Goal: Find specific page/section: Find specific page/section

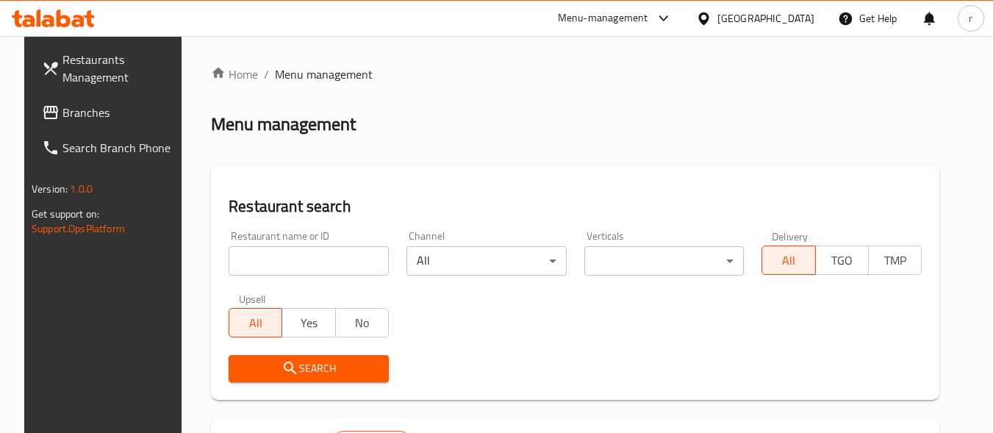
click at [62, 118] on span "Branches" at bounding box center [120, 113] width 116 height 18
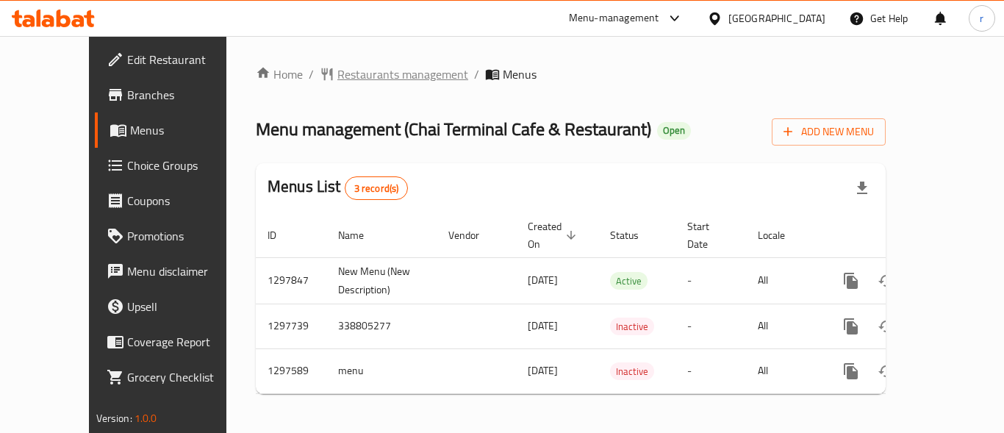
click at [352, 77] on span "Restaurants management" at bounding box center [402, 74] width 131 height 18
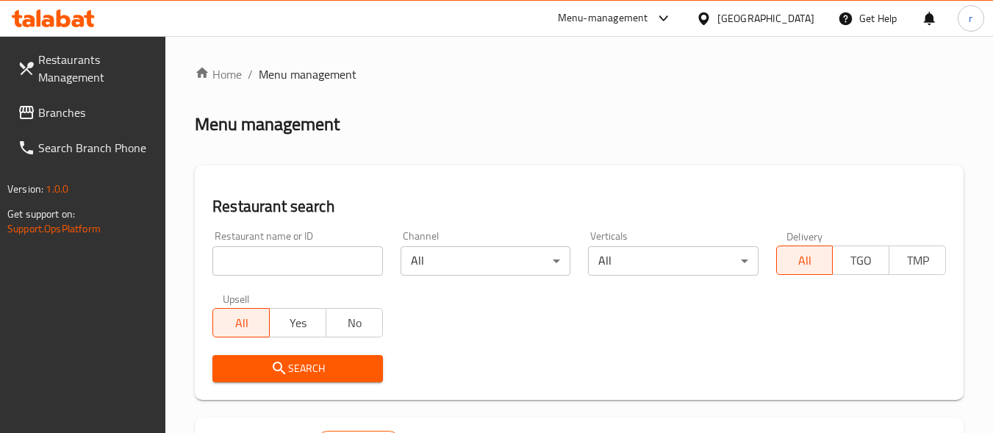
click at [270, 244] on div "Restaurant name or ID Restaurant name or ID" at bounding box center [297, 253] width 170 height 45
click at [276, 252] on input "search" at bounding box center [297, 260] width 170 height 29
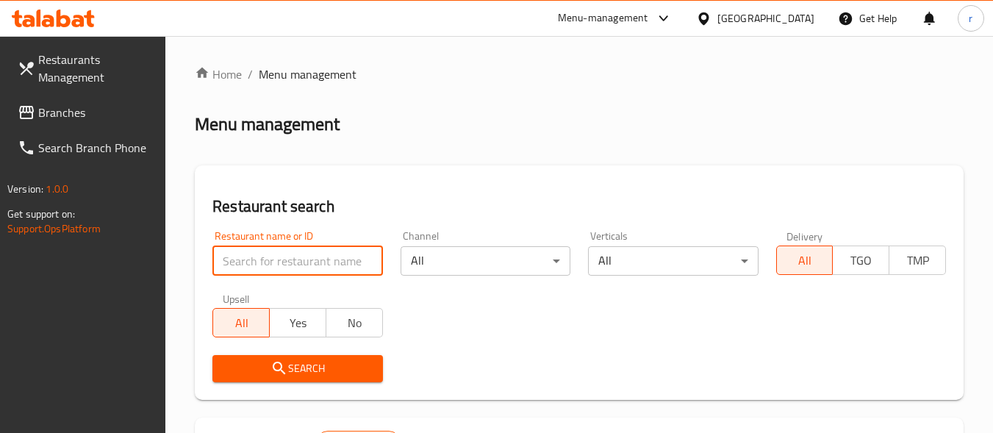
paste input "700539"
type input "700539"
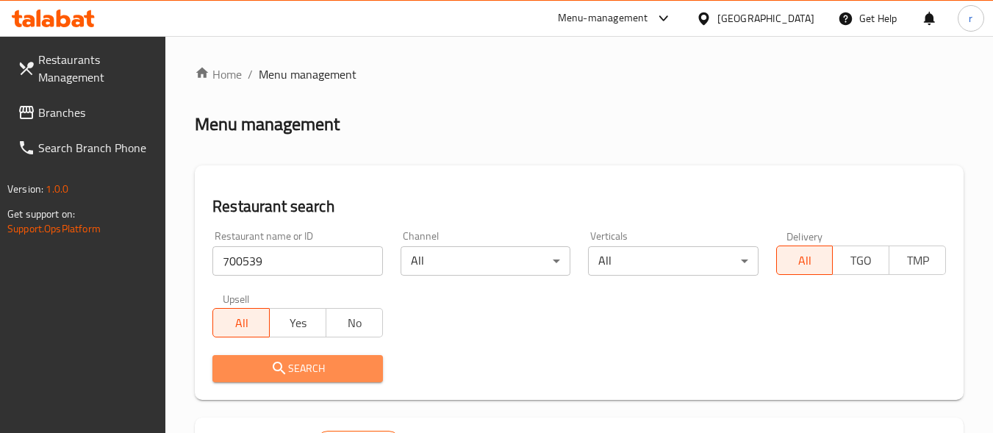
click at [306, 369] on span "Search" at bounding box center [297, 368] width 146 height 18
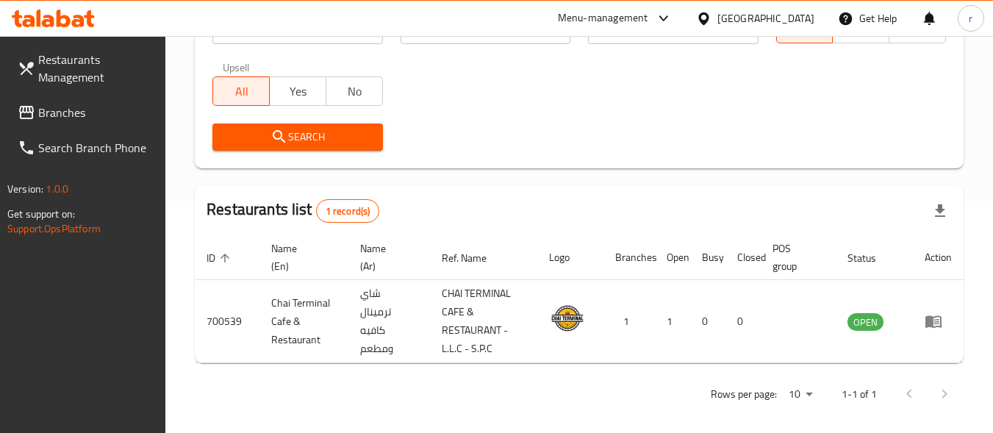
scroll to position [241, 0]
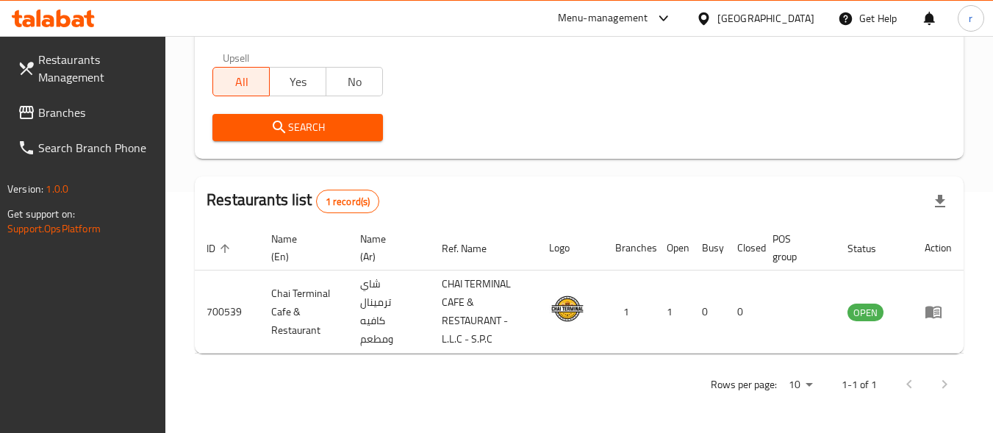
click at [64, 107] on span "Branches" at bounding box center [96, 113] width 116 height 18
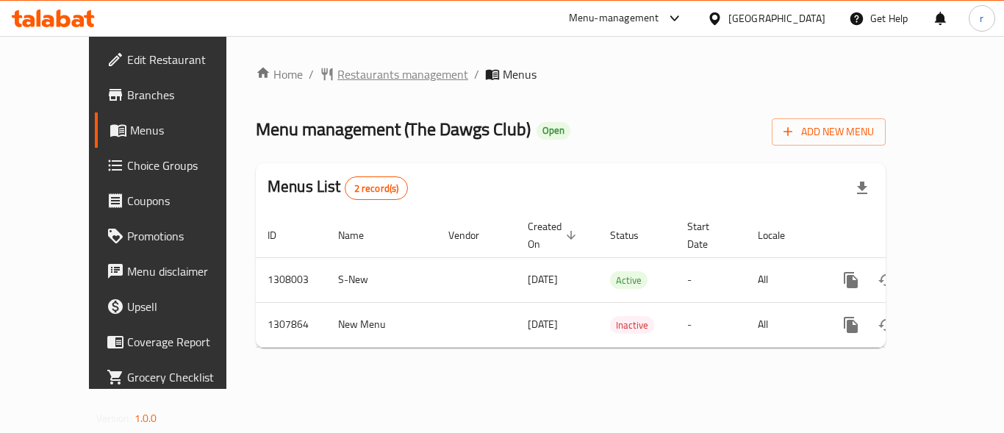
click at [348, 72] on span "Restaurants management" at bounding box center [402, 74] width 131 height 18
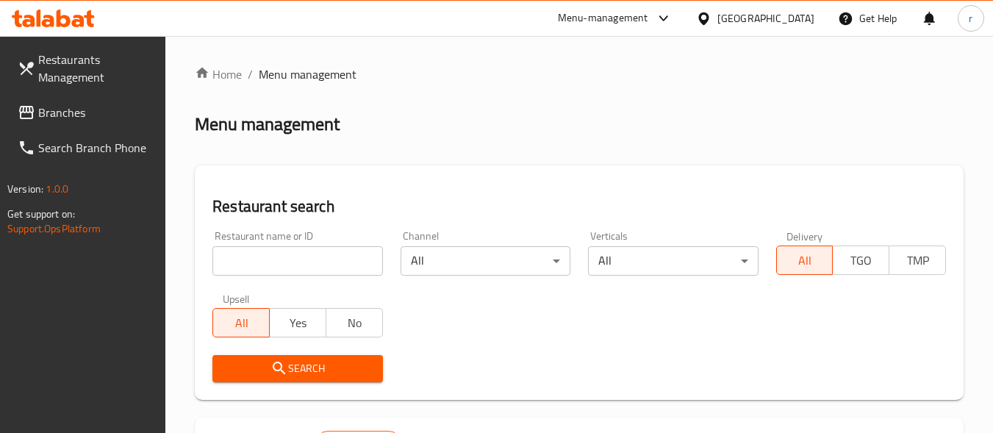
click at [315, 255] on input "search" at bounding box center [297, 260] width 170 height 29
paste input "704656"
type input "704656"
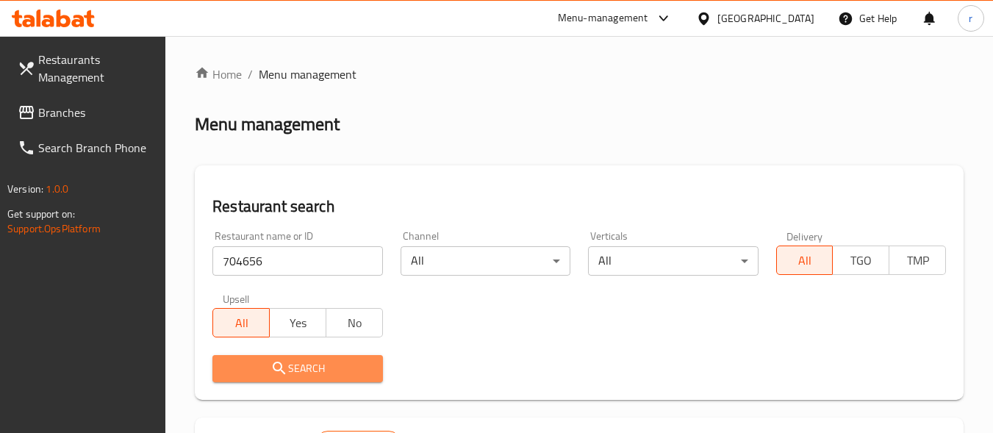
click at [300, 364] on span "Search" at bounding box center [297, 368] width 146 height 18
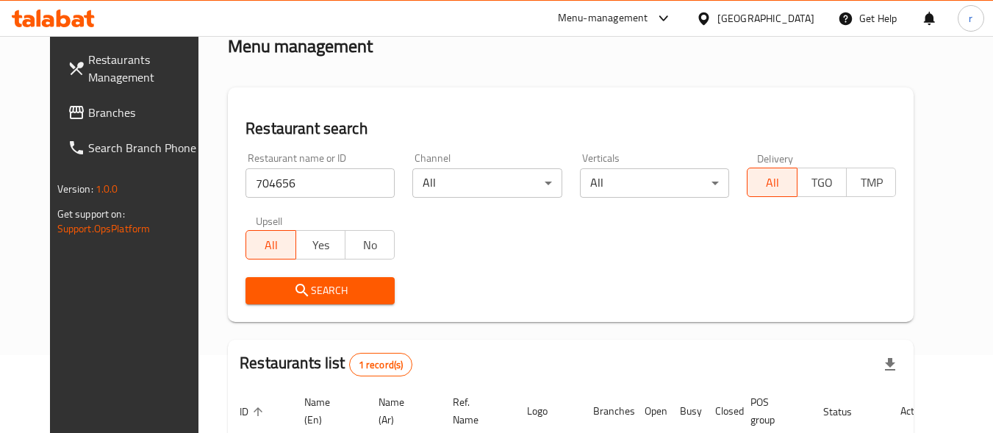
scroll to position [204, 0]
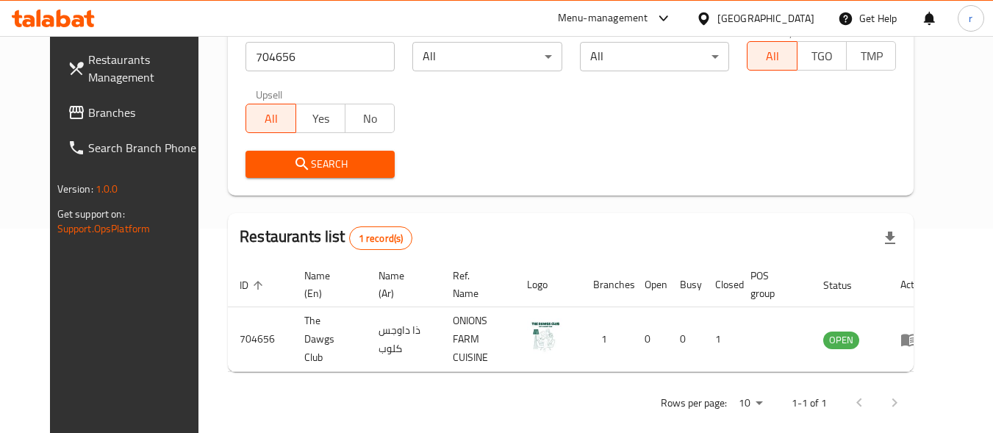
click at [758, 12] on div "[GEOGRAPHIC_DATA]" at bounding box center [765, 18] width 97 height 16
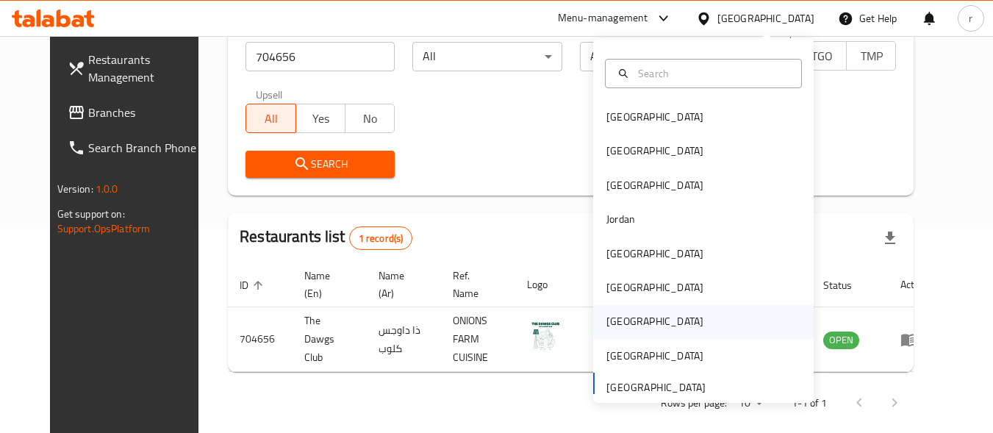
click at [614, 320] on div "Qatar" at bounding box center [654, 321] width 97 height 16
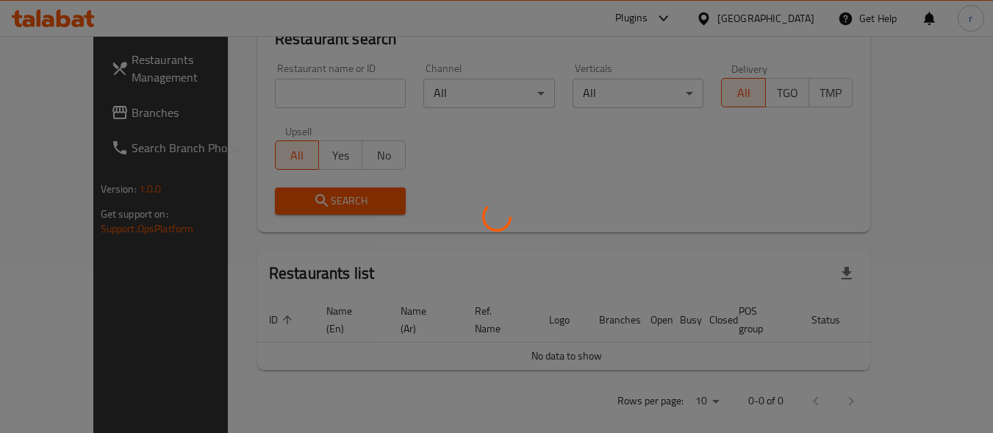
scroll to position [204, 0]
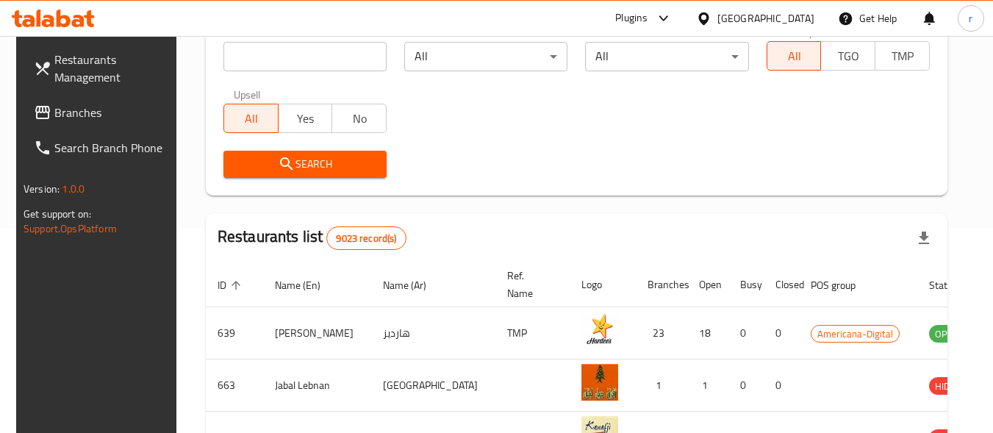
click at [92, 104] on span "Branches" at bounding box center [112, 113] width 116 height 18
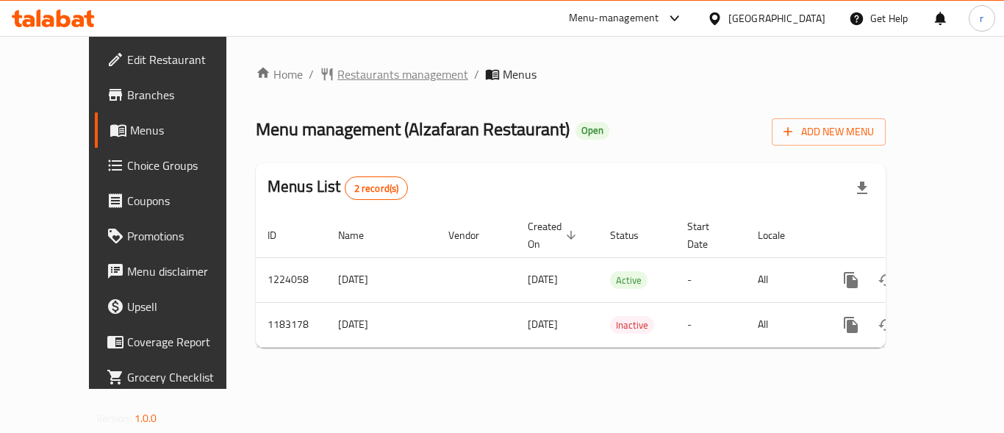
click at [337, 77] on span "Restaurants management" at bounding box center [402, 74] width 131 height 18
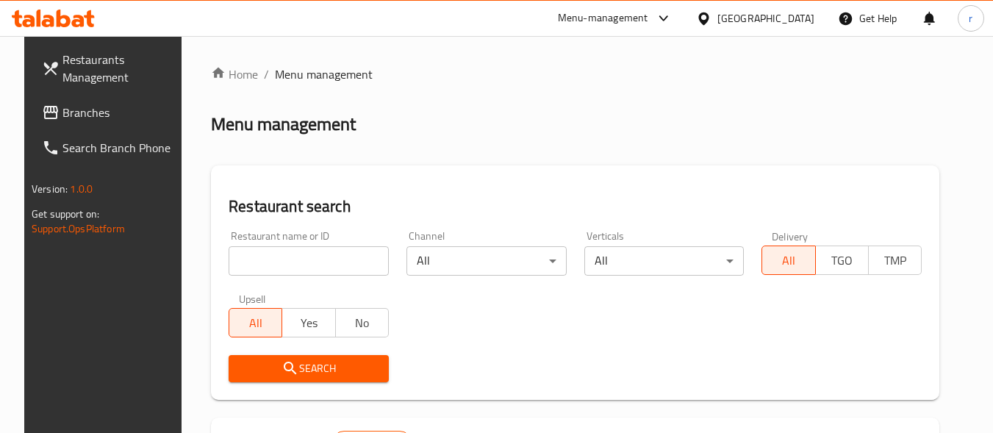
click at [289, 266] on div at bounding box center [496, 216] width 993 height 433
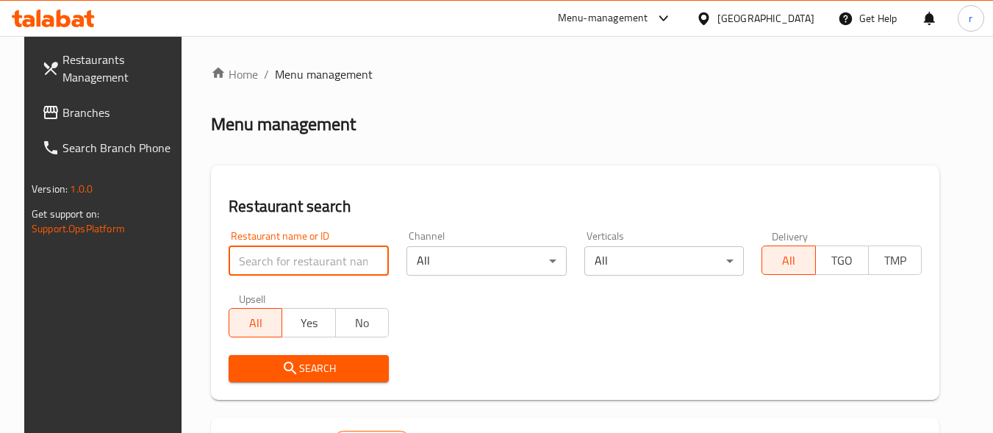
click at [289, 266] on input "search" at bounding box center [309, 260] width 160 height 29
paste input "666270"
type input "666270"
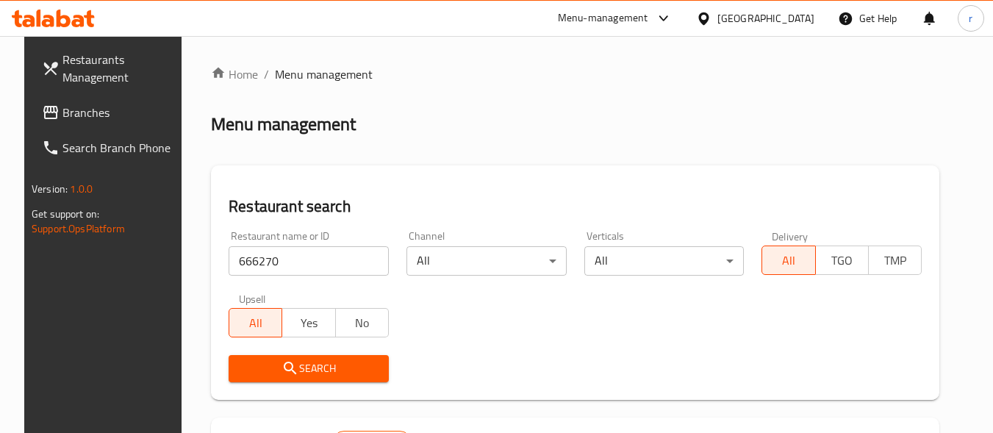
click at [281, 373] on icon "submit" at bounding box center [290, 368] width 18 height 18
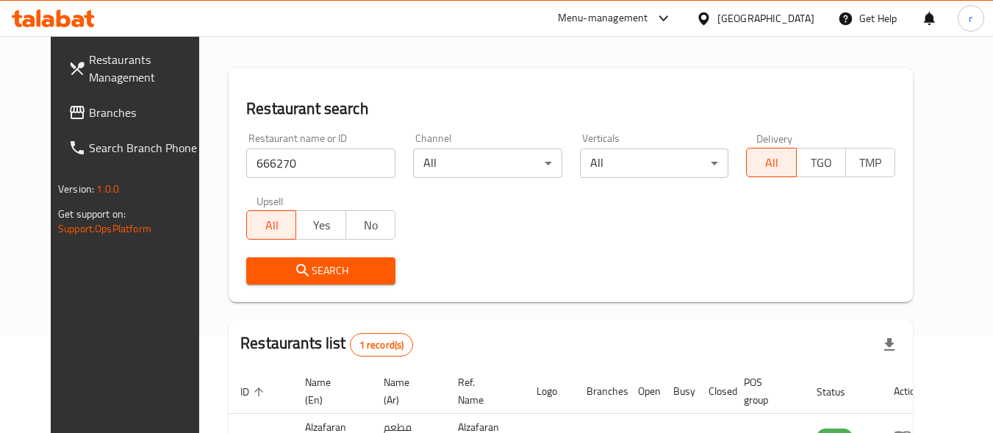
scroll to position [204, 0]
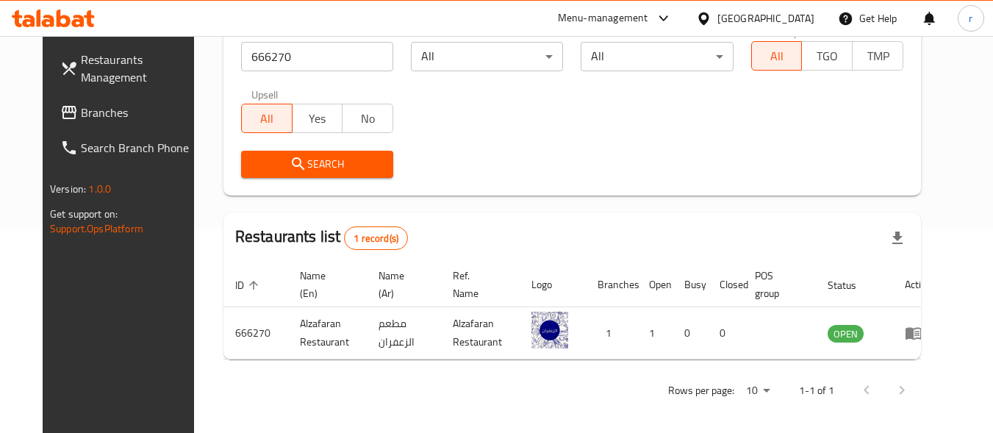
click at [803, 13] on div "Qatar" at bounding box center [765, 18] width 97 height 16
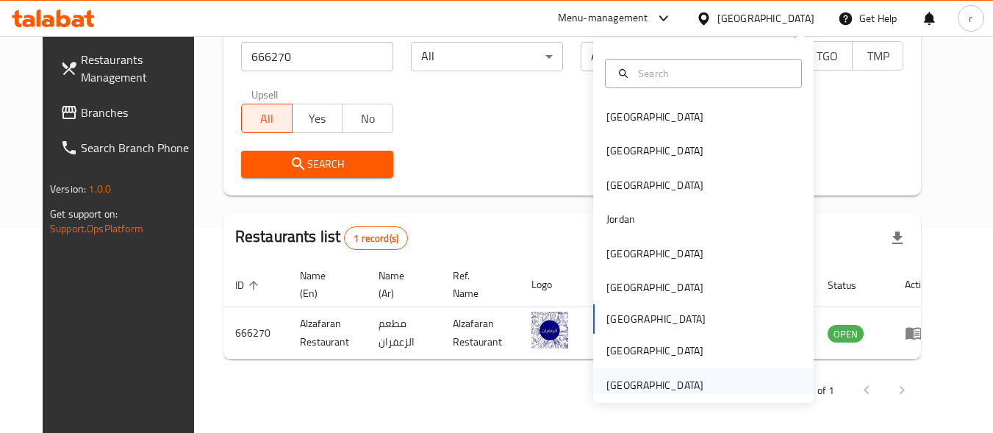
click at [641, 393] on div "[GEOGRAPHIC_DATA]" at bounding box center [654, 385] width 97 height 16
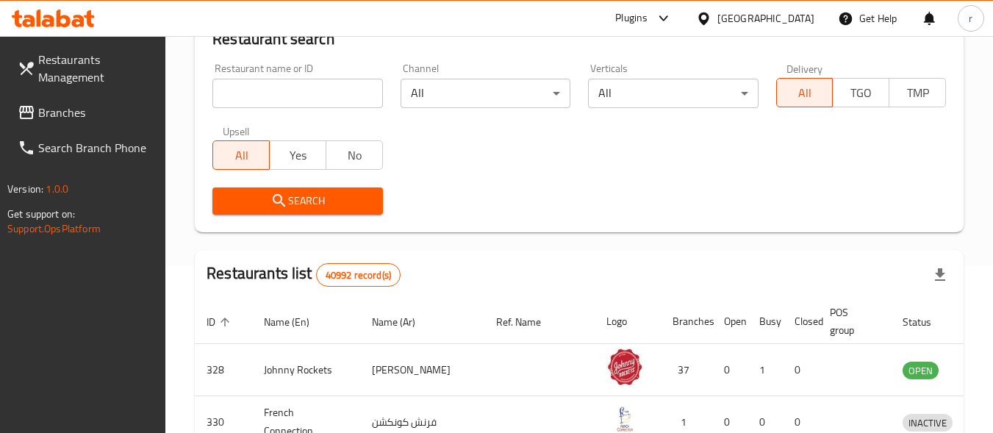
scroll to position [204, 0]
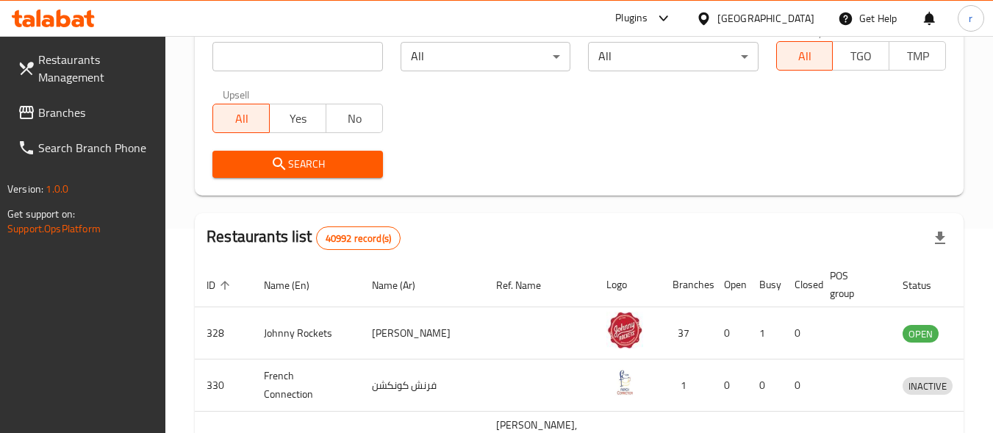
click at [61, 108] on span "Branches" at bounding box center [96, 113] width 116 height 18
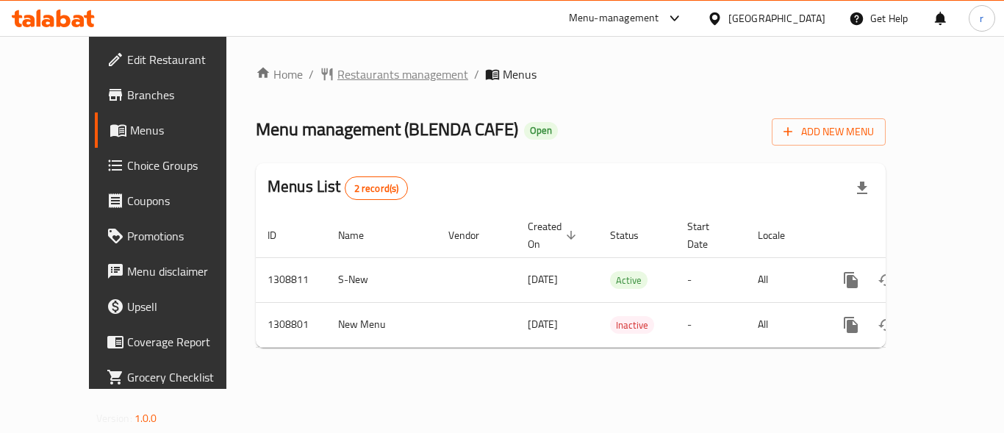
click at [337, 71] on span "Restaurants management" at bounding box center [402, 74] width 131 height 18
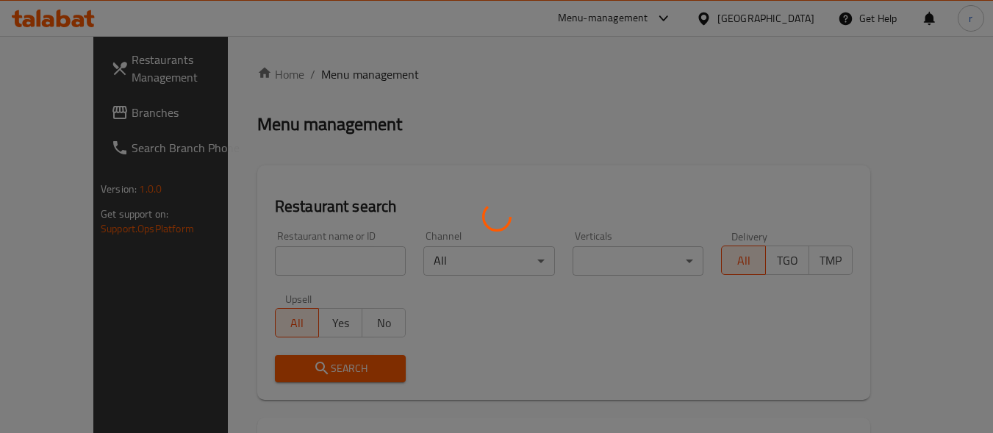
click at [294, 265] on div at bounding box center [496, 216] width 993 height 433
click at [296, 262] on div at bounding box center [496, 216] width 993 height 433
click at [368, 172] on div at bounding box center [496, 216] width 993 height 433
click at [286, 265] on div at bounding box center [496, 216] width 993 height 433
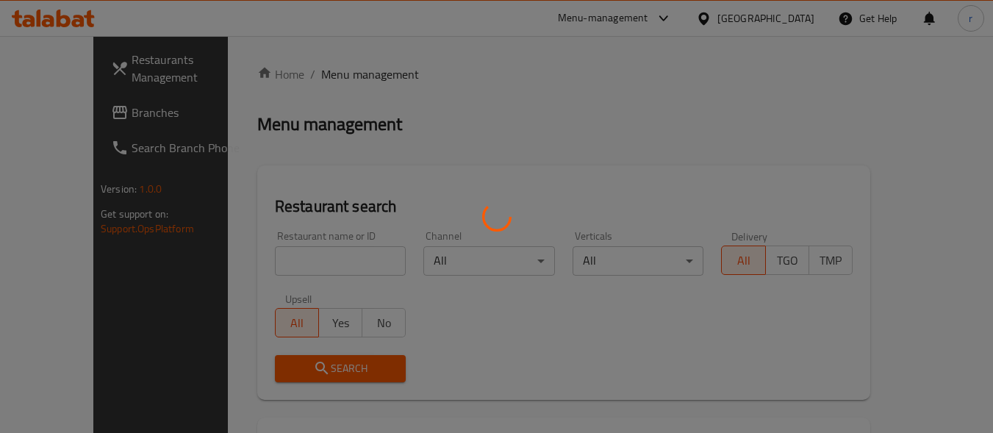
click at [295, 253] on div at bounding box center [496, 216] width 993 height 433
click at [266, 259] on div at bounding box center [496, 216] width 993 height 433
click at [272, 250] on div at bounding box center [496, 216] width 993 height 433
click at [274, 254] on div at bounding box center [496, 216] width 993 height 433
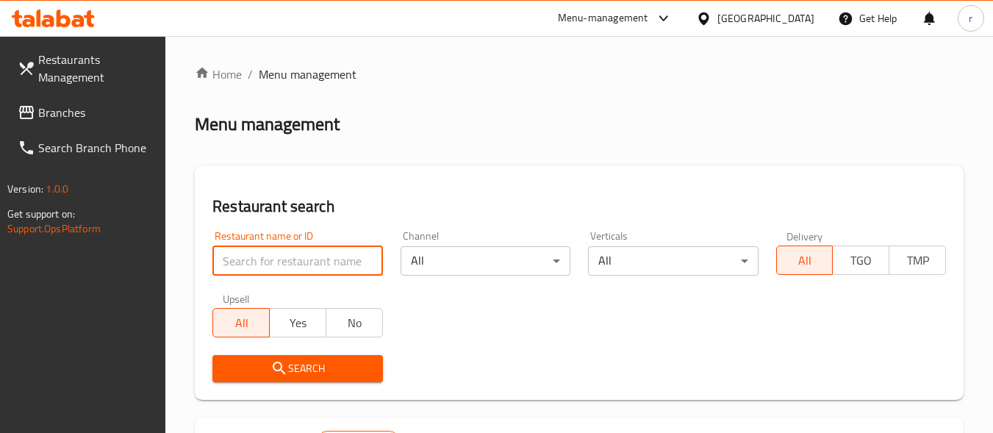
click at [334, 254] on input "search" at bounding box center [297, 260] width 170 height 29
paste input "705052"
type input "705052"
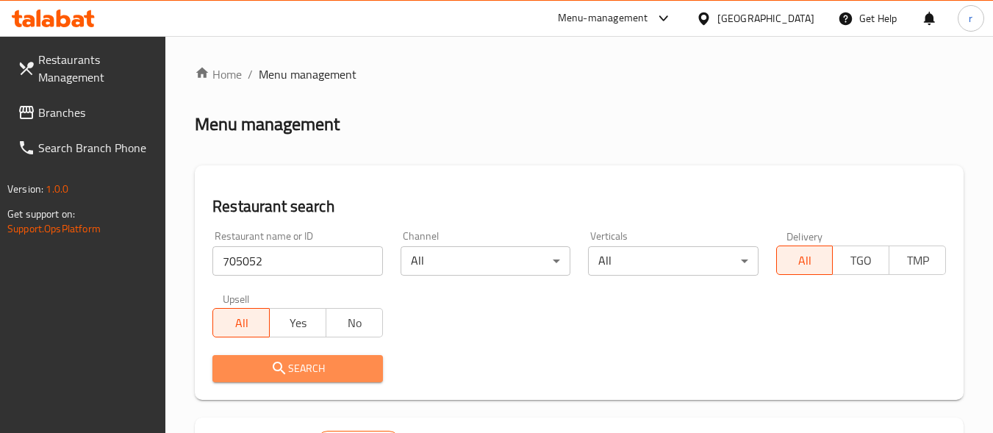
click at [287, 372] on icon "submit" at bounding box center [279, 368] width 18 height 18
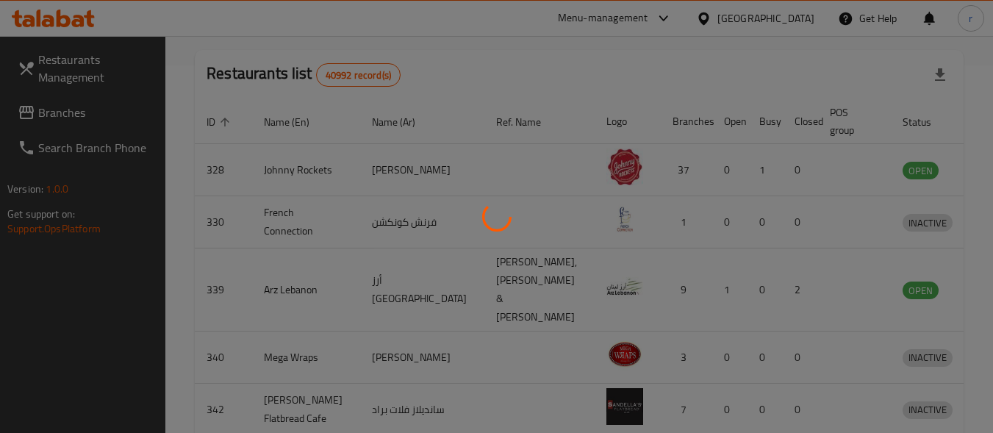
scroll to position [210, 0]
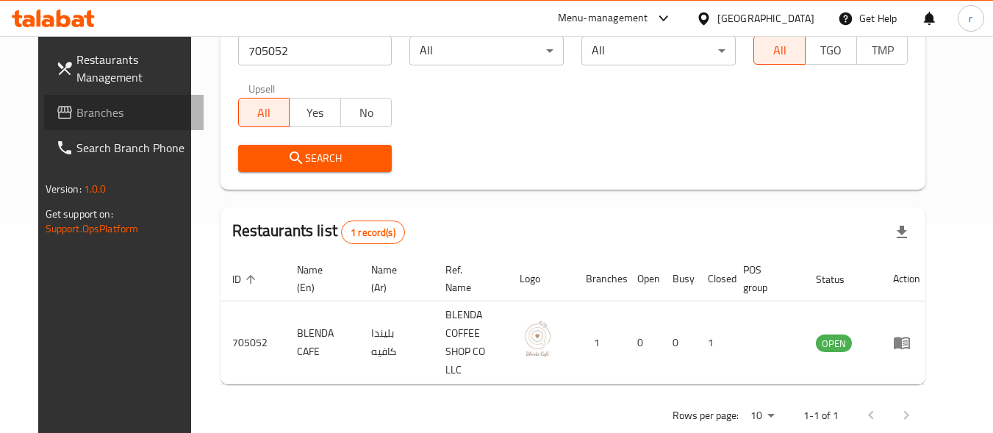
click at [76, 112] on span "Branches" at bounding box center [134, 113] width 116 height 18
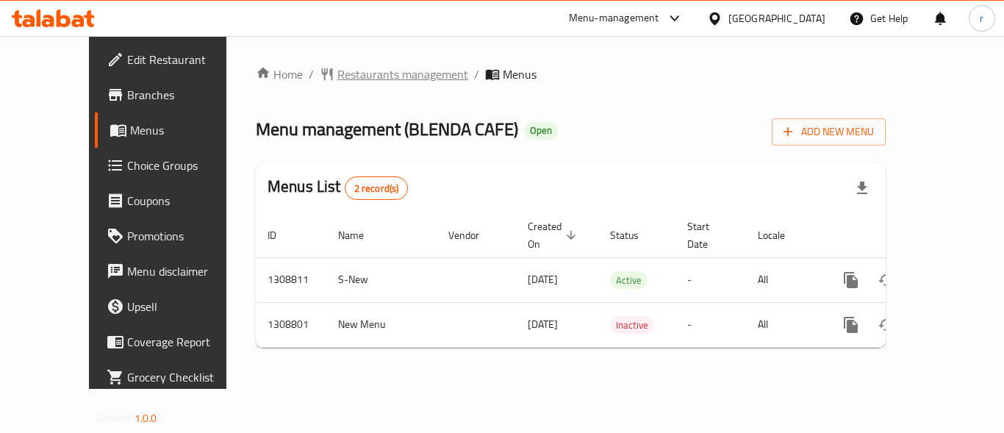
click at [338, 79] on span "Restaurants management" at bounding box center [402, 74] width 131 height 18
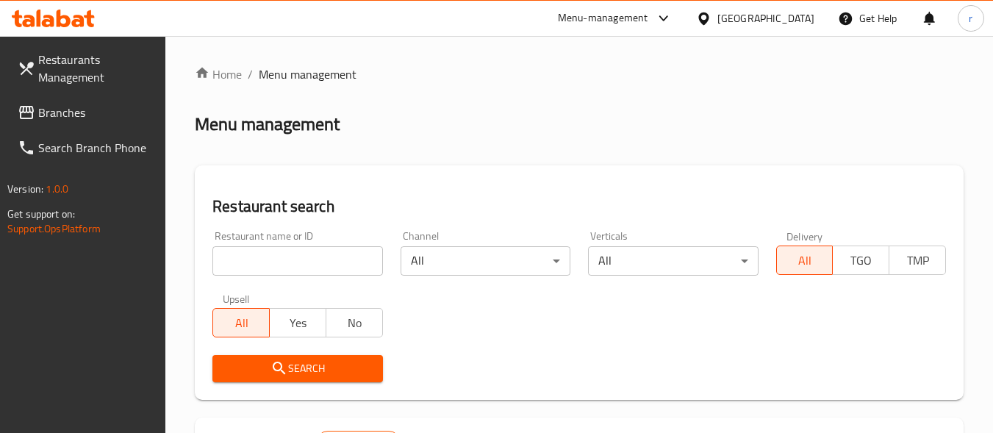
click at [259, 259] on input "search" at bounding box center [297, 260] width 170 height 29
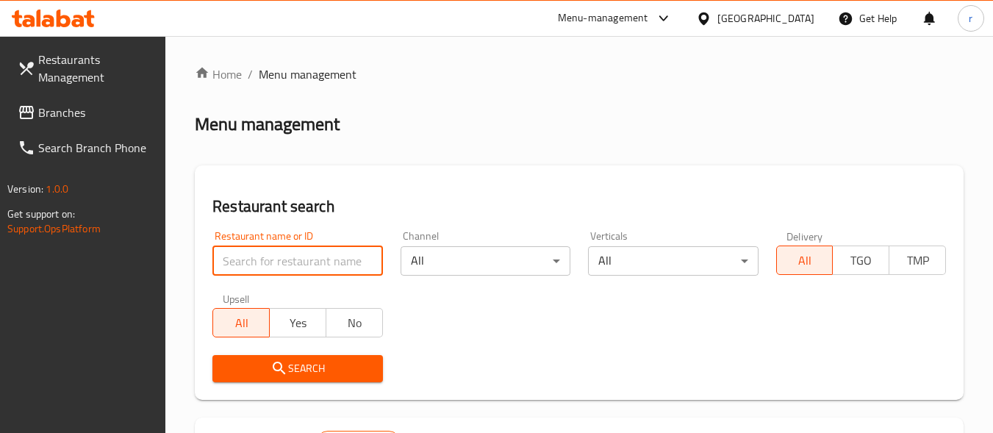
paste input "705052"
type input "705052"
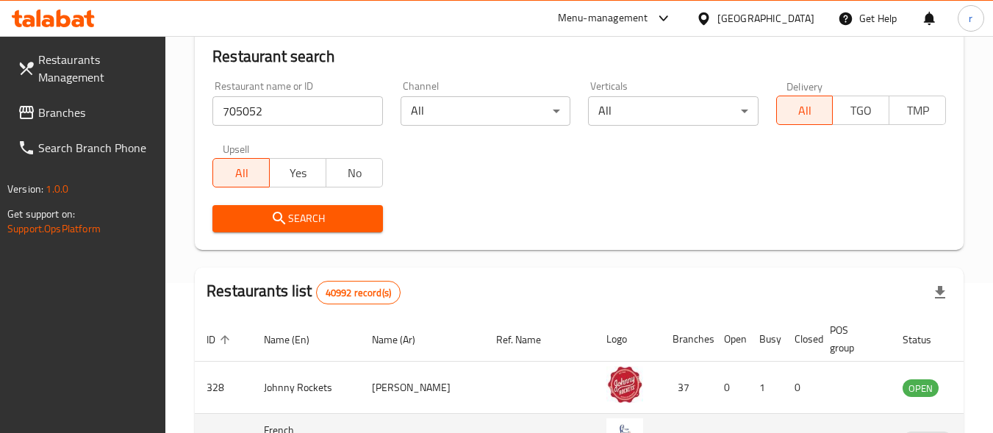
scroll to position [294, 0]
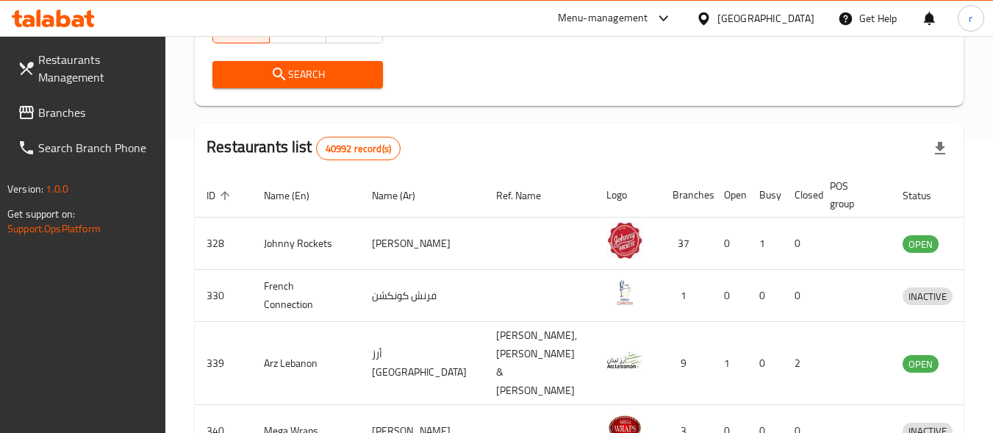
click at [305, 60] on div "Search" at bounding box center [297, 74] width 187 height 45
click at [309, 73] on span "Search" at bounding box center [297, 74] width 146 height 18
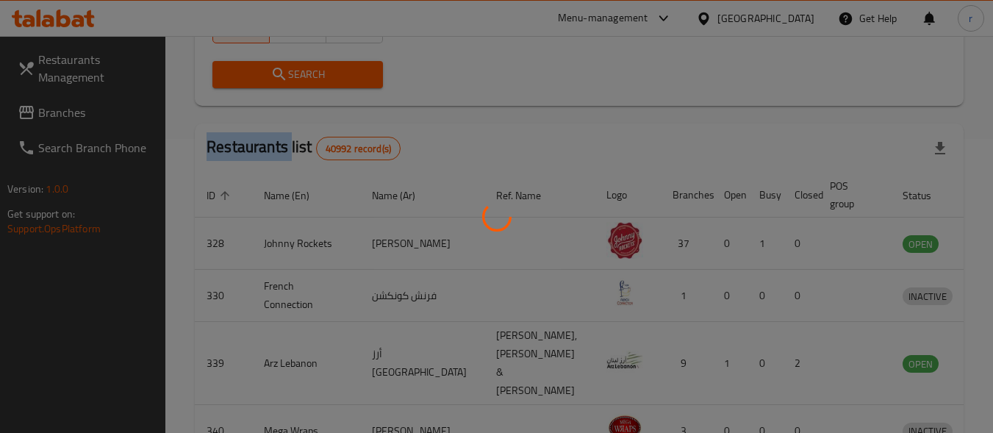
click at [309, 73] on div at bounding box center [496, 216] width 993 height 433
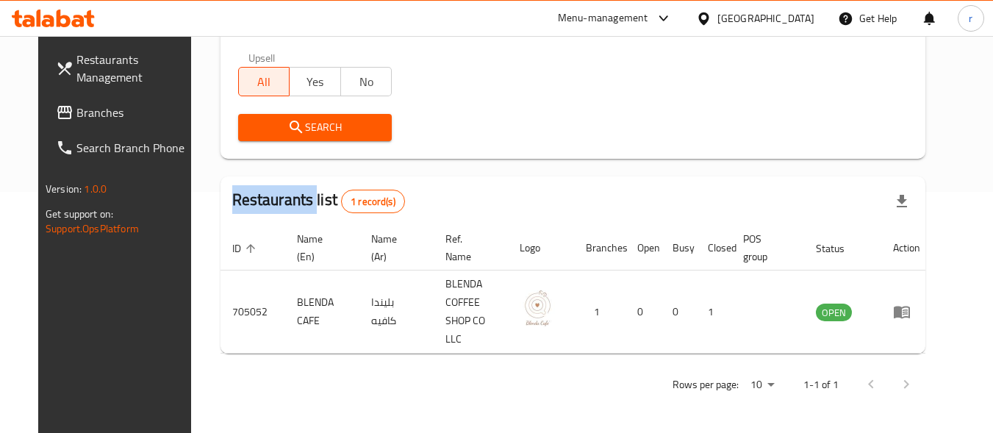
scroll to position [210, 0]
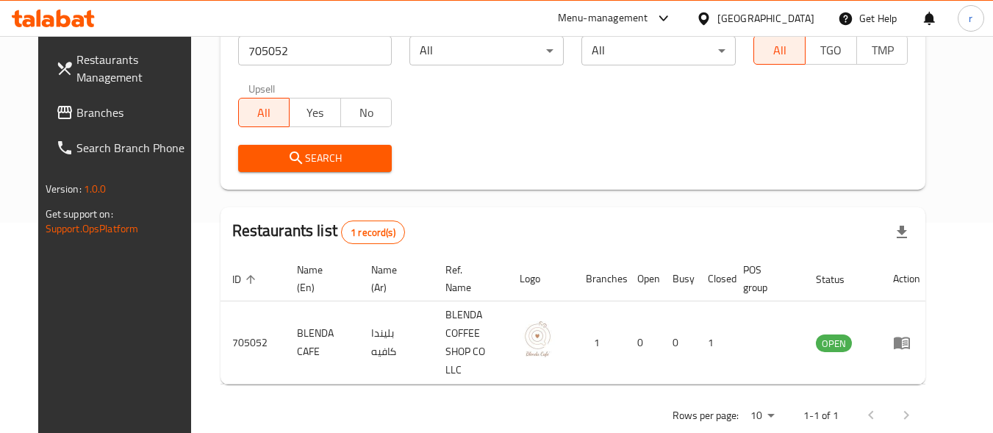
click at [337, 141] on div "Search" at bounding box center [315, 158] width 172 height 45
click at [348, 168] on button "Search" at bounding box center [315, 158] width 154 height 27
click at [742, 37] on body "​ Menu-management United Arab Emirates Get Help r Restaurants Management Branch…" at bounding box center [496, 24] width 993 height 397
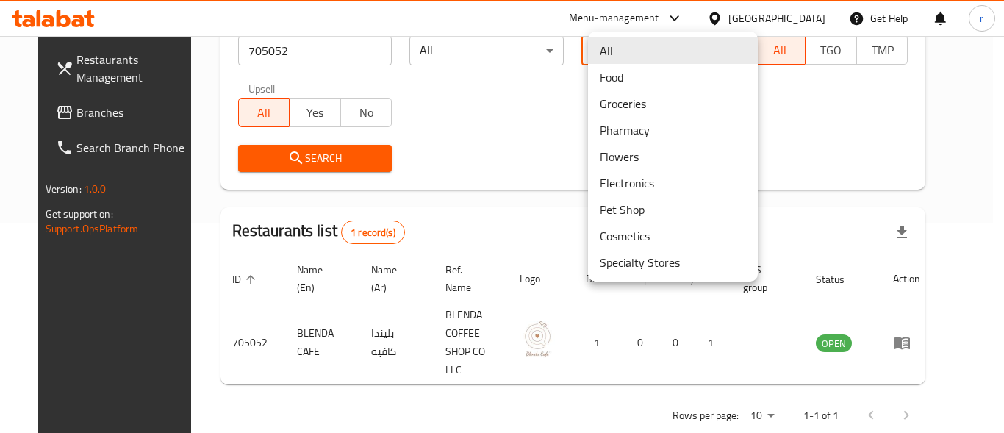
click at [750, 18] on div at bounding box center [502, 216] width 1004 height 433
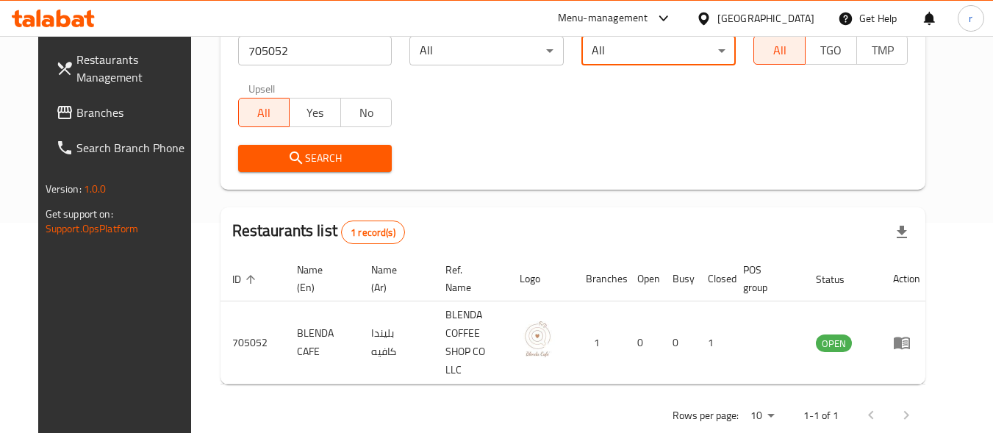
click at [759, 18] on div "[GEOGRAPHIC_DATA]" at bounding box center [765, 18] width 97 height 16
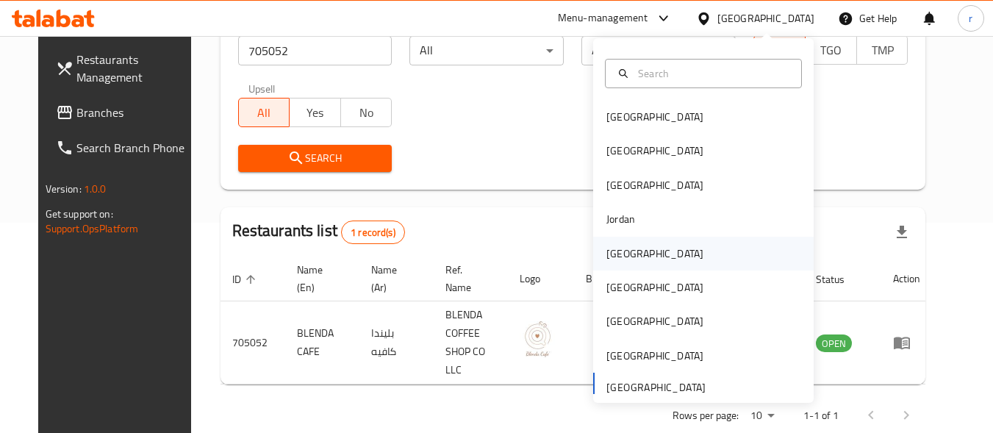
click at [611, 253] on div "Kuwait" at bounding box center [654, 253] width 97 height 16
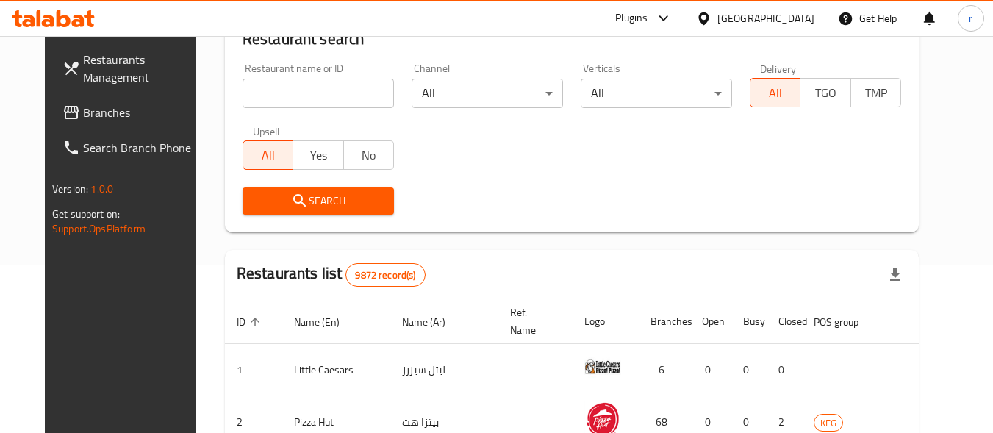
scroll to position [210, 0]
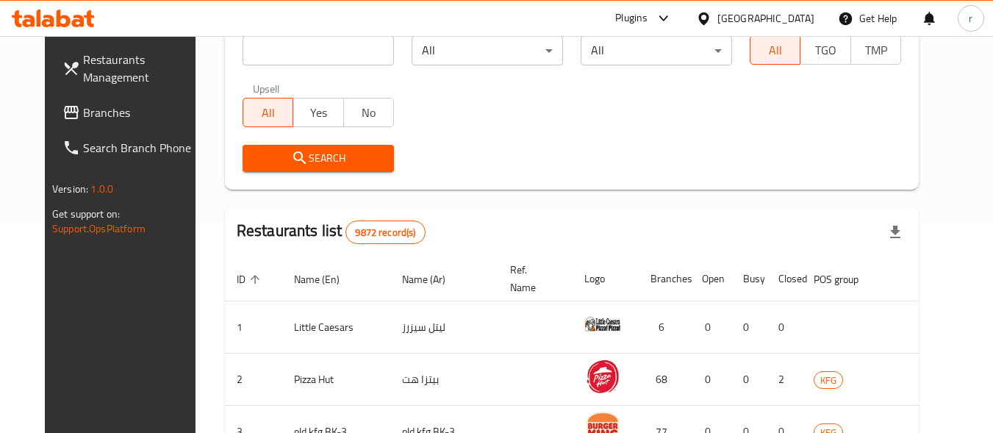
click at [83, 118] on span "Branches" at bounding box center [141, 113] width 116 height 18
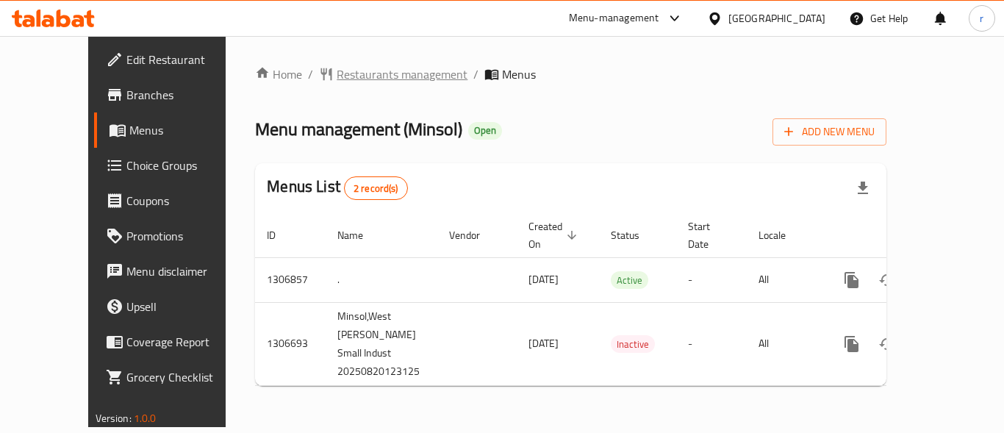
click at [353, 73] on span "Restaurants management" at bounding box center [402, 74] width 131 height 18
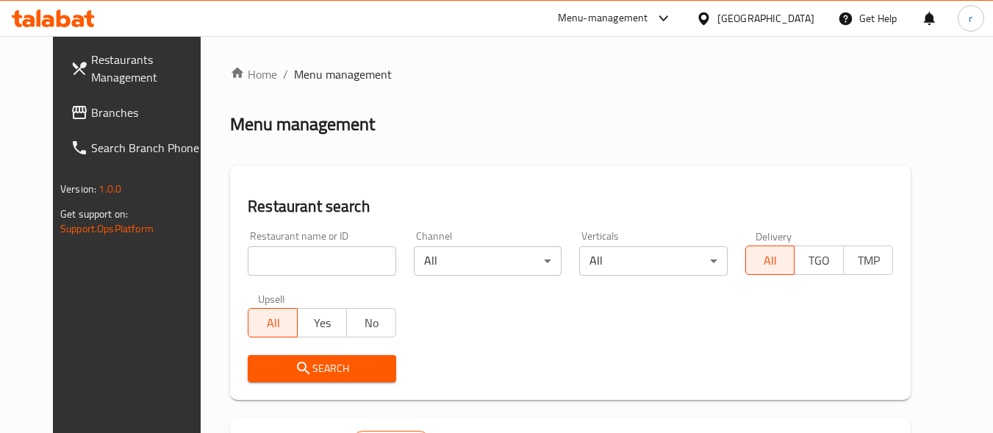
drag, startPoint x: 231, startPoint y: 242, endPoint x: 242, endPoint y: 248, distance: 12.2
click at [248, 242] on div "Restaurant name or ID Restaurant name or ID" at bounding box center [322, 253] width 148 height 45
drag, startPoint x: 255, startPoint y: 261, endPoint x: 333, endPoint y: 251, distance: 78.5
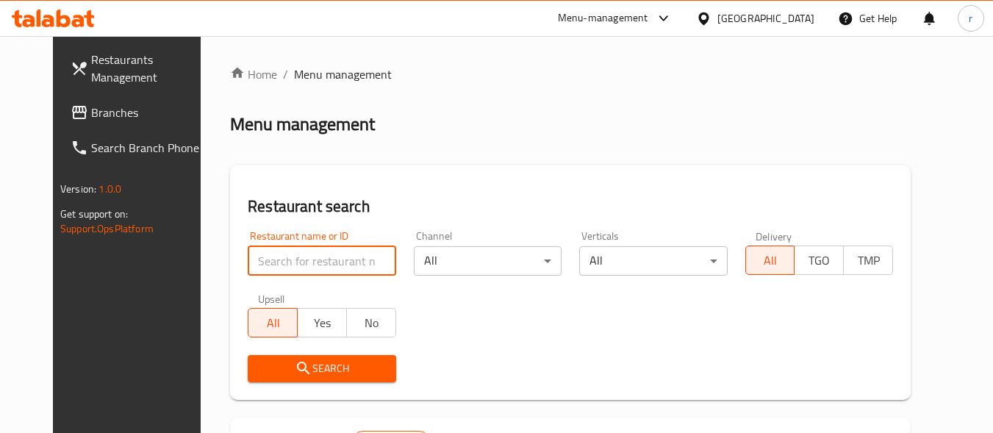
click at [255, 261] on input "search" at bounding box center [322, 260] width 148 height 29
paste input "704208"
type input "704208"
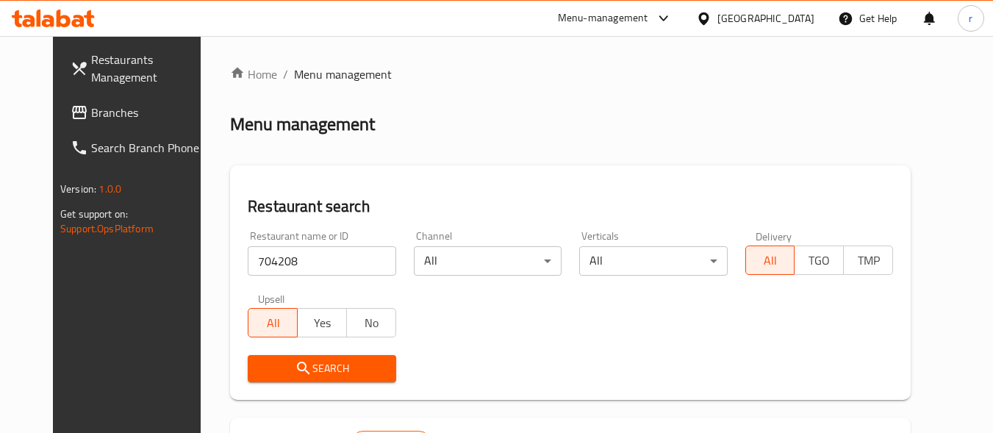
click at [308, 375] on span "Search" at bounding box center [321, 368] width 124 height 18
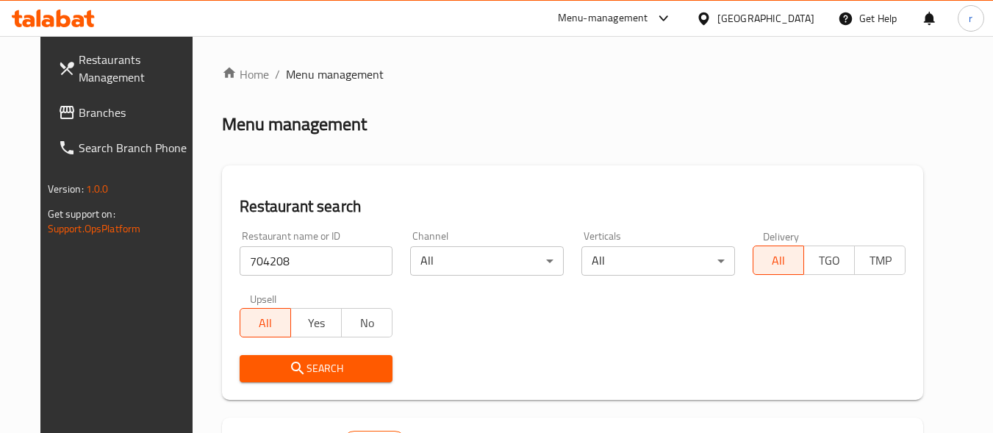
scroll to position [204, 0]
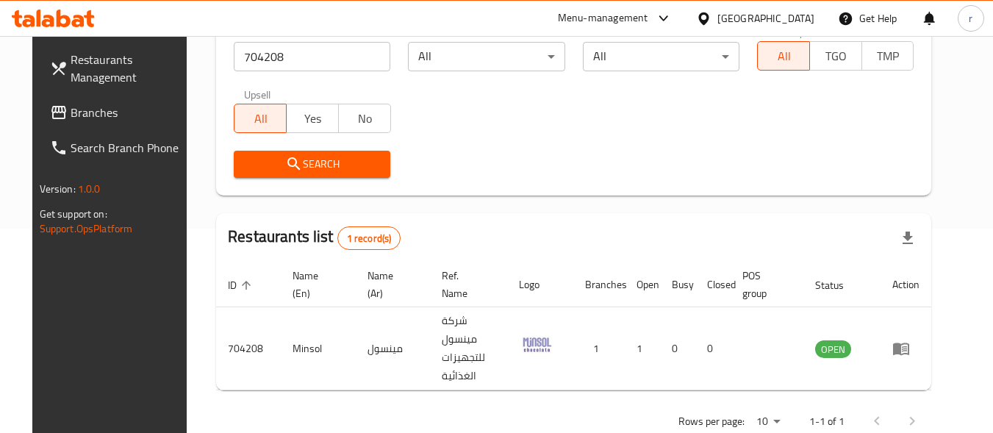
click at [796, 12] on div "[GEOGRAPHIC_DATA]" at bounding box center [765, 18] width 97 height 16
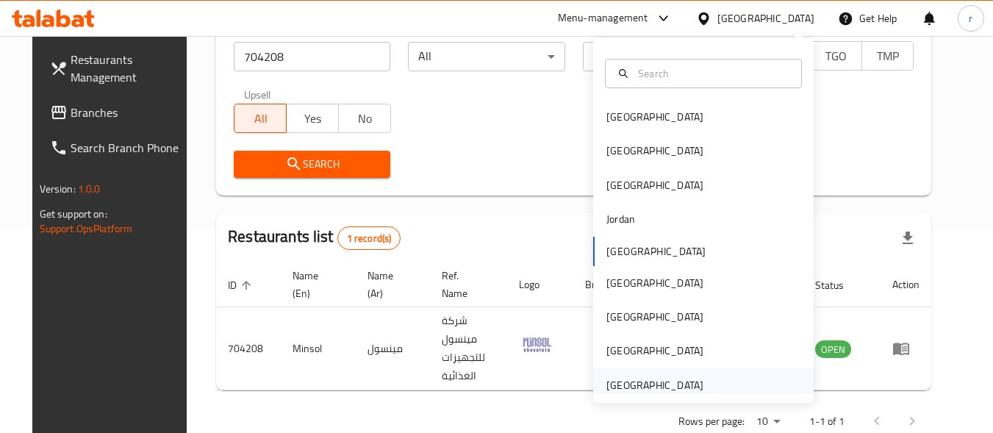
click at [634, 389] on div "[GEOGRAPHIC_DATA]" at bounding box center [654, 385] width 97 height 16
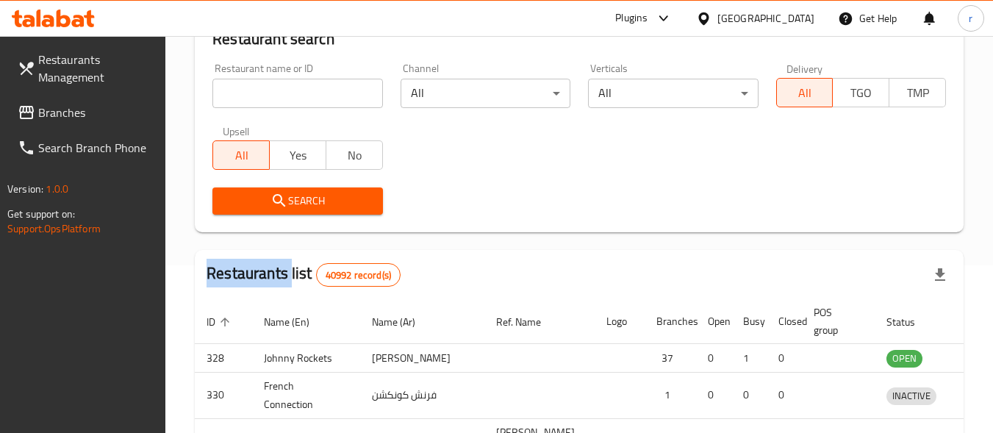
scroll to position [204, 0]
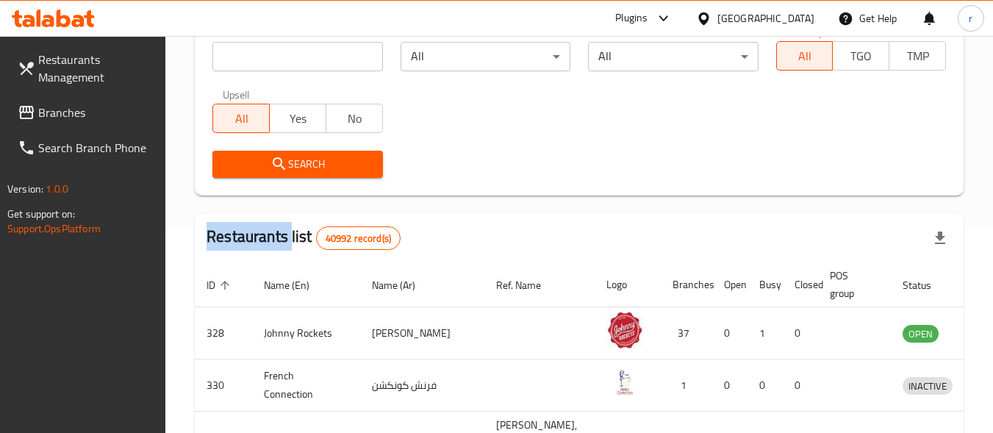
click at [65, 121] on span "Branches" at bounding box center [96, 113] width 116 height 18
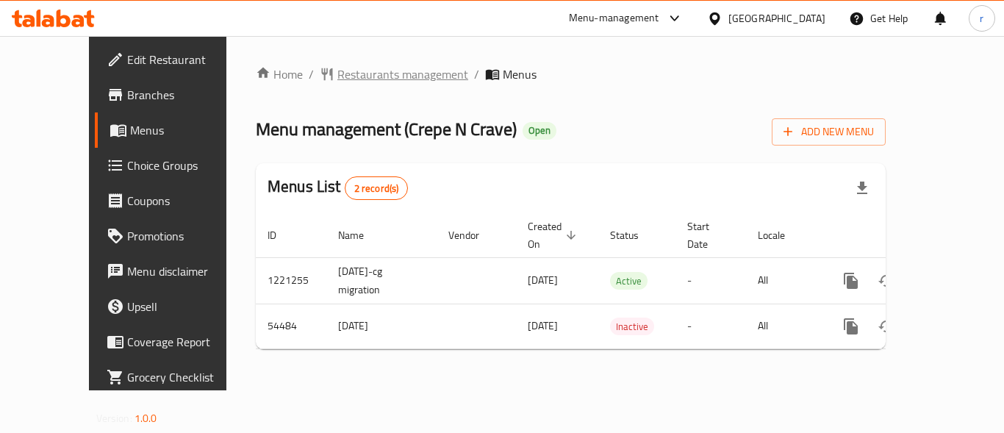
click at [337, 72] on span "Restaurants management" at bounding box center [402, 74] width 131 height 18
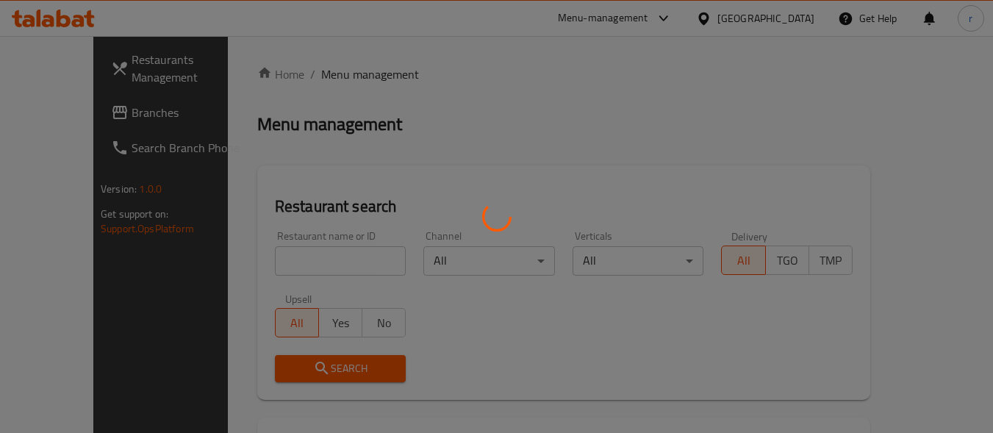
click at [260, 253] on div at bounding box center [496, 216] width 993 height 433
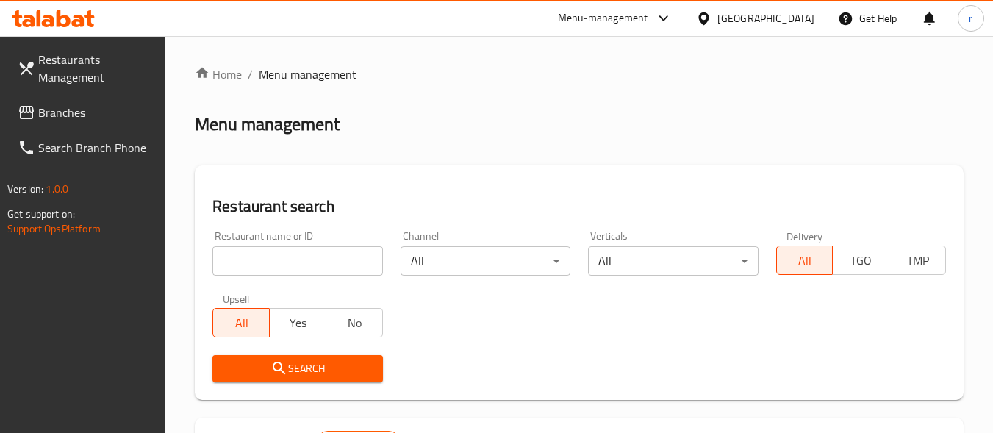
click at [260, 253] on input "search" at bounding box center [297, 260] width 170 height 29
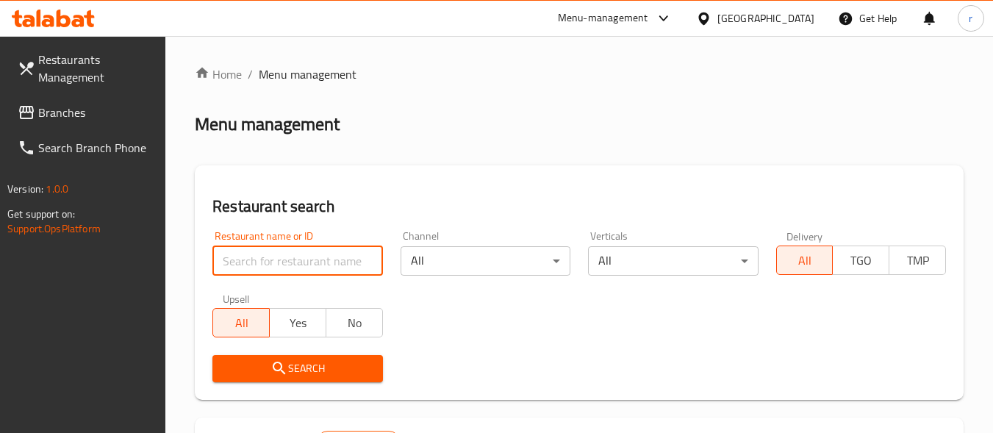
paste input "26877"
type input "26877"
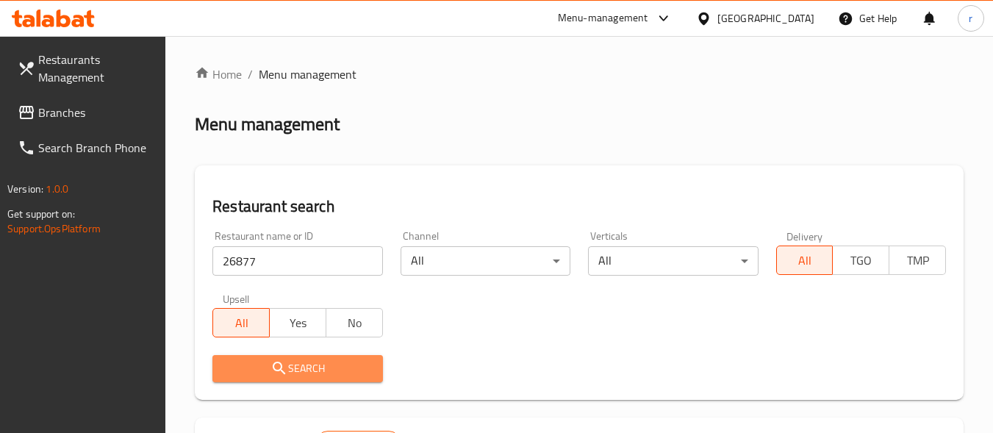
click at [269, 356] on button "Search" at bounding box center [297, 368] width 170 height 27
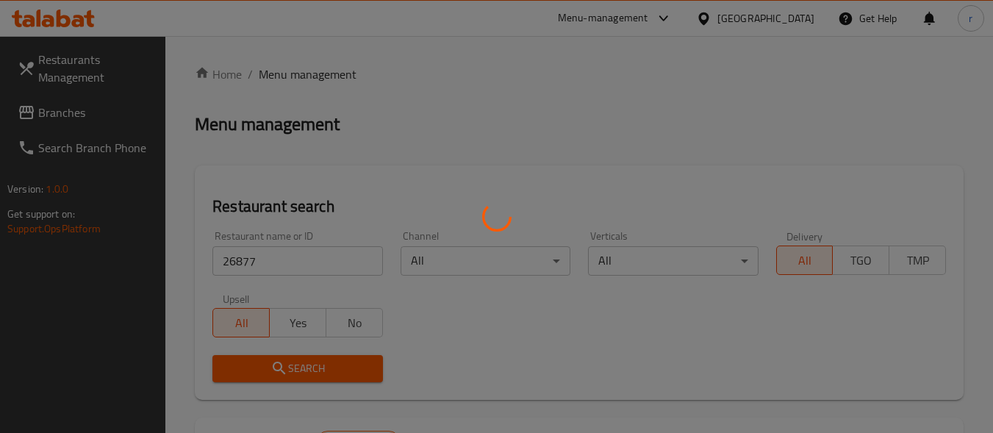
click at [270, 373] on div at bounding box center [496, 216] width 993 height 433
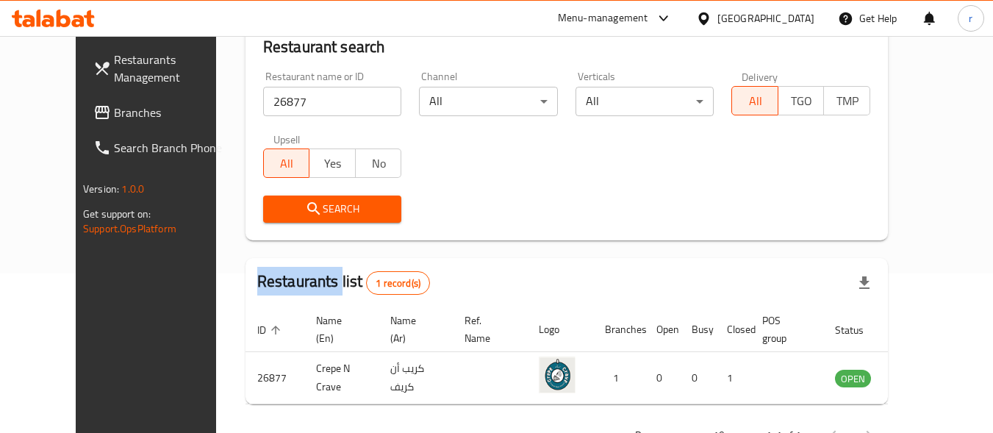
scroll to position [170, 0]
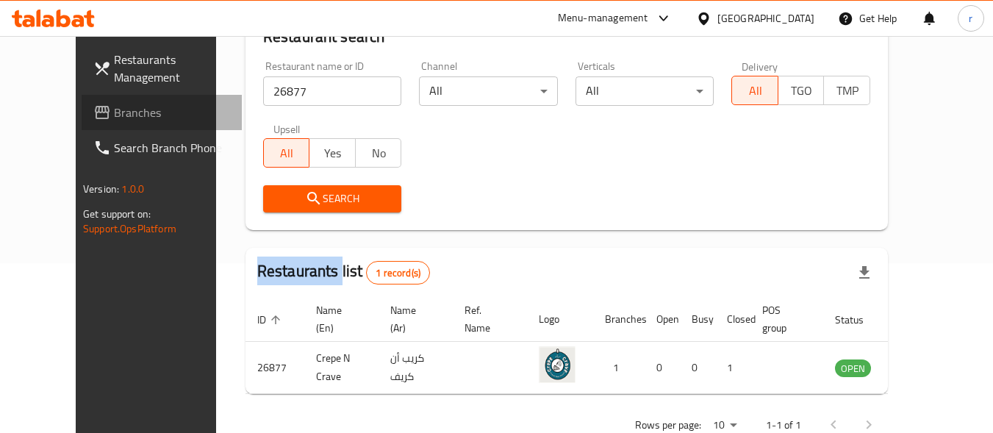
click at [114, 117] on span "Branches" at bounding box center [172, 113] width 116 height 18
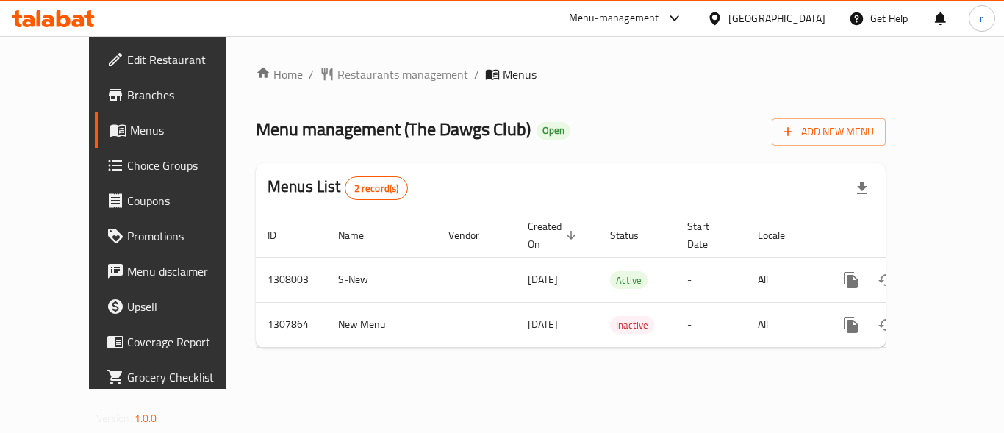
click at [337, 80] on span "Restaurants management" at bounding box center [402, 74] width 131 height 18
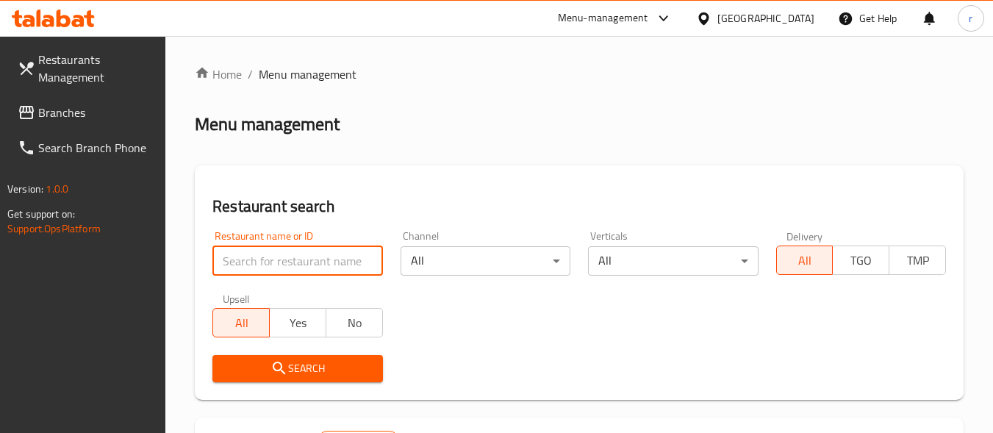
click at [274, 253] on input "search" at bounding box center [297, 260] width 170 height 29
paste input "704656"
type input "704656"
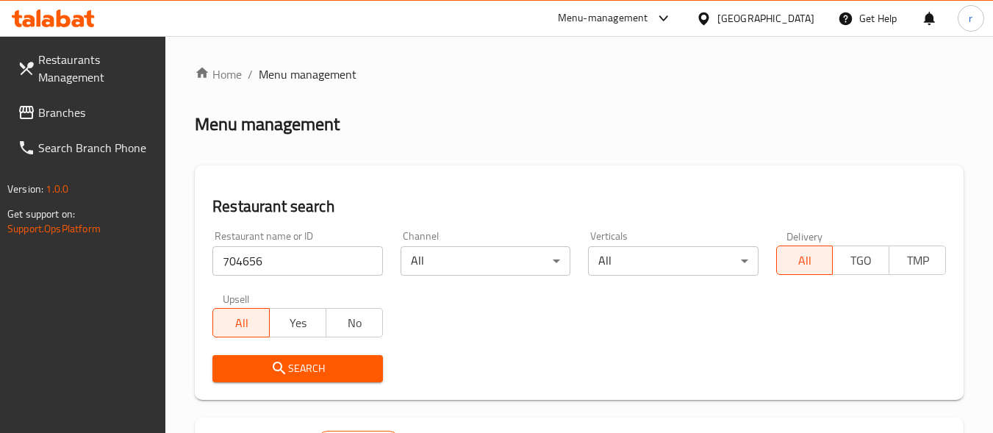
click at [262, 369] on span "Search" at bounding box center [297, 368] width 146 height 18
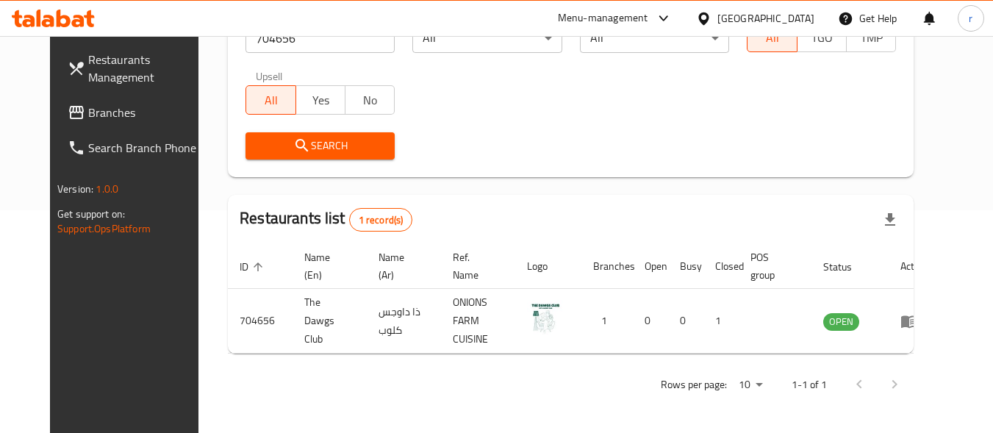
scroll to position [210, 0]
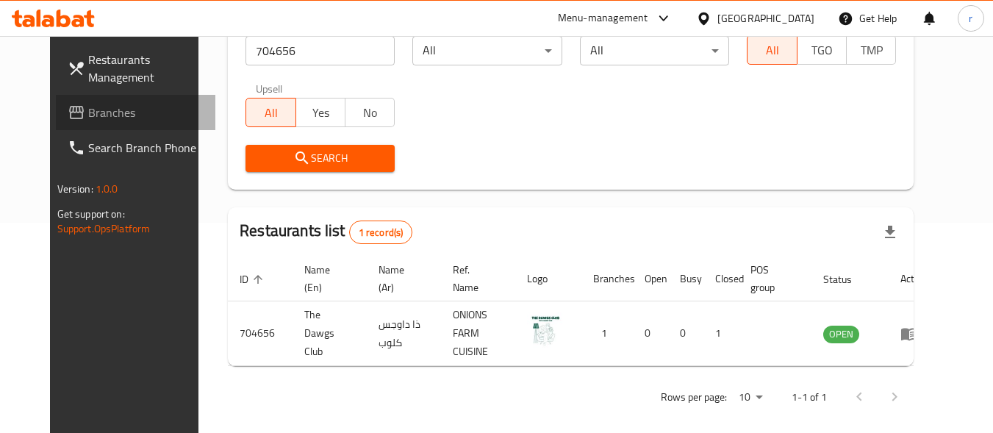
click at [88, 115] on span "Branches" at bounding box center [146, 113] width 116 height 18
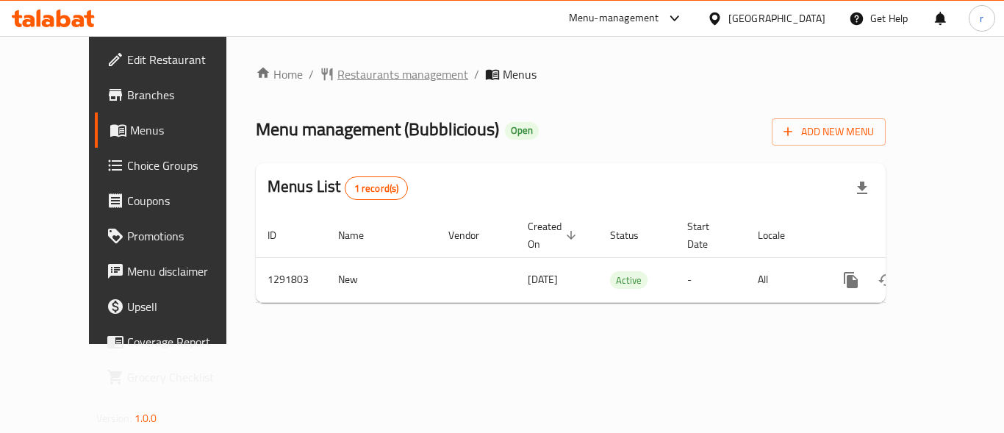
click at [349, 68] on span "Restaurants management" at bounding box center [402, 74] width 131 height 18
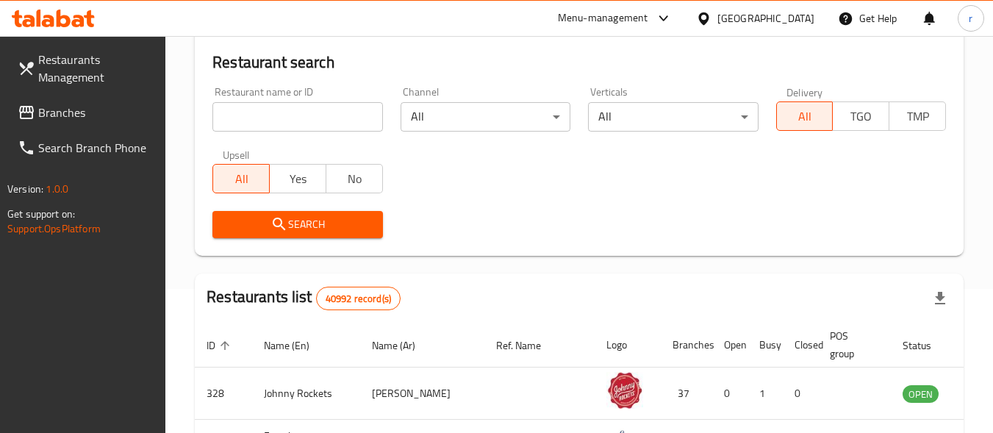
scroll to position [73, 0]
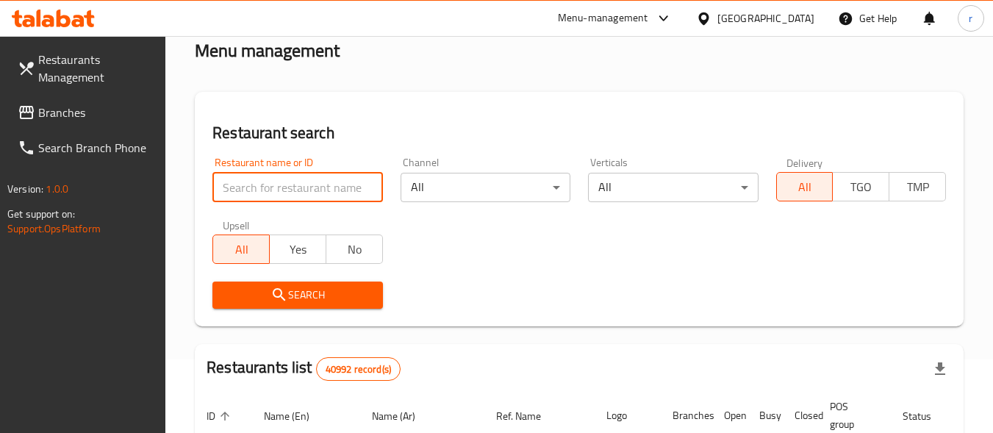
click at [325, 201] on input "search" at bounding box center [297, 187] width 170 height 29
paste input "698884"
type input "698884"
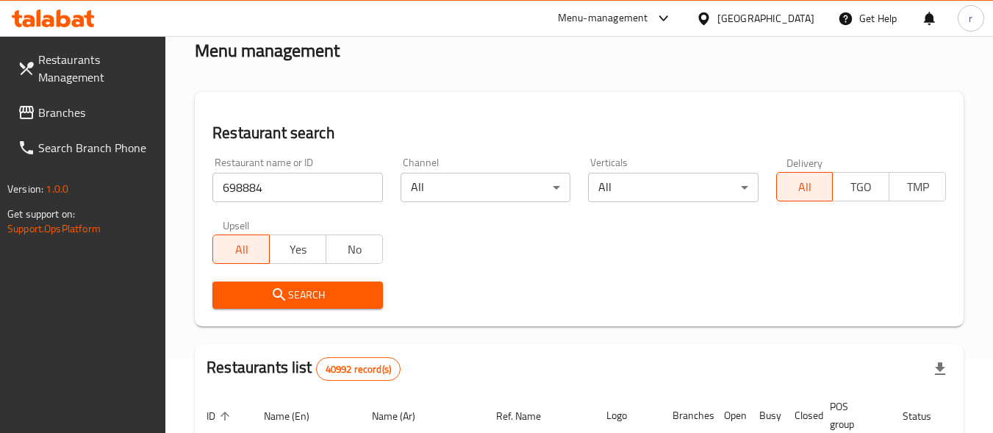
click at [279, 298] on icon "submit" at bounding box center [279, 295] width 18 height 18
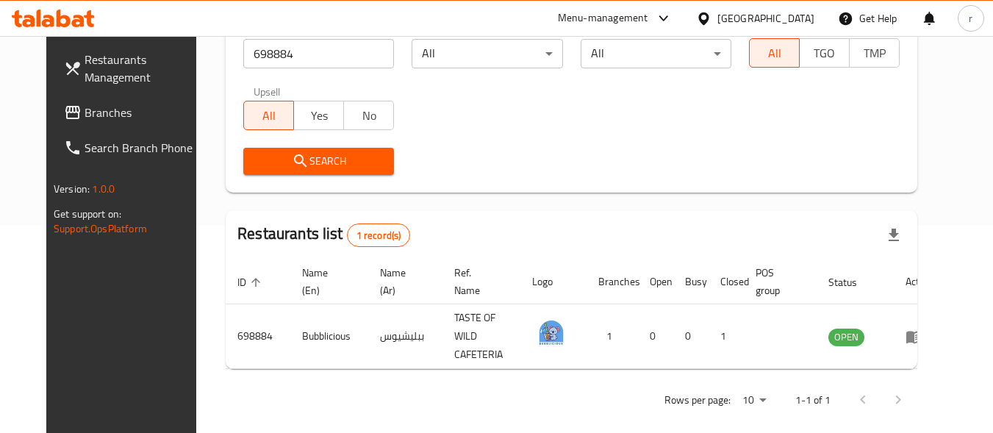
scroll to position [210, 0]
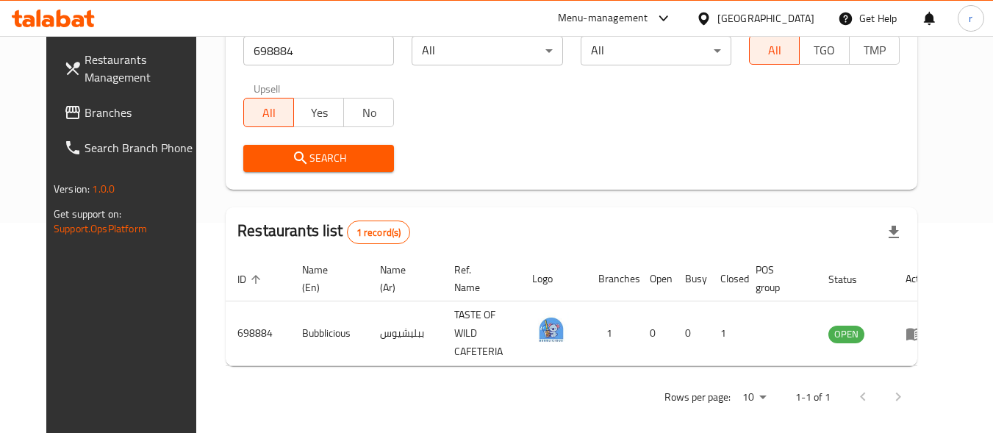
click at [84, 106] on span "Branches" at bounding box center [142, 113] width 116 height 18
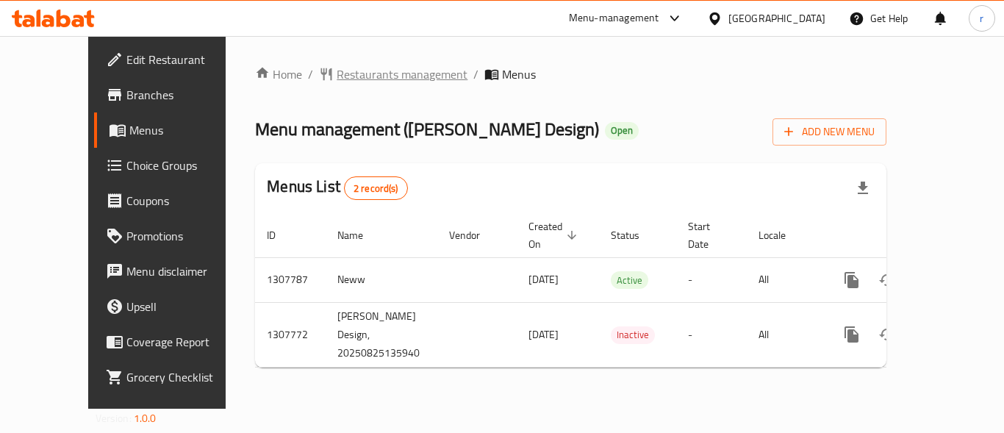
click at [337, 67] on span "Restaurants management" at bounding box center [402, 74] width 131 height 18
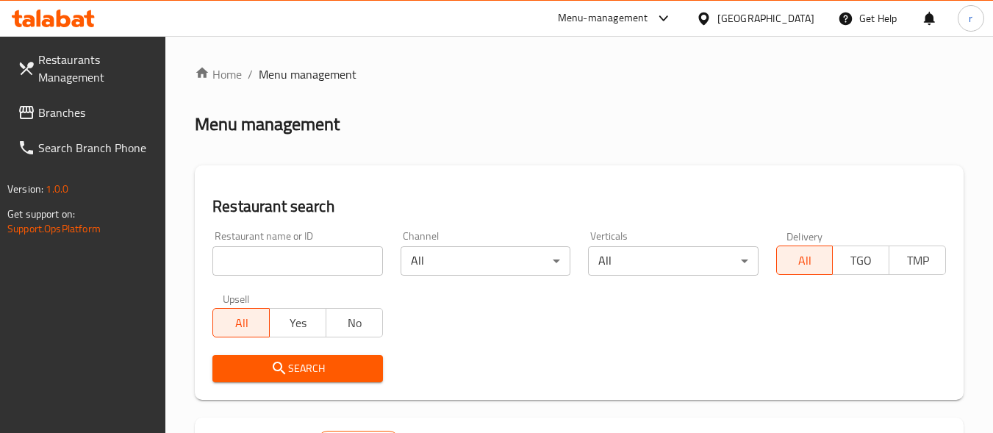
click at [259, 259] on input "search" at bounding box center [297, 260] width 170 height 29
paste input "704633"
type input "704633"
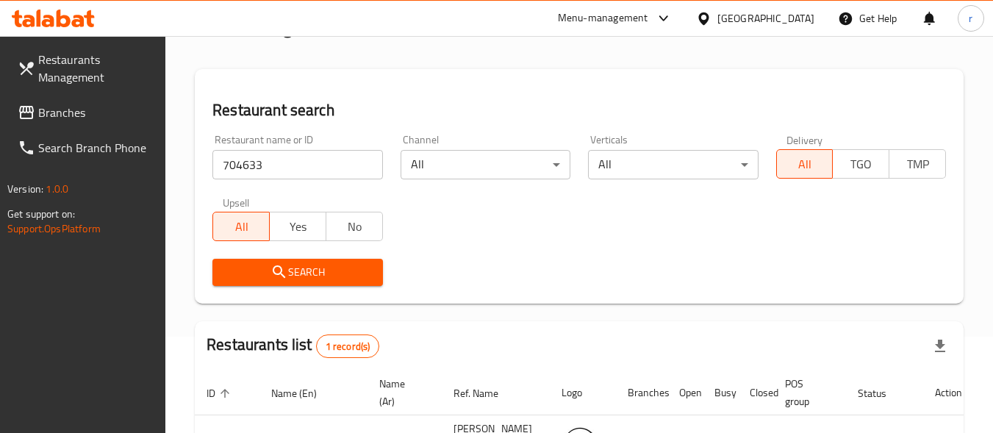
scroll to position [204, 0]
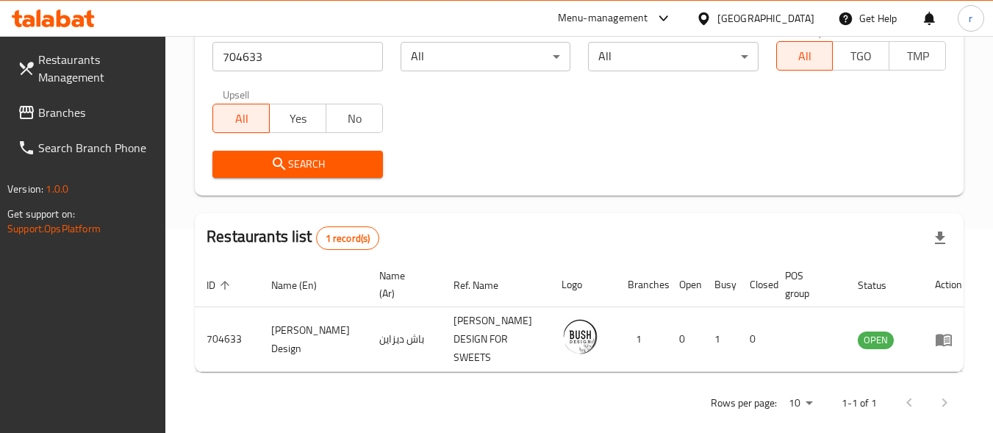
click at [98, 115] on span "Branches" at bounding box center [96, 113] width 116 height 18
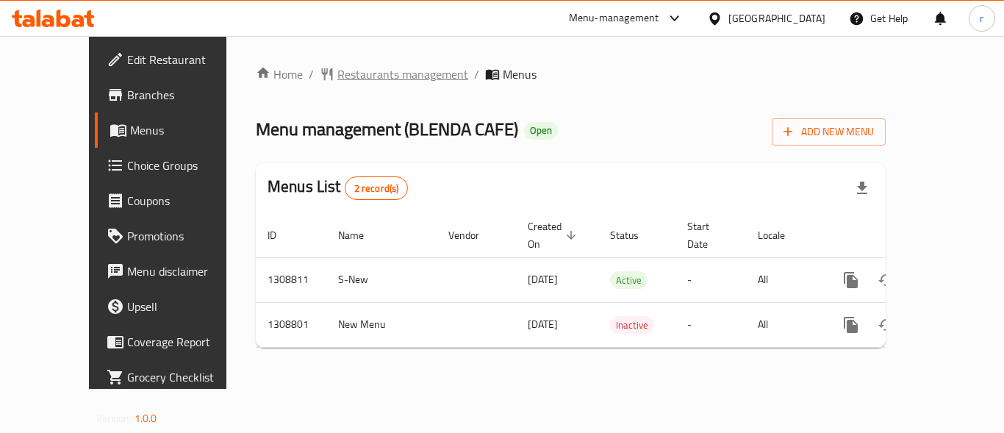
drag, startPoint x: 325, startPoint y: 88, endPoint x: 328, endPoint y: 76, distance: 12.1
click at [325, 88] on div "Home / Restaurants management / Menus Menu management ( [PERSON_NAME] CAFE ) Op…" at bounding box center [571, 212] width 630 height 294
click at [337, 73] on span "Restaurants management" at bounding box center [402, 74] width 131 height 18
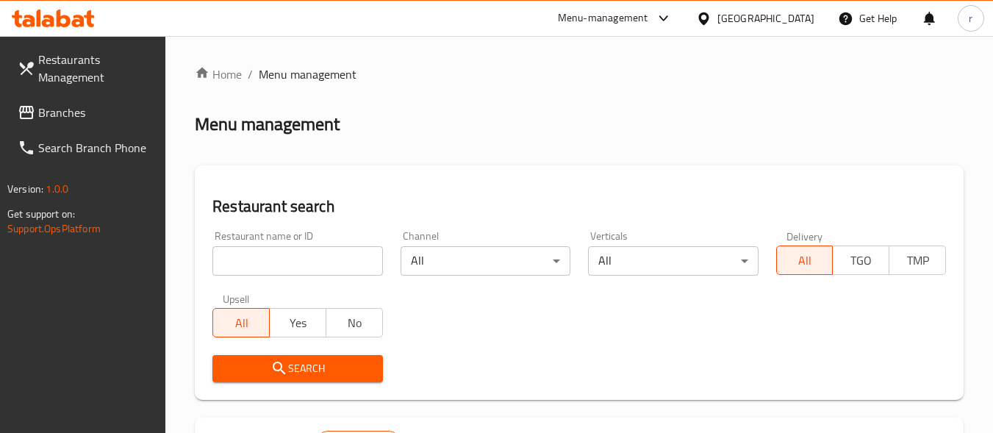
click at [284, 260] on div at bounding box center [496, 216] width 993 height 433
click at [284, 260] on input "search" at bounding box center [297, 260] width 170 height 29
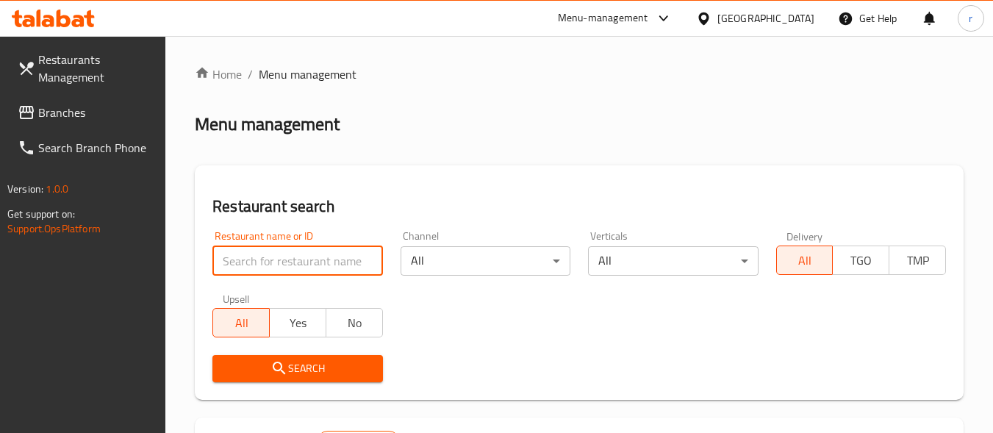
drag, startPoint x: 284, startPoint y: 260, endPoint x: 285, endPoint y: 277, distance: 16.9
click at [284, 260] on input "search" at bounding box center [297, 260] width 170 height 29
paste input "705052"
type input "705052"
click at [270, 363] on icon "submit" at bounding box center [279, 368] width 18 height 18
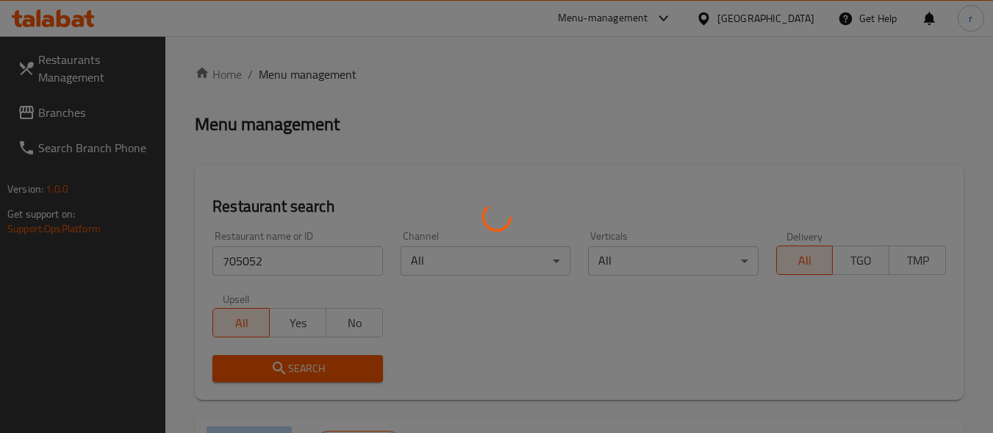
click at [270, 363] on div at bounding box center [496, 216] width 993 height 433
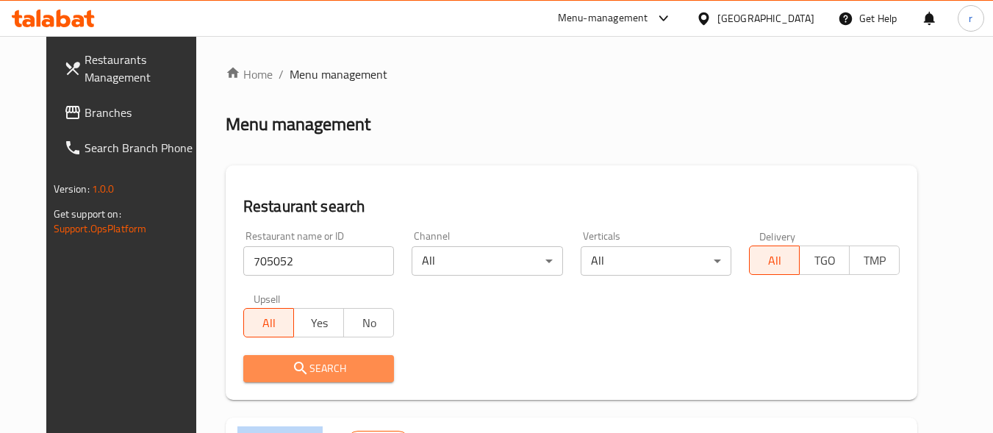
click at [256, 363] on span "Search" at bounding box center [318, 368] width 127 height 18
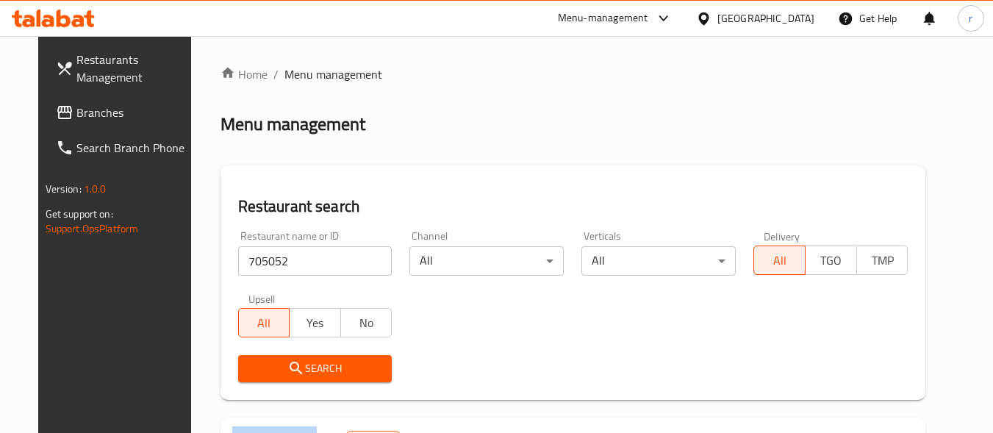
scroll to position [210, 0]
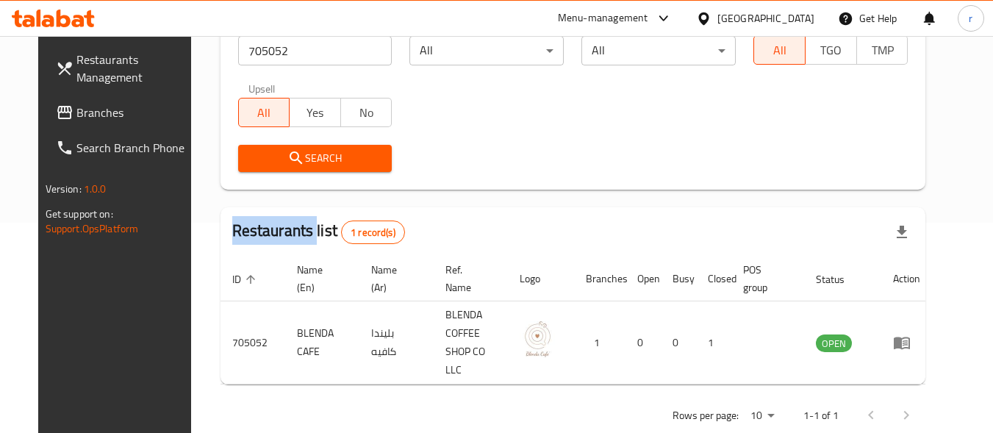
click at [76, 119] on span "Branches" at bounding box center [134, 113] width 116 height 18
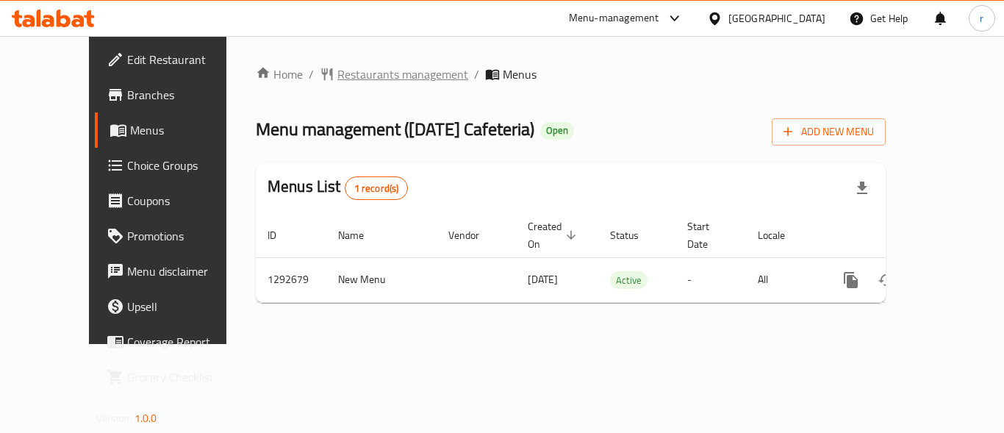
click at [356, 75] on span "Restaurants management" at bounding box center [402, 74] width 131 height 18
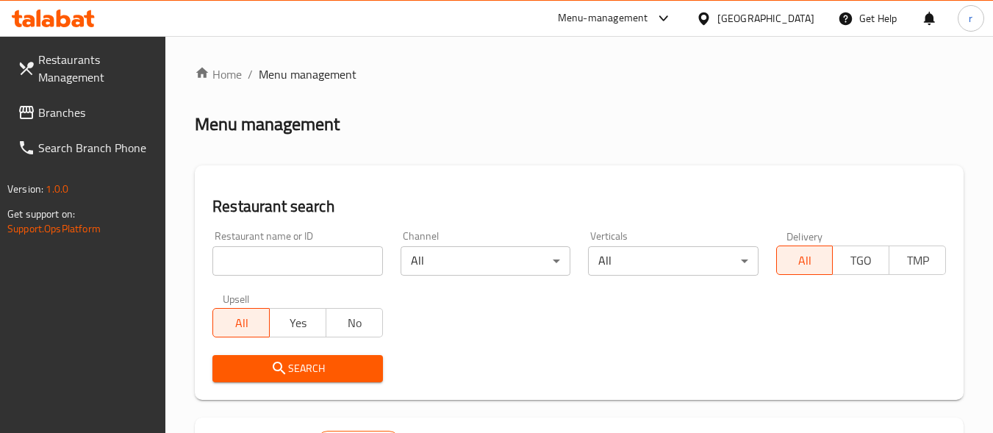
click at [281, 256] on input "search" at bounding box center [297, 260] width 170 height 29
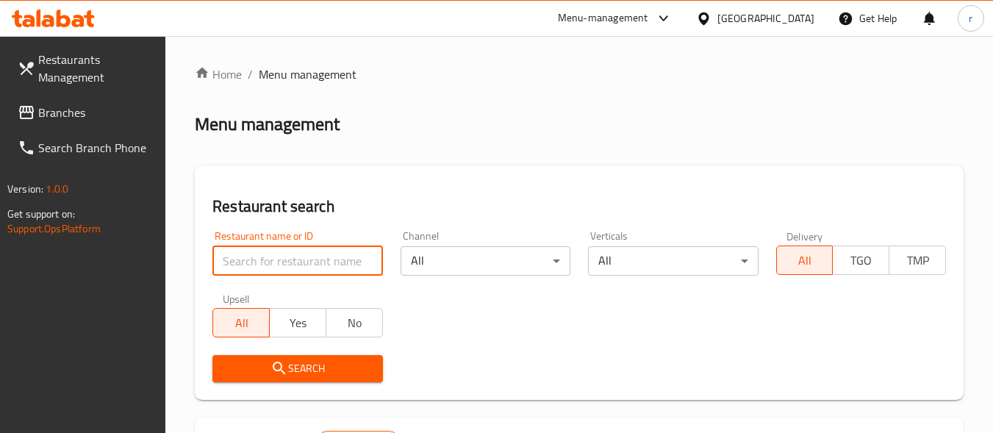
paste input "699190"
type input "699190"
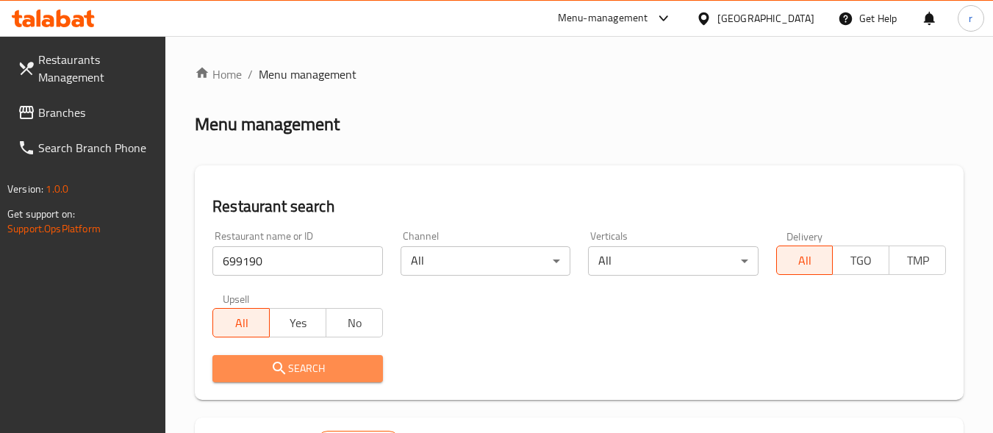
click at [300, 367] on span "Search" at bounding box center [297, 368] width 146 height 18
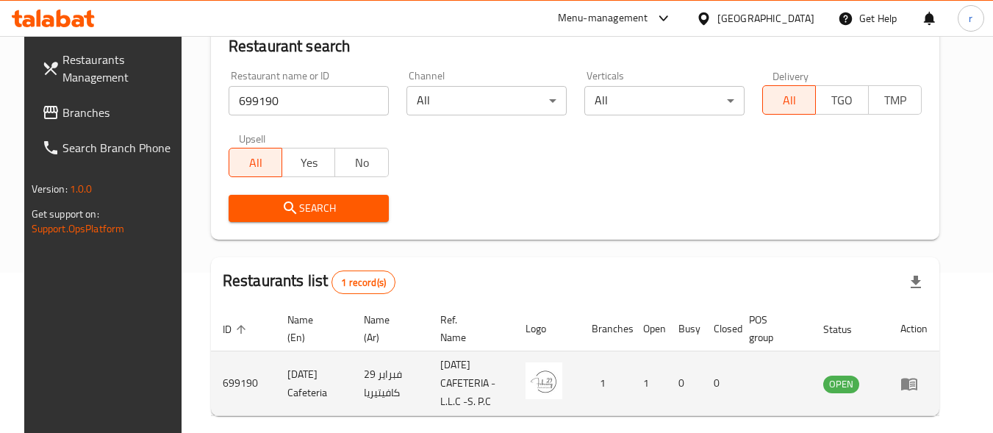
scroll to position [223, 0]
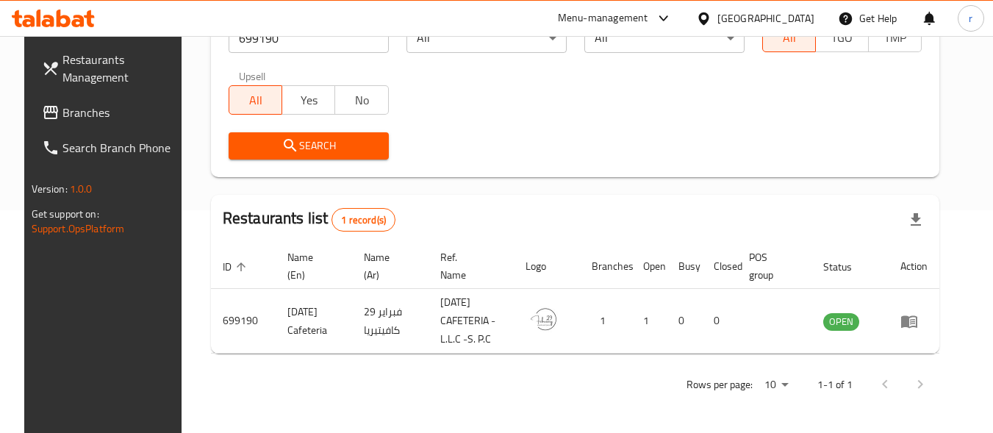
click at [731, 18] on div "[GEOGRAPHIC_DATA]" at bounding box center [765, 18] width 97 height 16
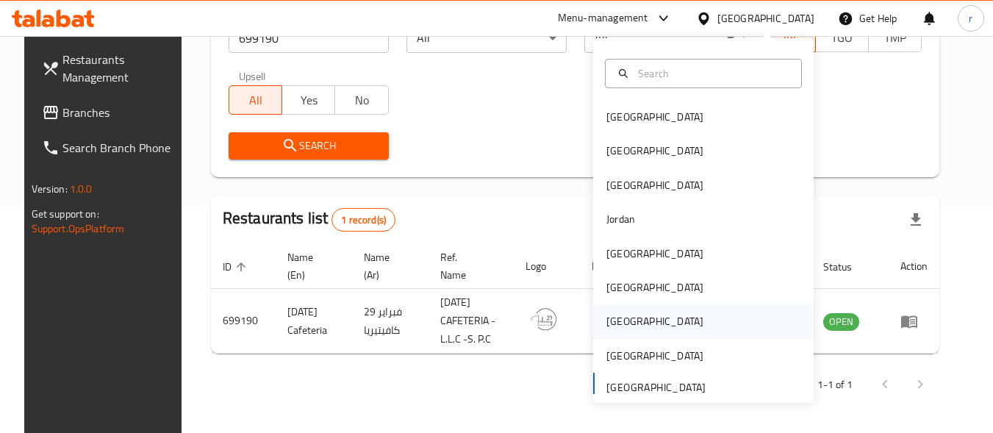
click at [625, 315] on div "[GEOGRAPHIC_DATA]" at bounding box center [654, 321] width 120 height 34
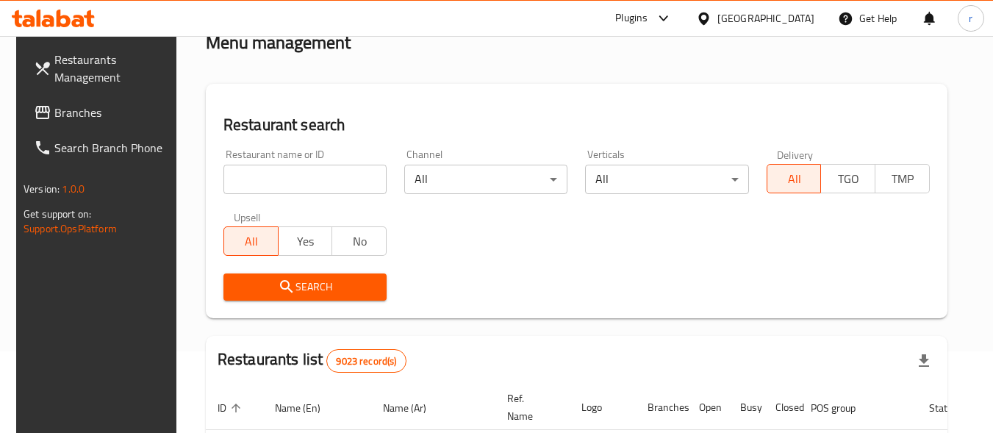
scroll to position [76, 0]
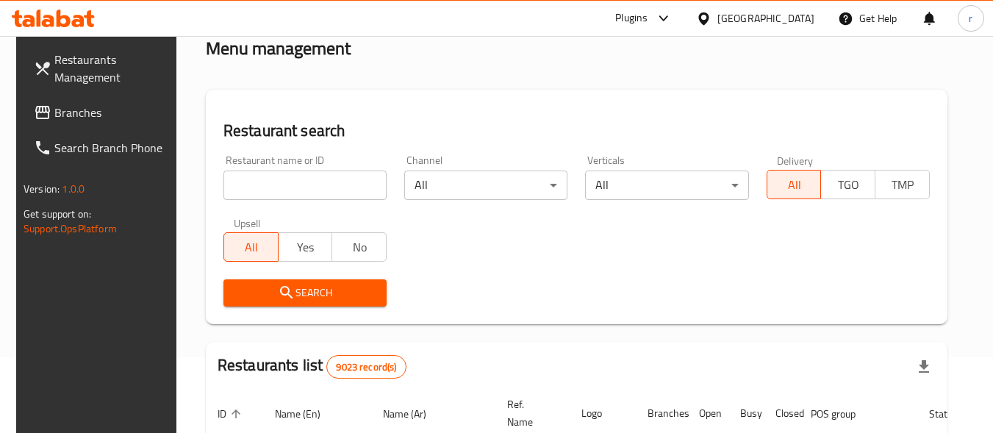
click at [62, 108] on span "Branches" at bounding box center [112, 113] width 116 height 18
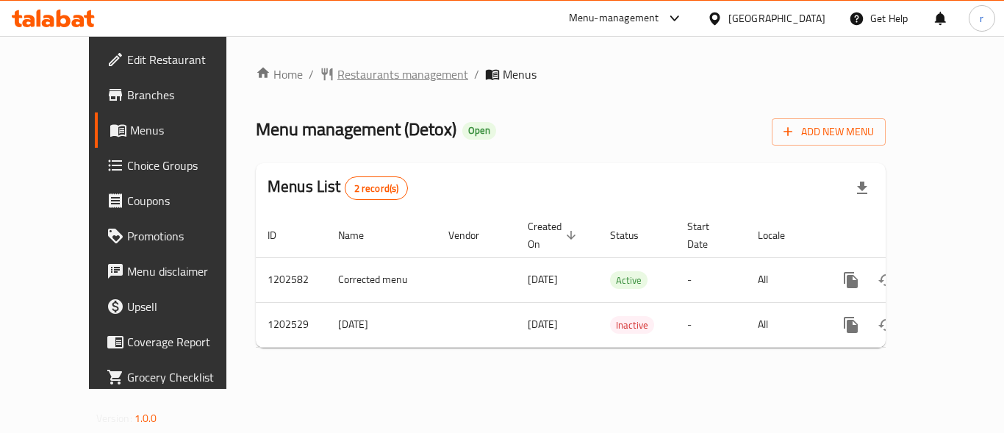
click at [337, 80] on span "Restaurants management" at bounding box center [402, 74] width 131 height 18
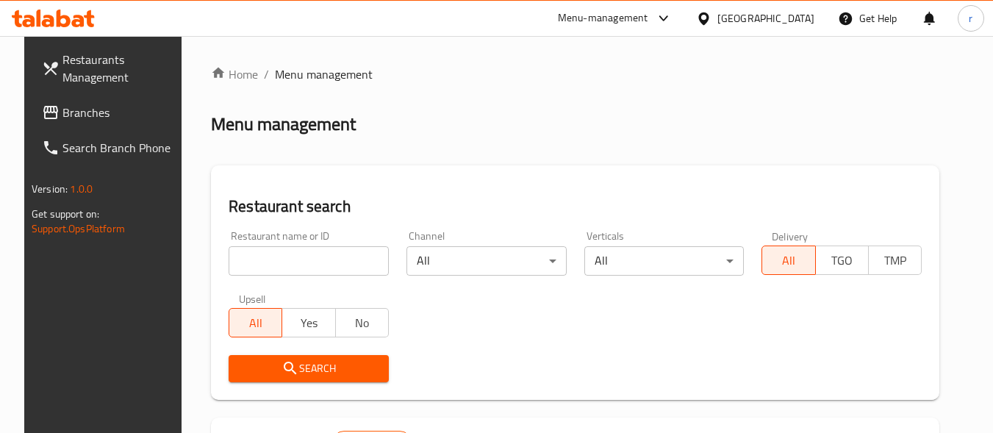
click at [255, 248] on input "search" at bounding box center [309, 260] width 160 height 29
click at [257, 249] on input "search" at bounding box center [309, 260] width 160 height 29
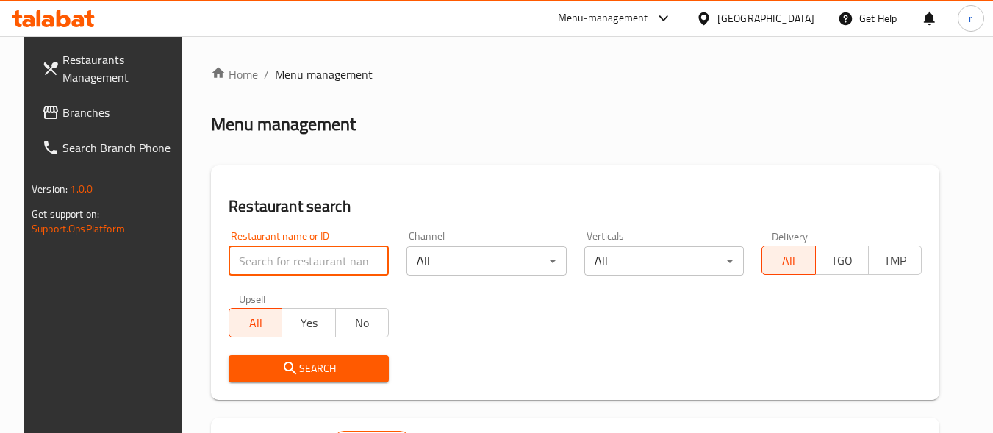
paste input "669260"
type input "669260"
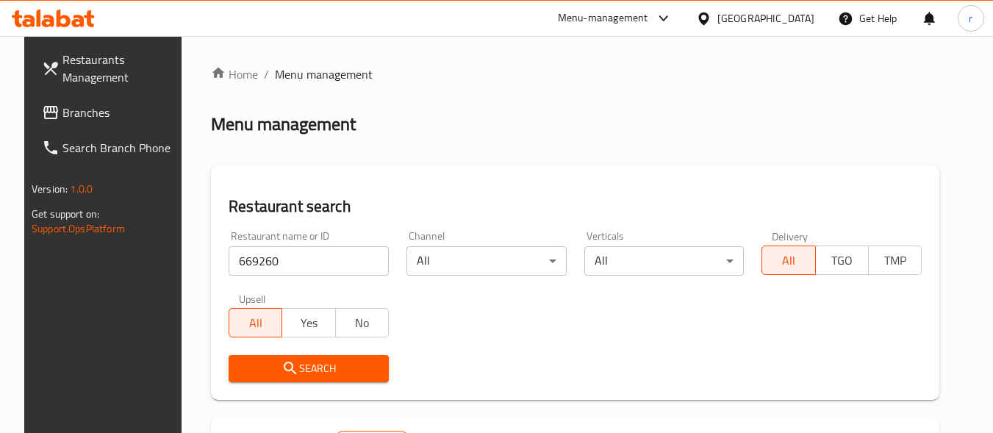
click at [267, 357] on button "Search" at bounding box center [309, 368] width 160 height 27
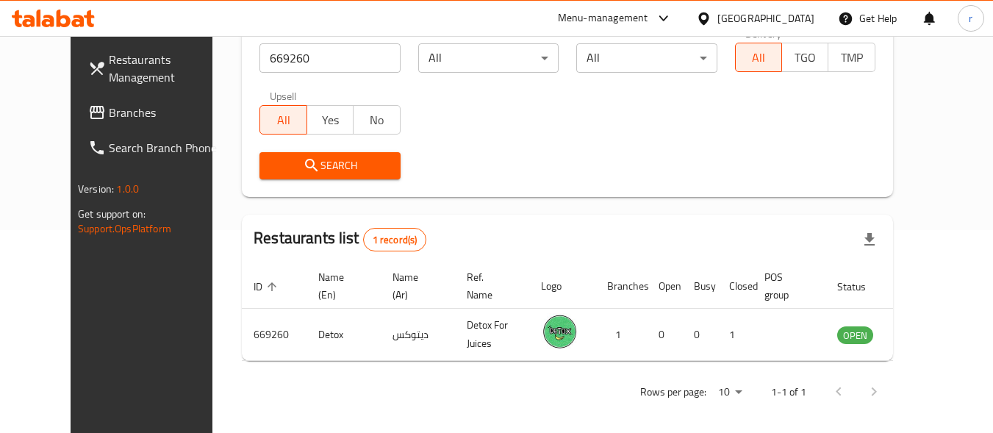
scroll to position [204, 0]
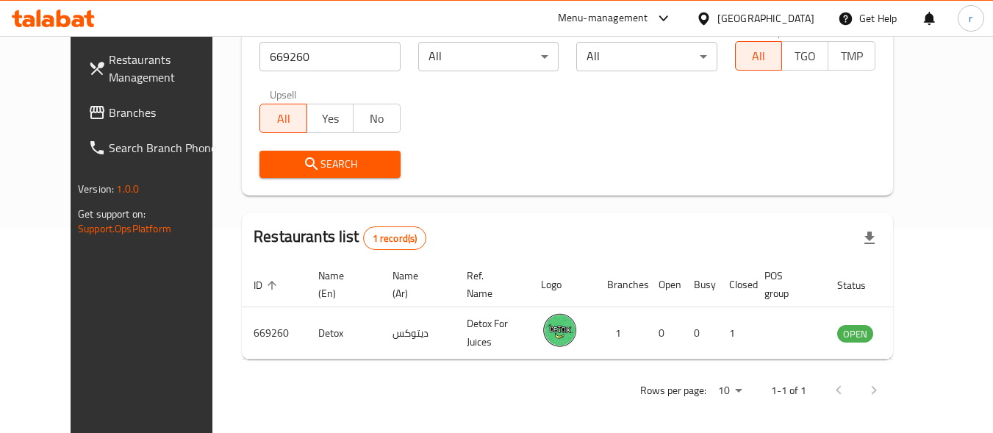
click at [796, 12] on div "Qatar" at bounding box center [765, 18] width 97 height 16
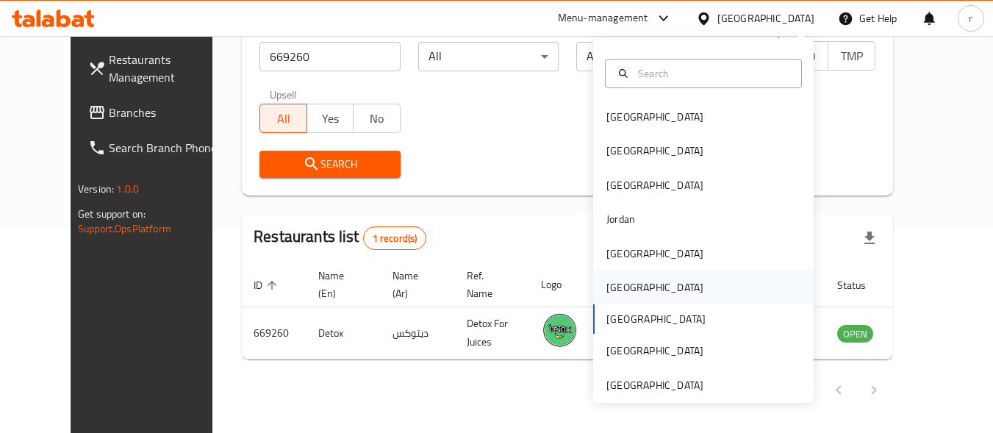
click at [614, 290] on div "[GEOGRAPHIC_DATA]" at bounding box center [654, 287] width 97 height 16
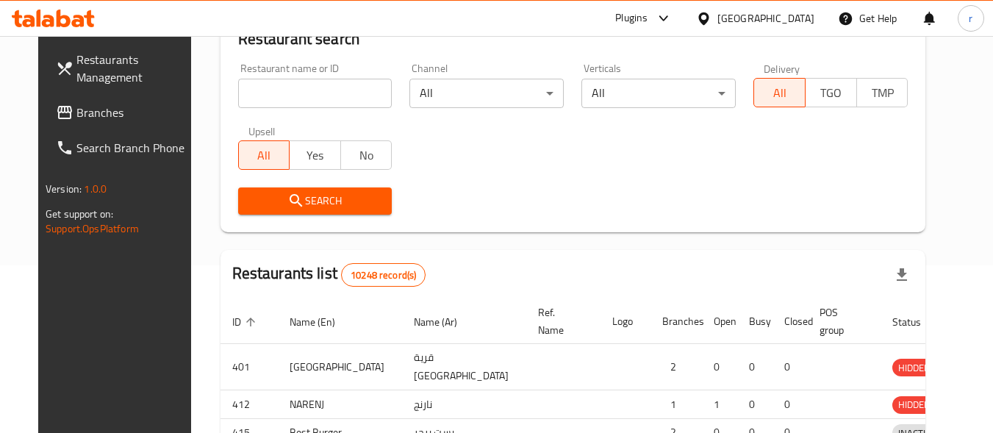
scroll to position [204, 0]
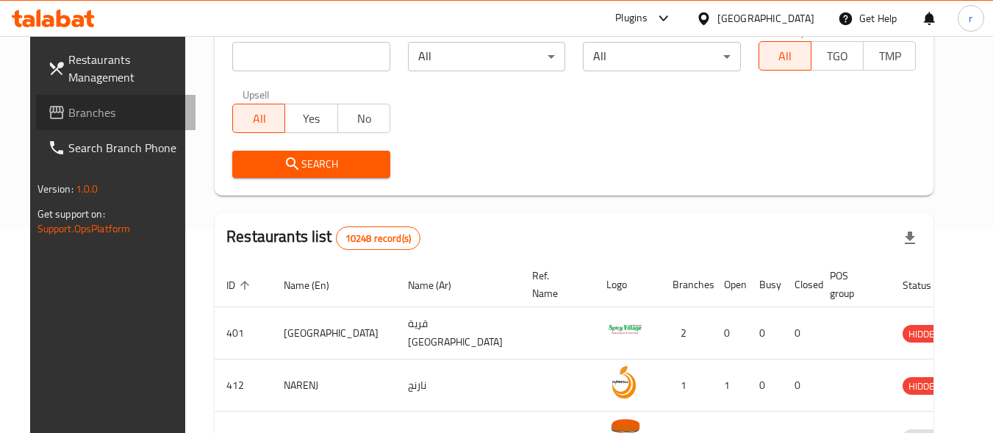
click at [68, 118] on span "Branches" at bounding box center [126, 113] width 116 height 18
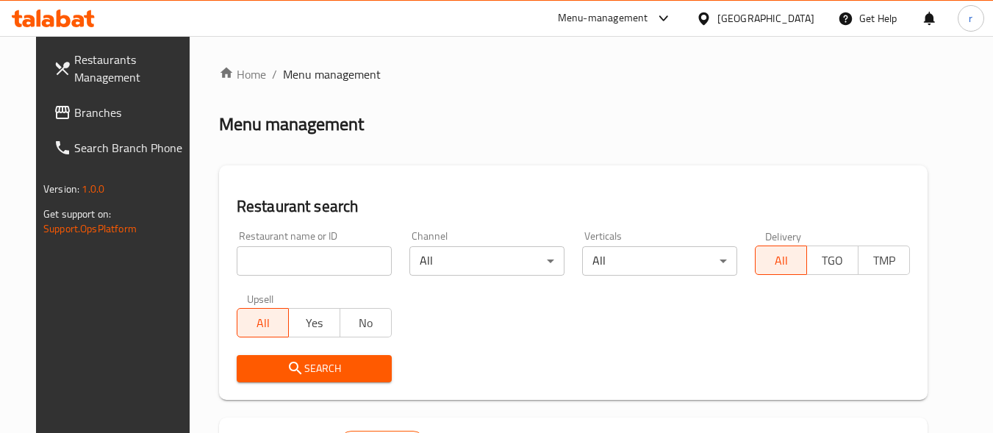
click at [298, 253] on div at bounding box center [496, 216] width 993 height 433
click at [298, 253] on input "search" at bounding box center [314, 260] width 155 height 29
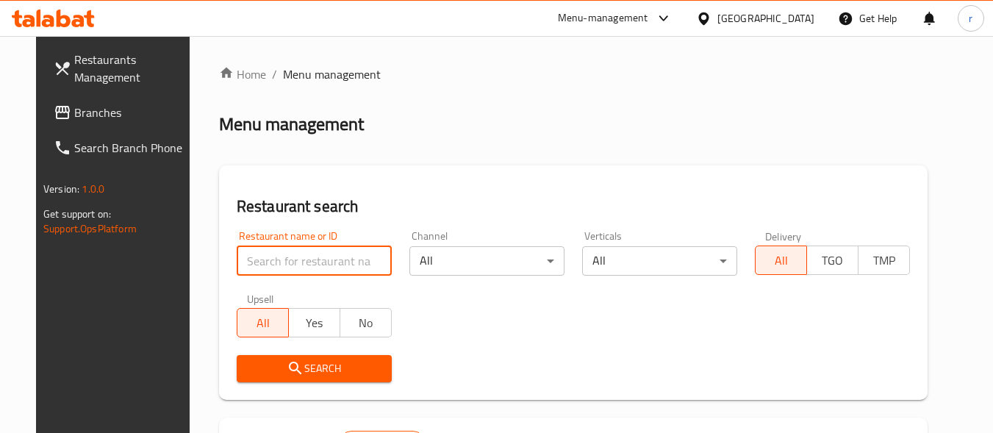
paste input "690528"
type input "690528"
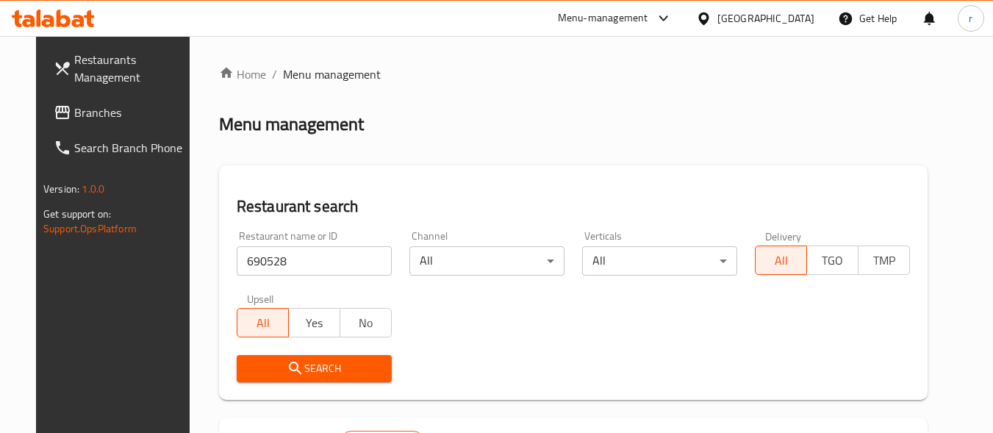
click at [289, 363] on span "Search" at bounding box center [314, 368] width 132 height 18
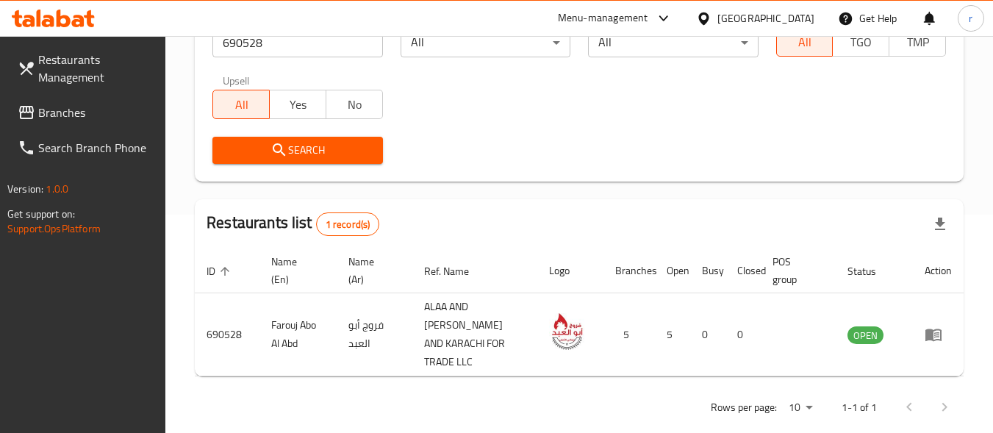
scroll to position [220, 0]
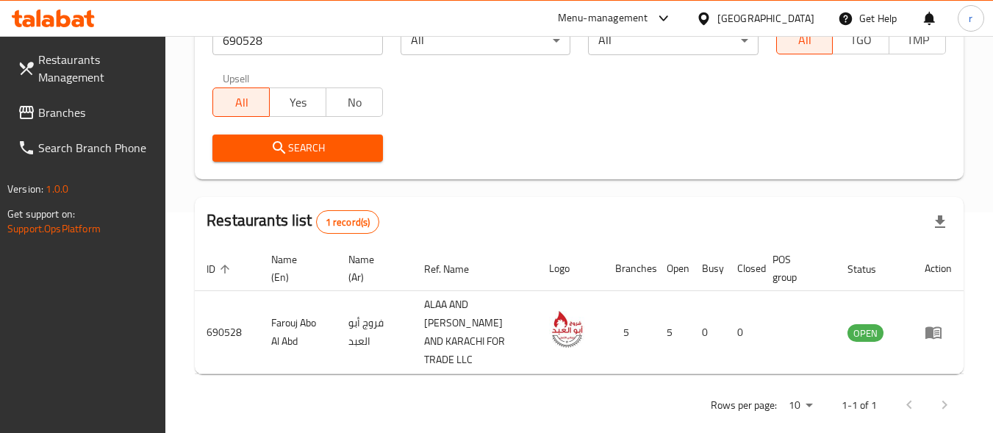
click at [64, 116] on span "Branches" at bounding box center [96, 113] width 116 height 18
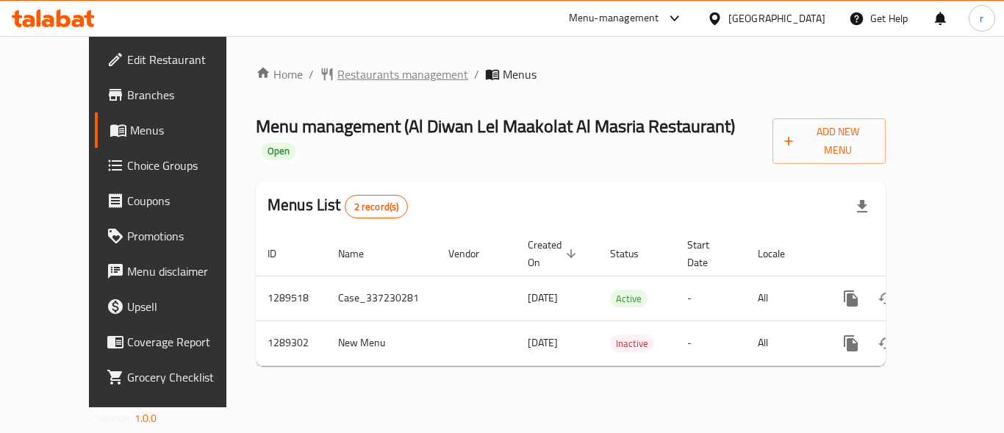
click at [364, 80] on span "Restaurants management" at bounding box center [402, 74] width 131 height 18
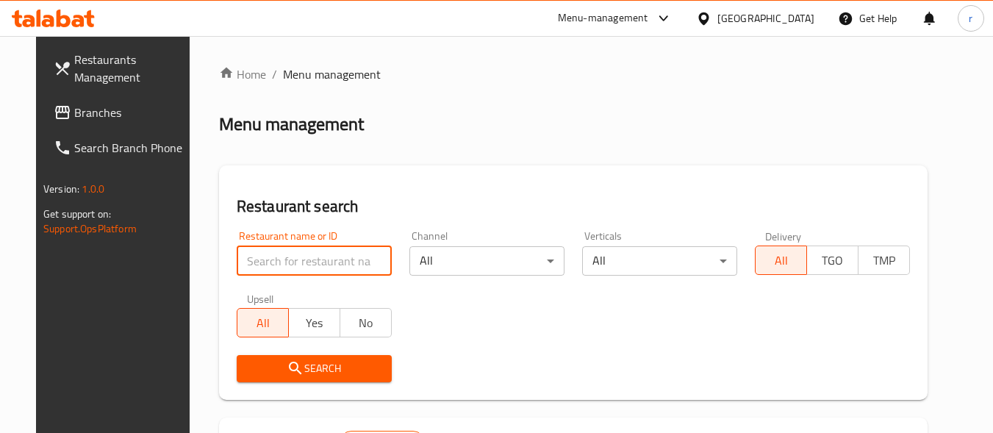
click at [277, 267] on input "search" at bounding box center [314, 260] width 155 height 29
paste input "697533"
type input "697533"
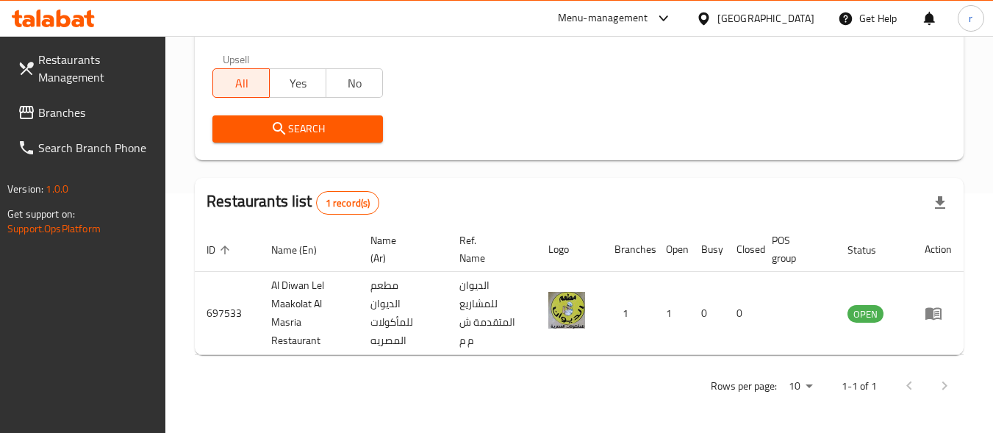
scroll to position [241, 0]
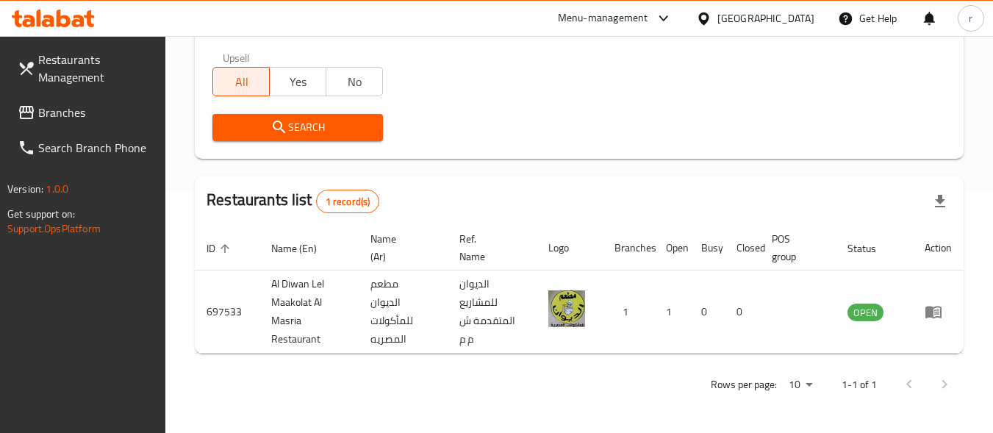
click at [794, 18] on div "[GEOGRAPHIC_DATA]" at bounding box center [765, 18] width 97 height 16
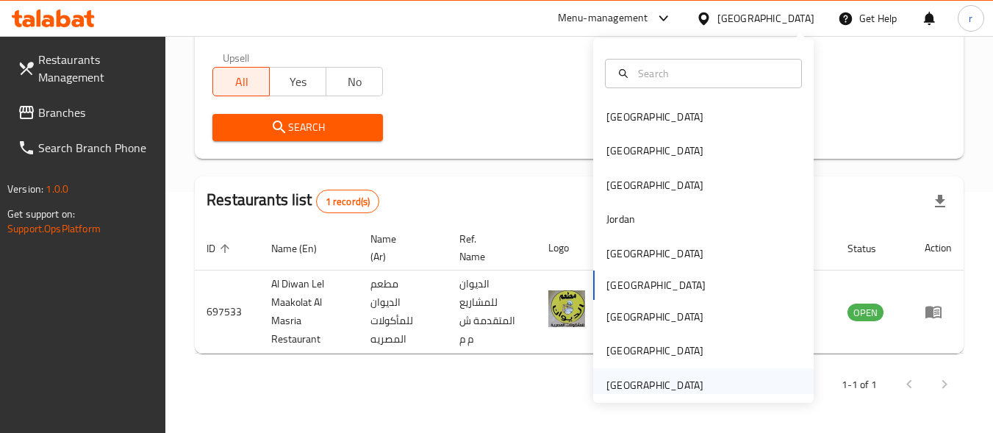
click at [688, 380] on div "[GEOGRAPHIC_DATA]" at bounding box center [654, 385] width 97 height 16
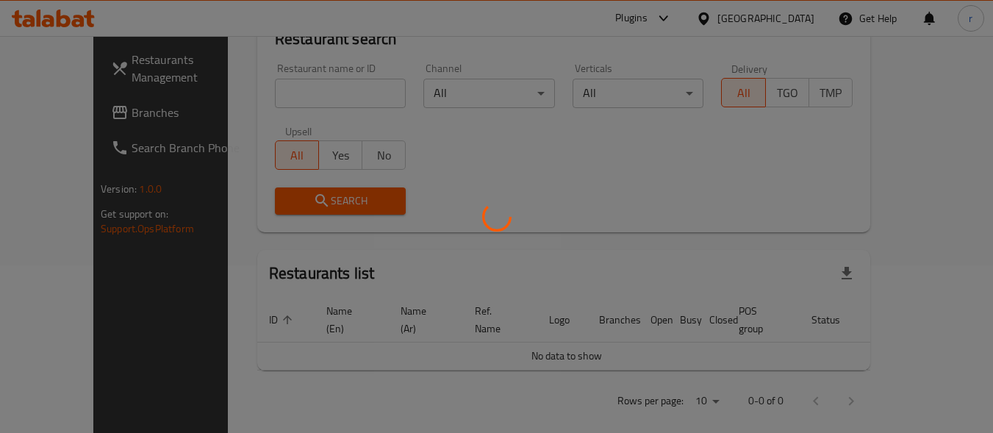
scroll to position [241, 0]
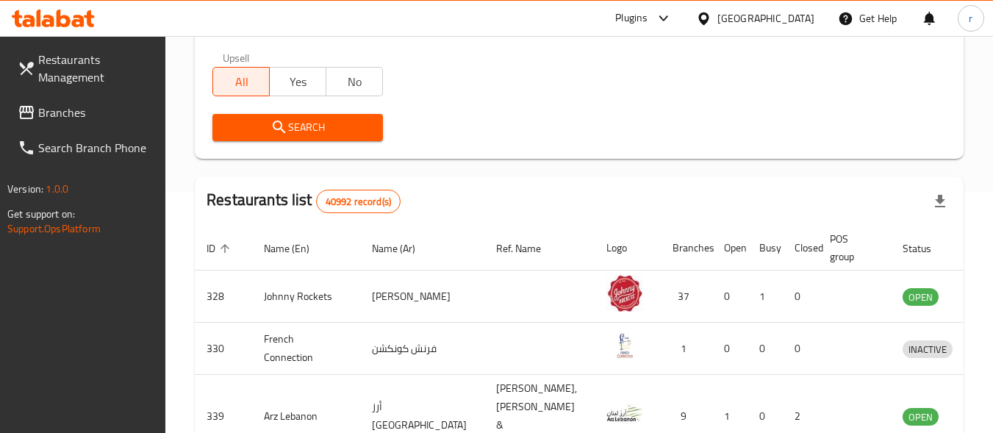
click at [101, 119] on span "Branches" at bounding box center [96, 113] width 116 height 18
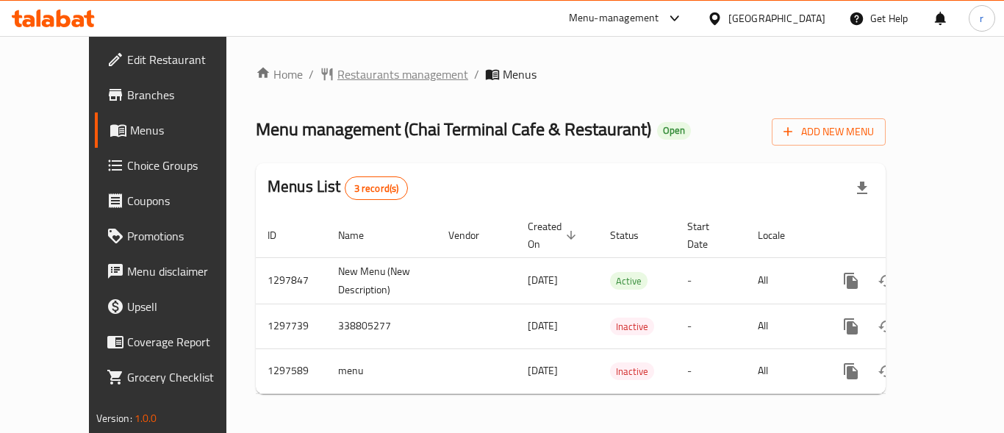
click at [387, 75] on span "Restaurants management" at bounding box center [402, 74] width 131 height 18
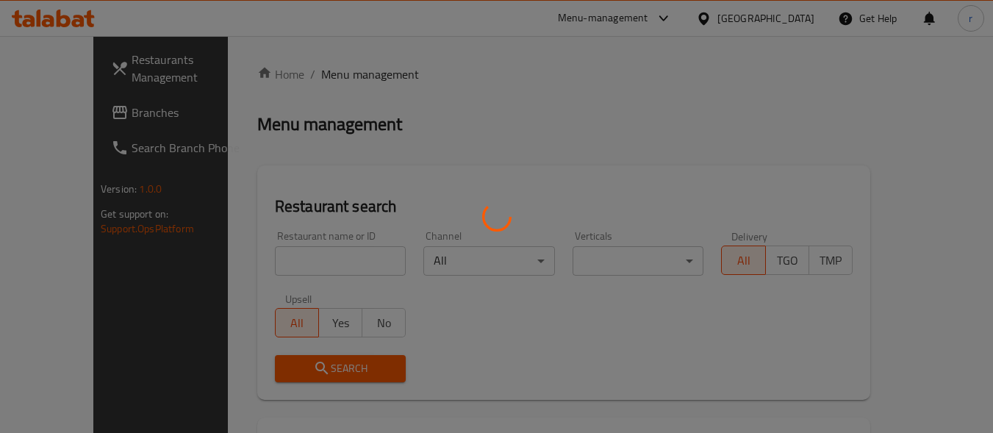
click at [287, 247] on div at bounding box center [496, 216] width 993 height 433
click at [287, 248] on div at bounding box center [496, 216] width 993 height 433
click at [288, 250] on div at bounding box center [496, 216] width 993 height 433
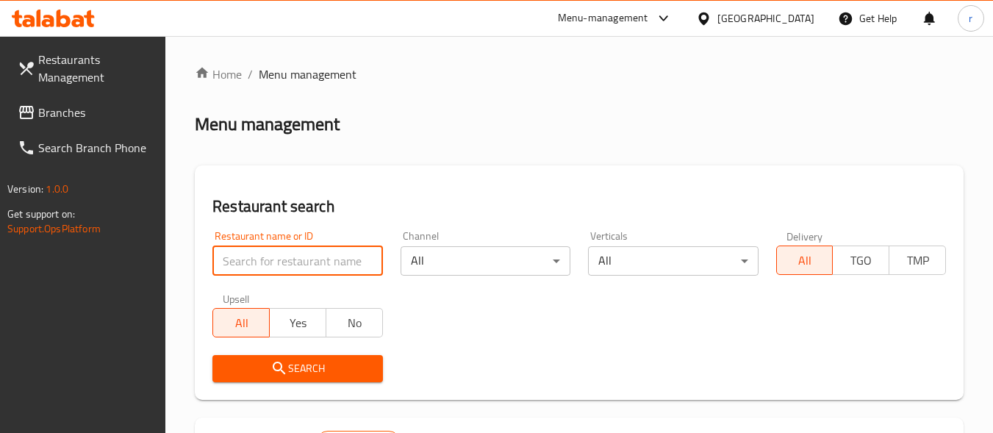
click at [297, 257] on input "search" at bounding box center [297, 260] width 170 height 29
paste input "700539"
type input "700539"
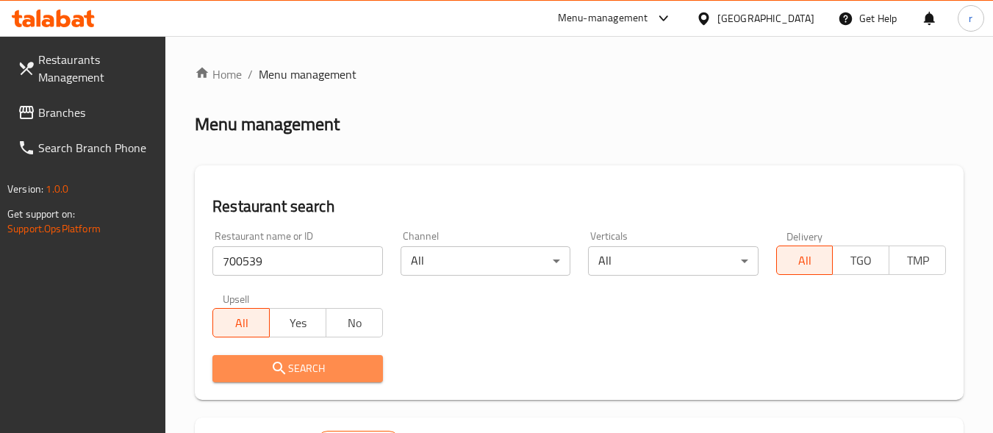
click at [284, 357] on button "Search" at bounding box center [297, 368] width 170 height 27
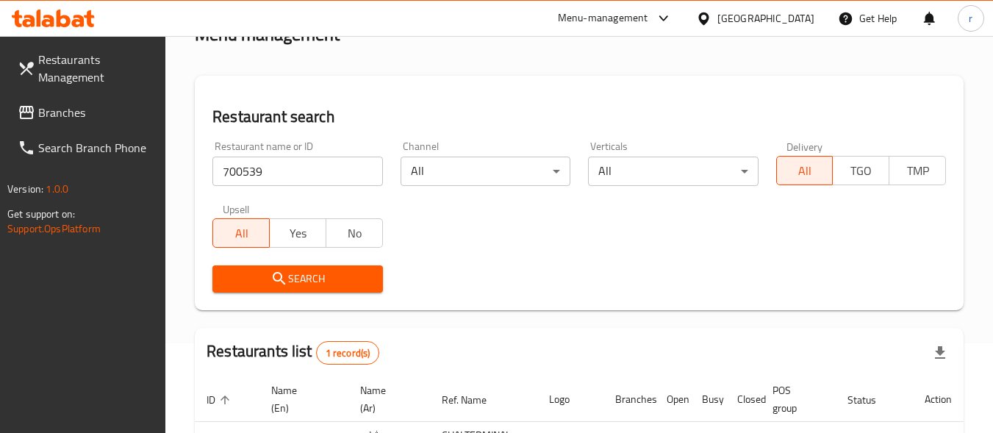
scroll to position [241, 0]
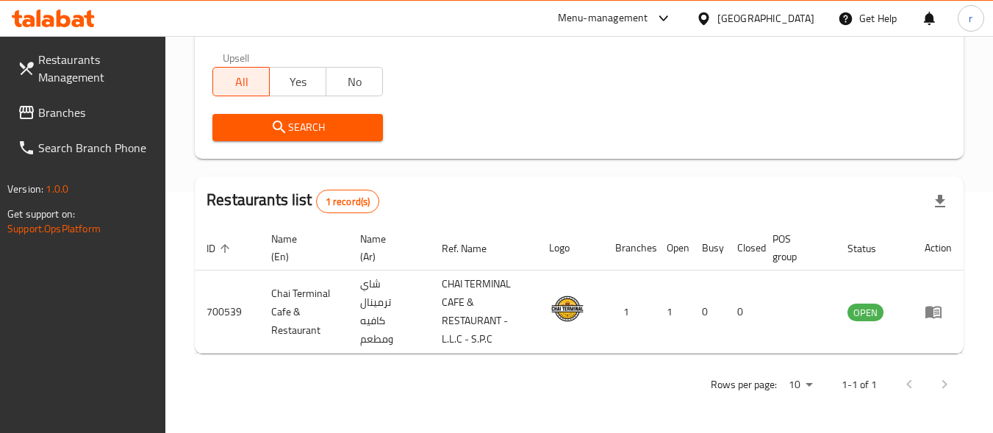
drag, startPoint x: 714, startPoint y: 18, endPoint x: 681, endPoint y: 26, distance: 34.2
click at [714, 18] on div at bounding box center [706, 18] width 21 height 16
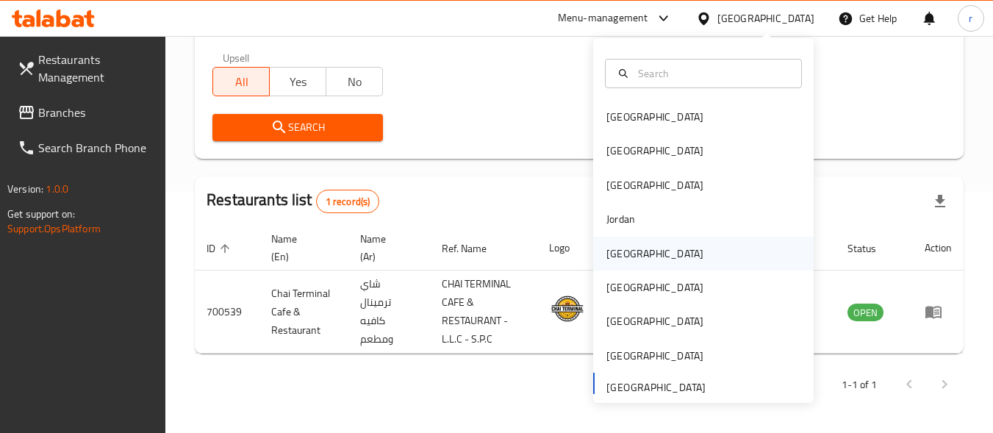
click at [630, 256] on div "[GEOGRAPHIC_DATA]" at bounding box center [654, 254] width 120 height 34
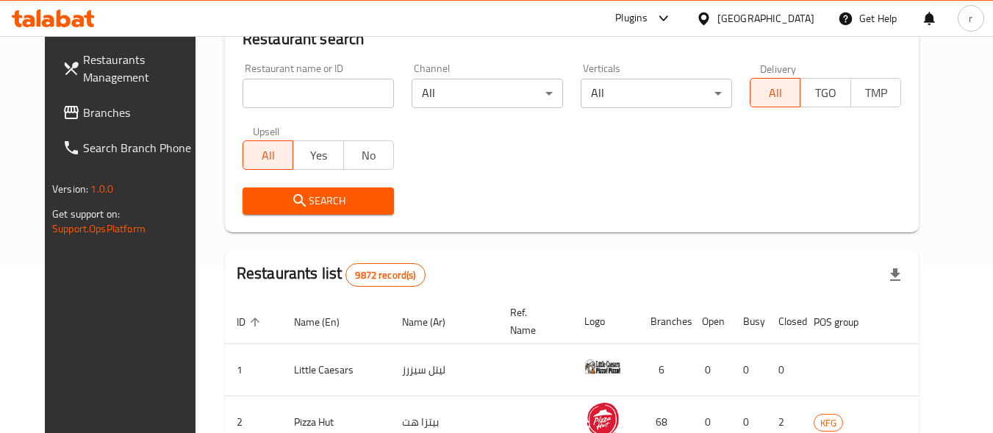
scroll to position [241, 0]
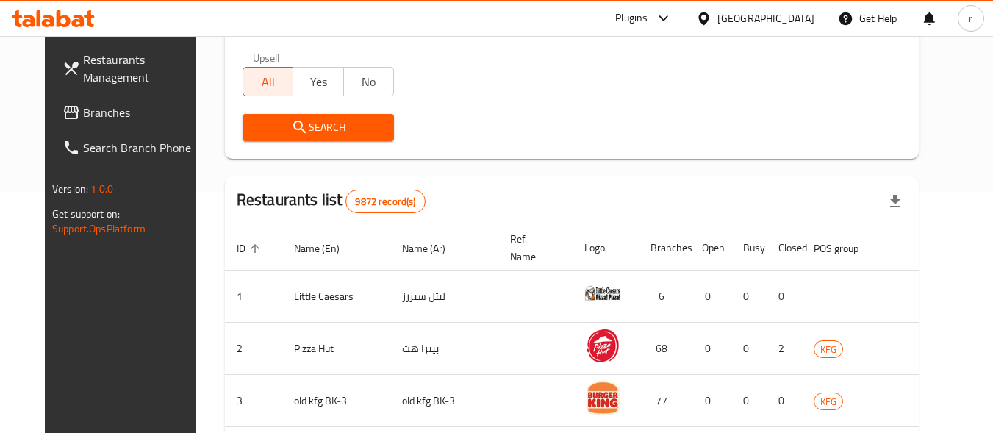
click at [83, 113] on span "Branches" at bounding box center [141, 113] width 116 height 18
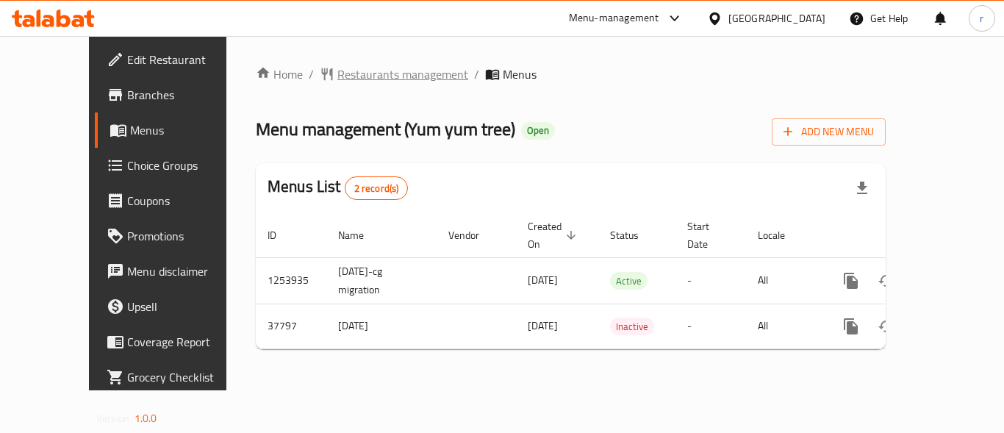
click at [337, 74] on span "Restaurants management" at bounding box center [402, 74] width 131 height 18
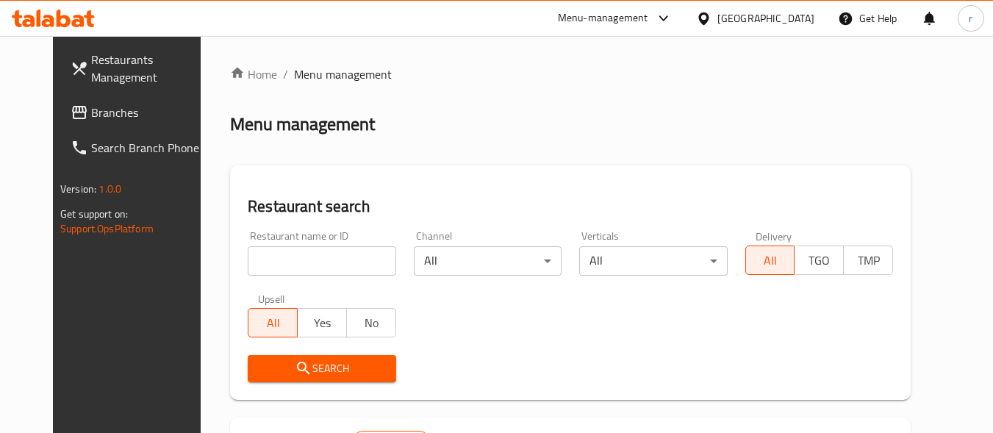
click at [248, 242] on div "Restaurant name or ID Restaurant name or ID" at bounding box center [322, 253] width 148 height 45
click at [248, 254] on input "search" at bounding box center [322, 260] width 148 height 29
paste input "19509"
type input "19509"
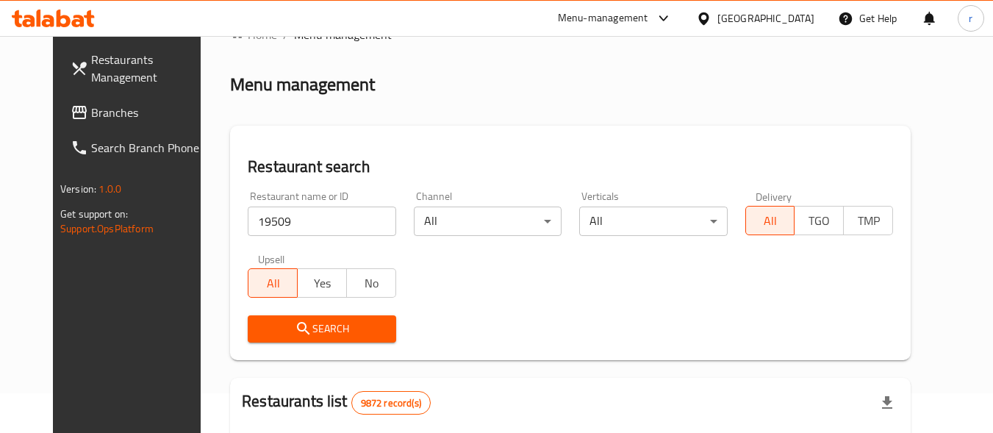
scroll to position [73, 0]
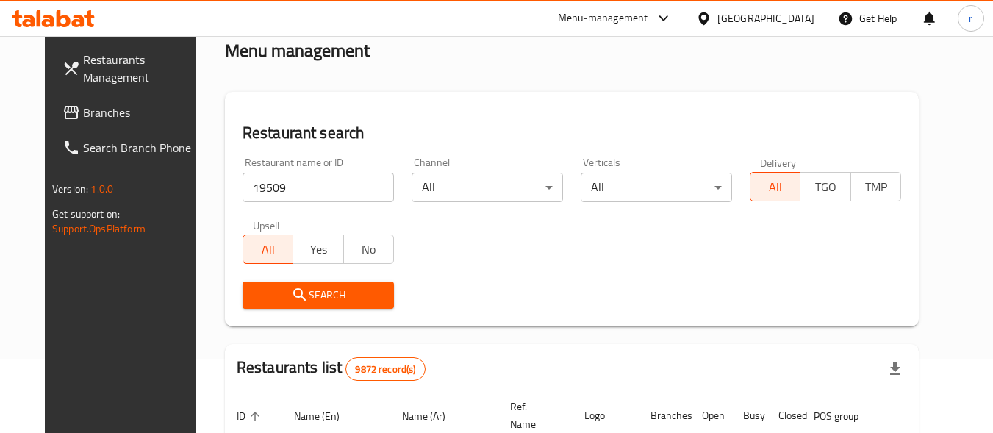
click at [333, 293] on span "Search" at bounding box center [318, 295] width 128 height 18
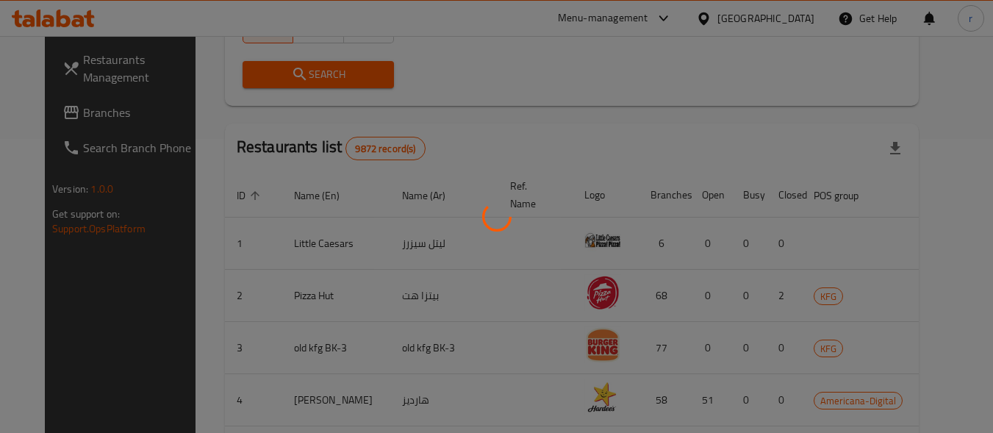
scroll to position [210, 0]
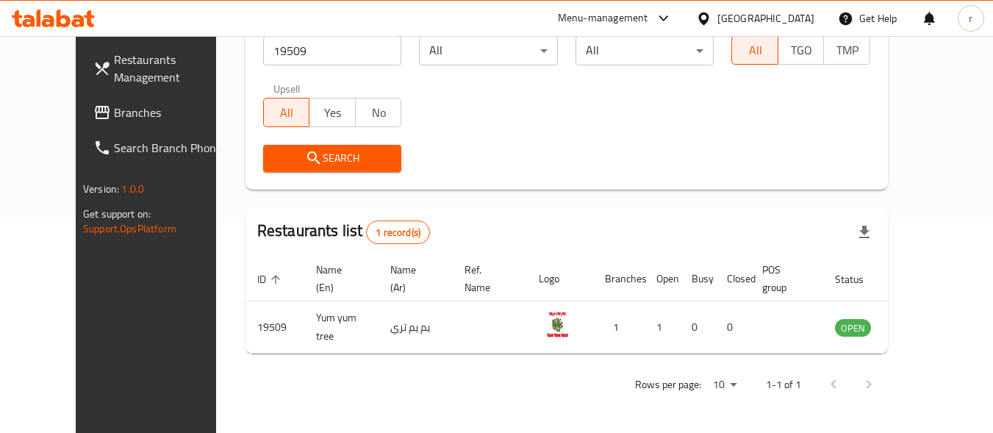
click at [802, 19] on div "[GEOGRAPHIC_DATA]" at bounding box center [765, 18] width 97 height 16
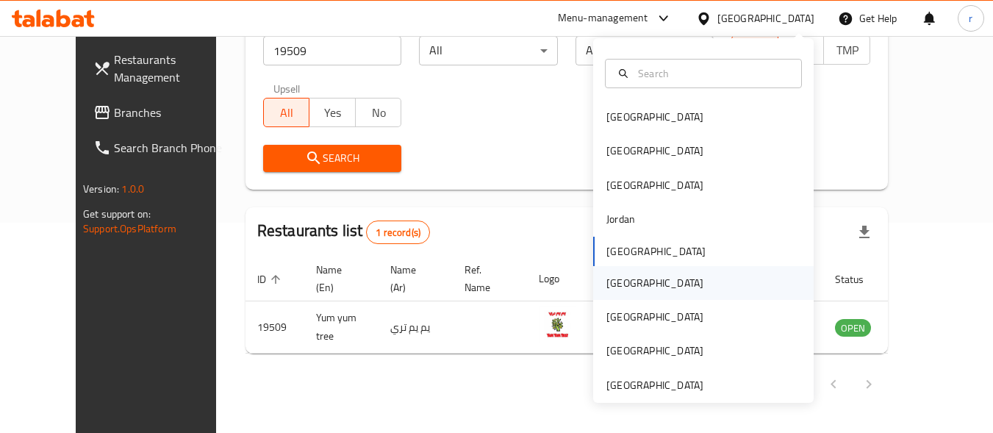
click at [615, 285] on div "[GEOGRAPHIC_DATA]" at bounding box center [654, 283] width 97 height 16
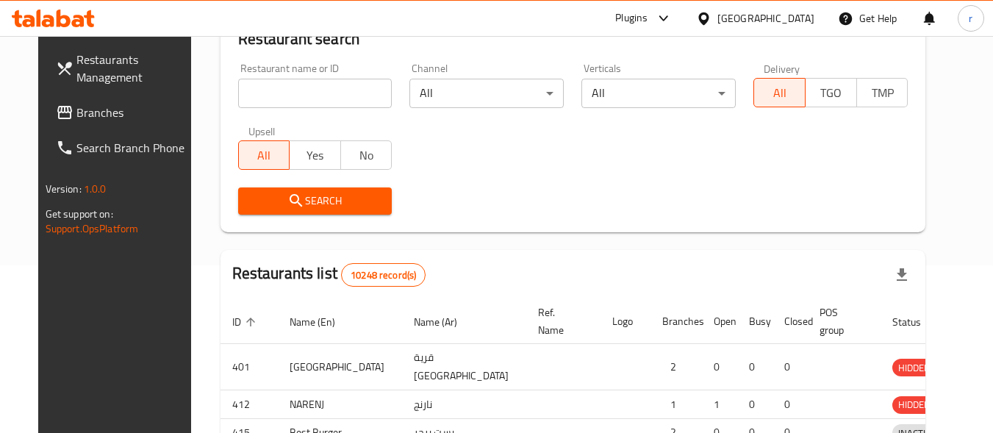
scroll to position [210, 0]
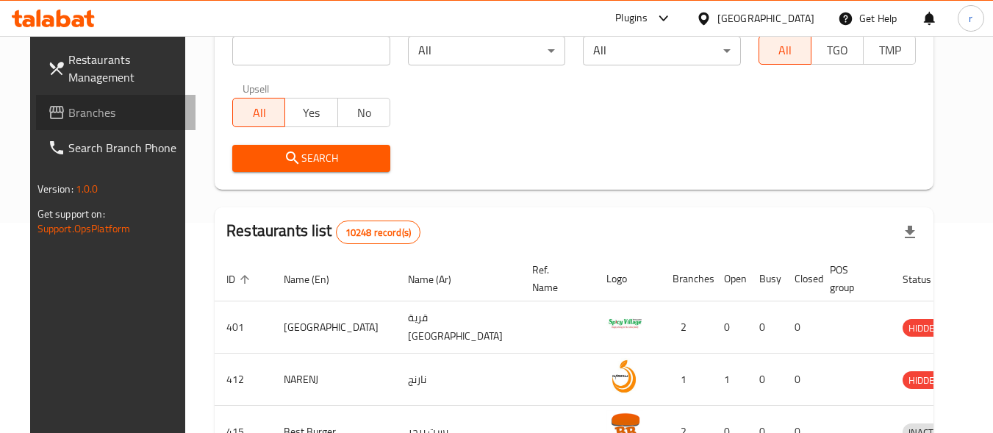
click at [68, 121] on span "Branches" at bounding box center [126, 113] width 116 height 18
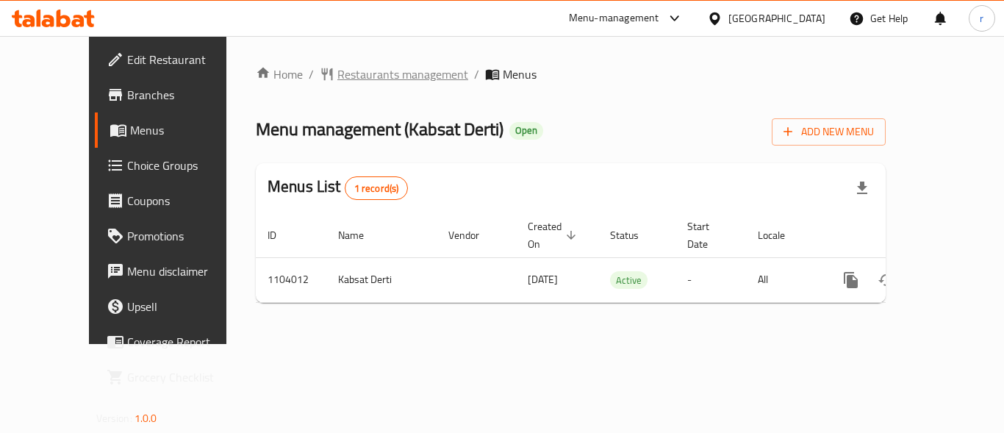
click at [337, 73] on span "Restaurants management" at bounding box center [402, 74] width 131 height 18
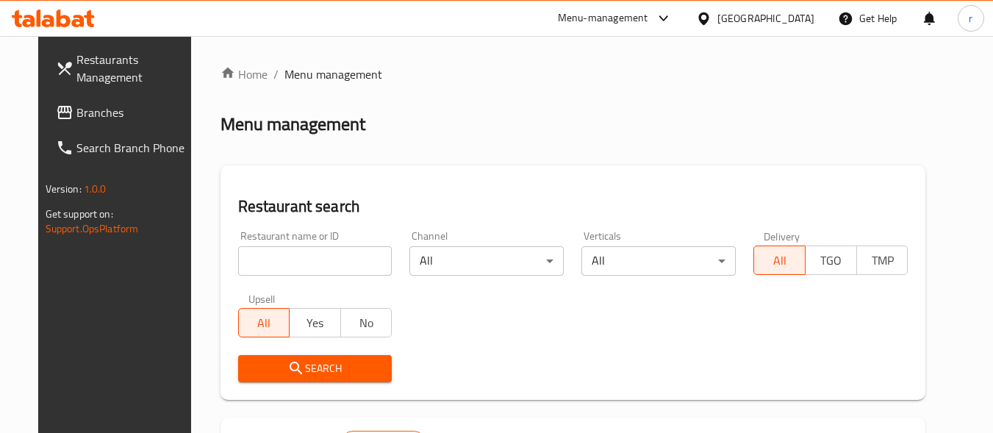
click at [353, 250] on input "search" at bounding box center [315, 260] width 154 height 29
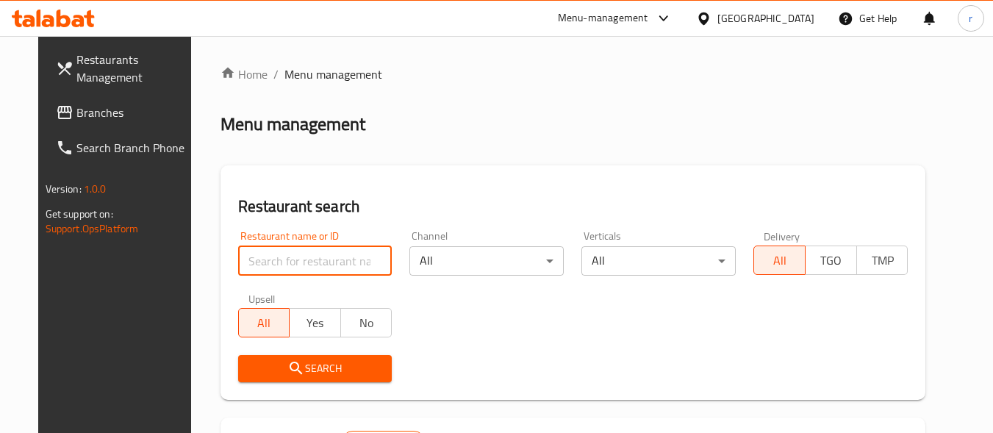
paste input "665310"
type input "665310"
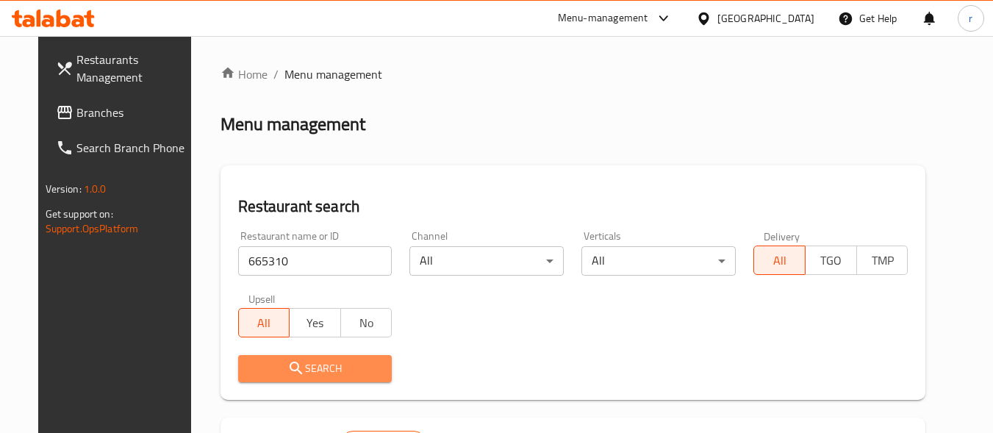
click at [311, 364] on span "Search" at bounding box center [315, 368] width 131 height 18
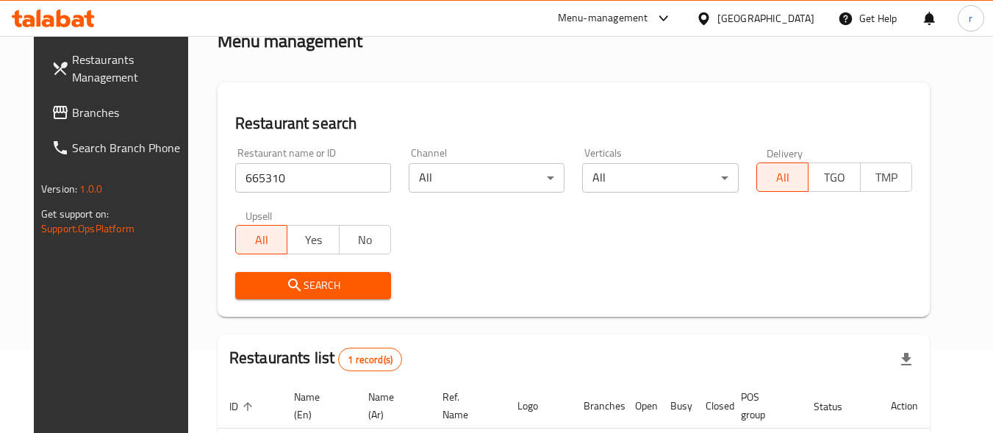
scroll to position [210, 0]
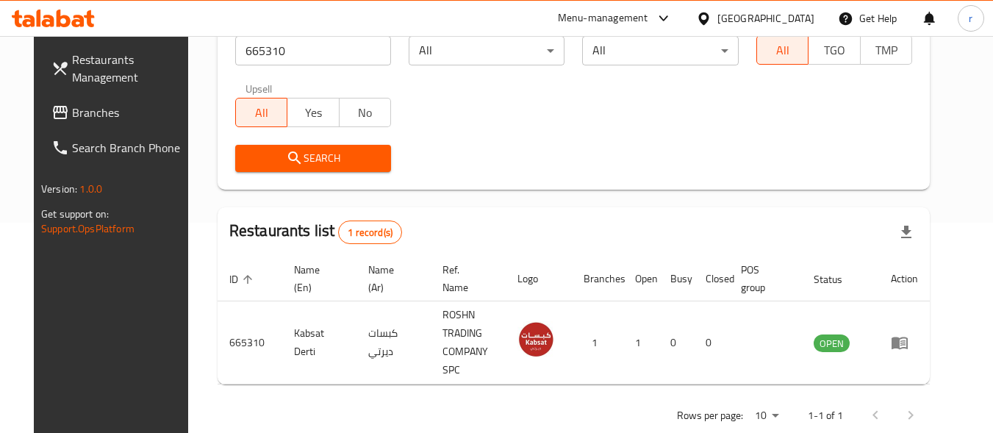
click at [797, 18] on div "Oman" at bounding box center [765, 18] width 97 height 16
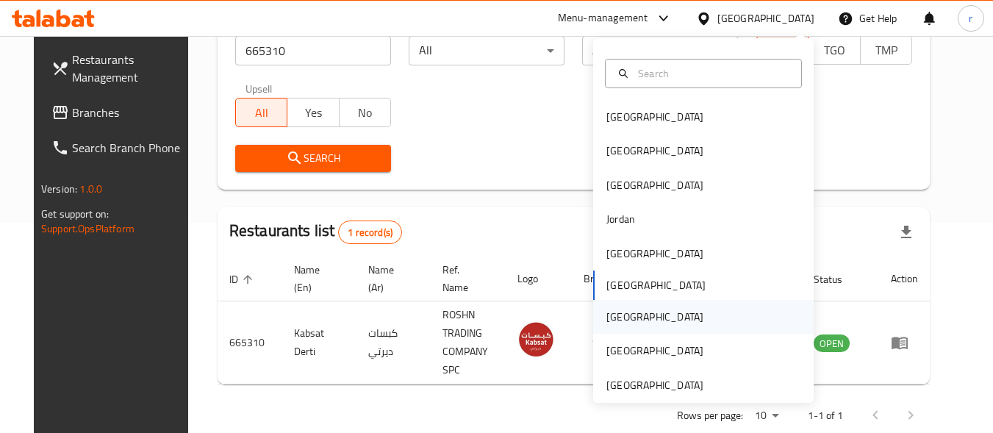
click at [615, 312] on div "Qatar" at bounding box center [654, 317] width 97 height 16
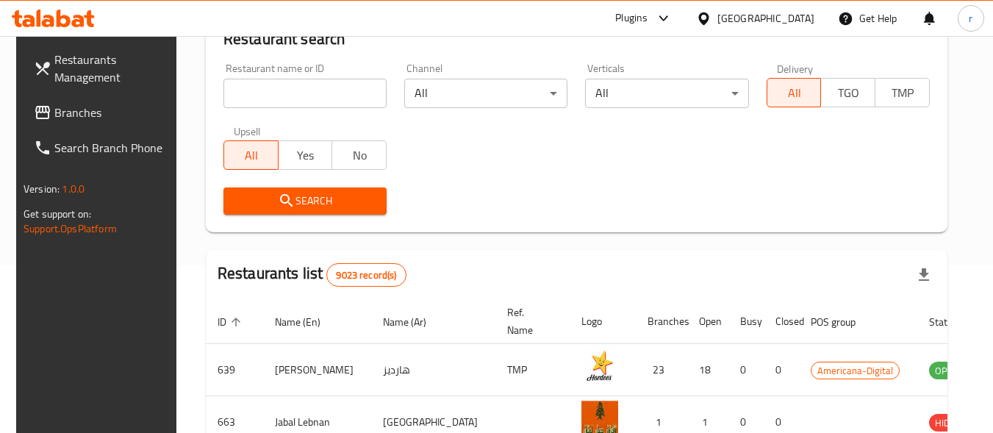
scroll to position [210, 0]
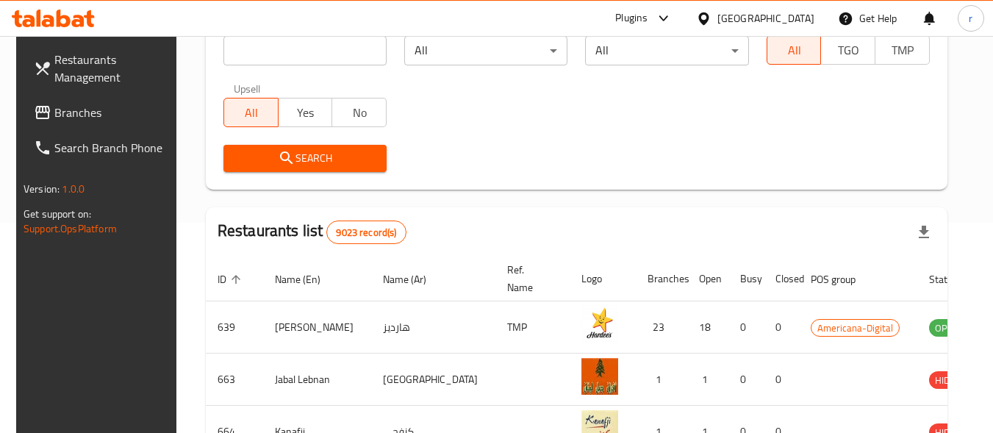
click at [79, 111] on span "Branches" at bounding box center [112, 113] width 116 height 18
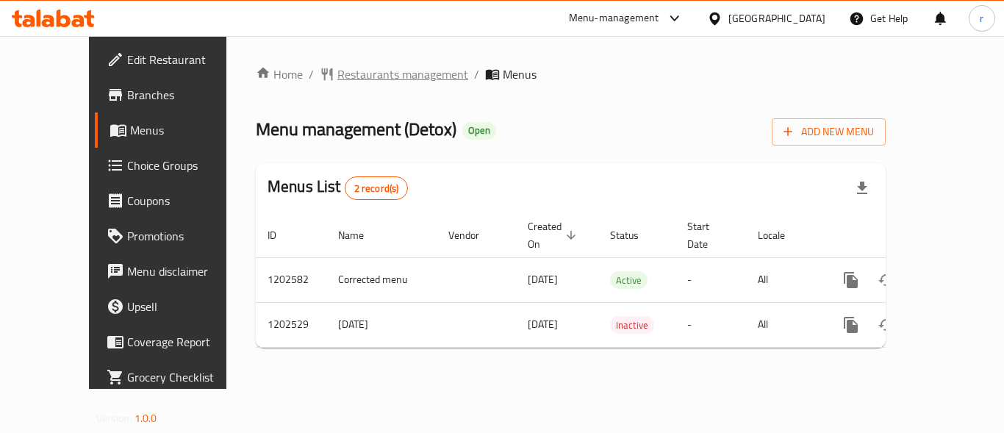
click at [337, 69] on span "Restaurants management" at bounding box center [402, 74] width 131 height 18
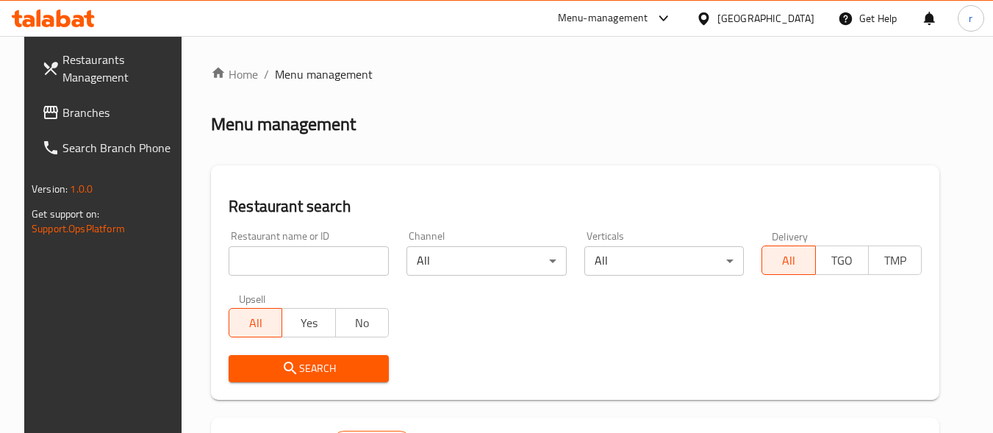
click at [305, 263] on div at bounding box center [496, 216] width 993 height 433
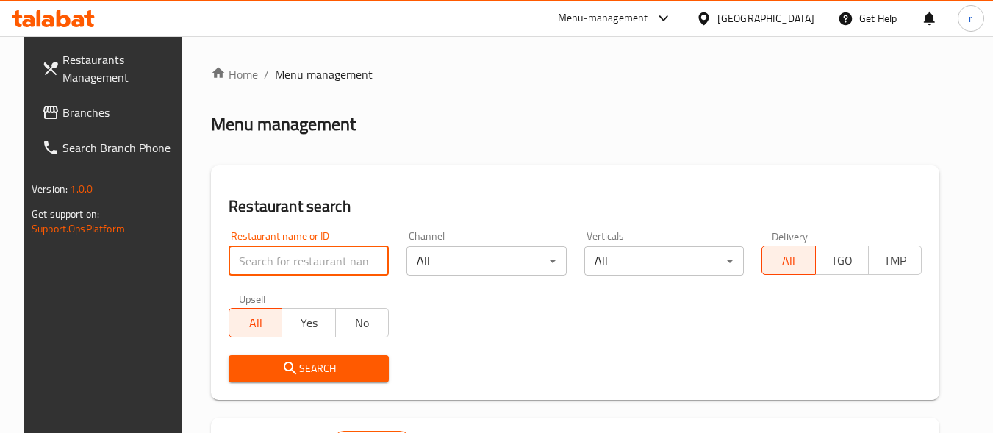
click at [305, 263] on input "search" at bounding box center [309, 260] width 160 height 29
paste input "669260"
type input "669260"
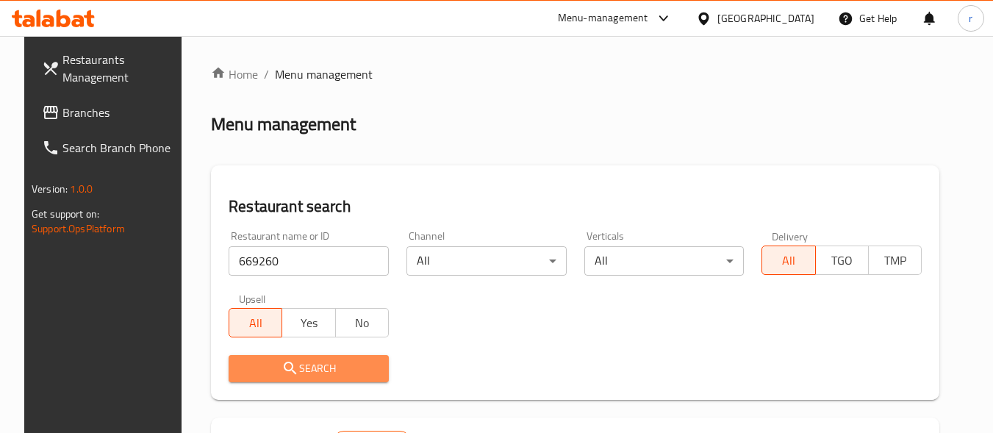
click at [253, 358] on button "Search" at bounding box center [309, 368] width 160 height 27
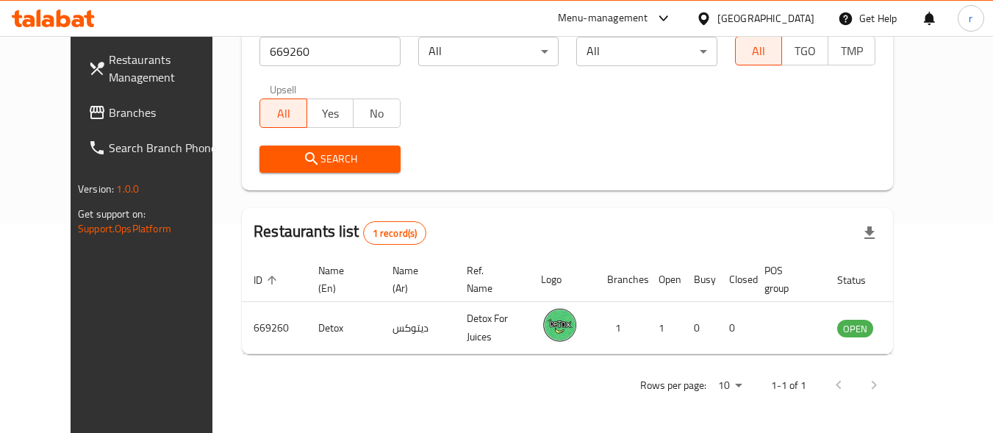
scroll to position [210, 0]
click at [794, 23] on div "[GEOGRAPHIC_DATA]" at bounding box center [765, 18] width 97 height 16
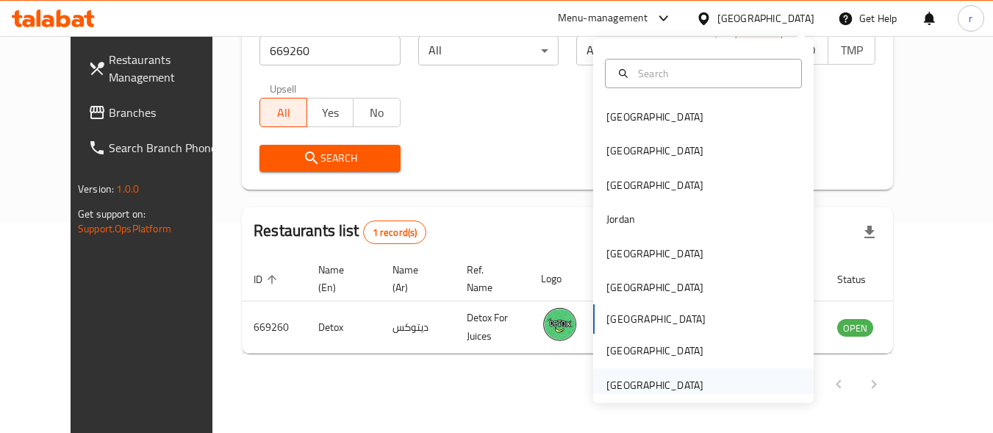
click at [620, 389] on div "[GEOGRAPHIC_DATA]" at bounding box center [654, 385] width 97 height 16
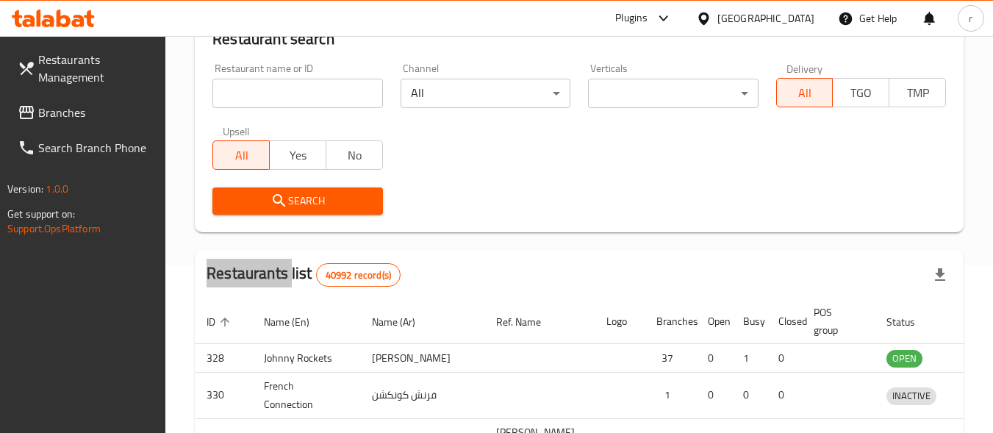
scroll to position [210, 0]
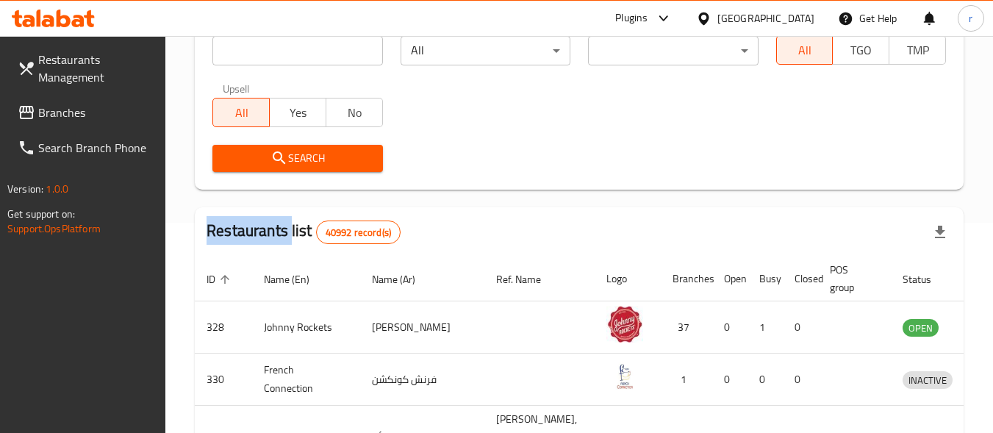
click at [73, 110] on span "Branches" at bounding box center [96, 113] width 116 height 18
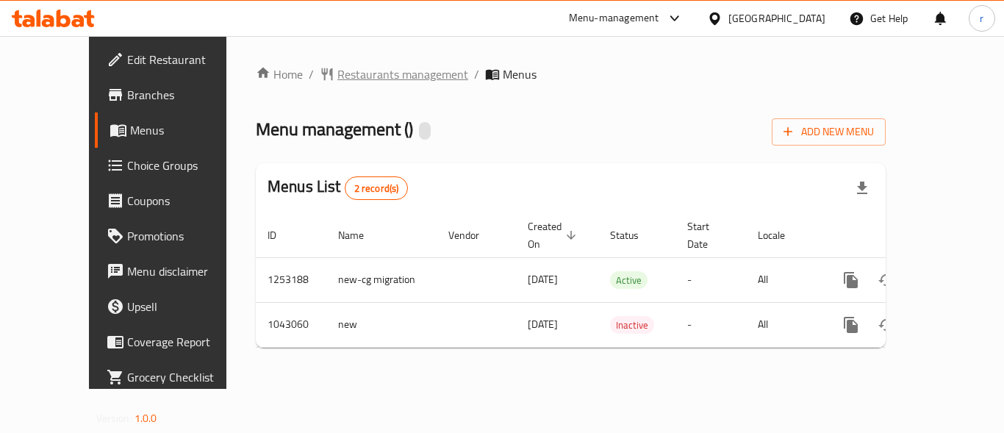
click at [339, 69] on span "Restaurants management" at bounding box center [402, 74] width 131 height 18
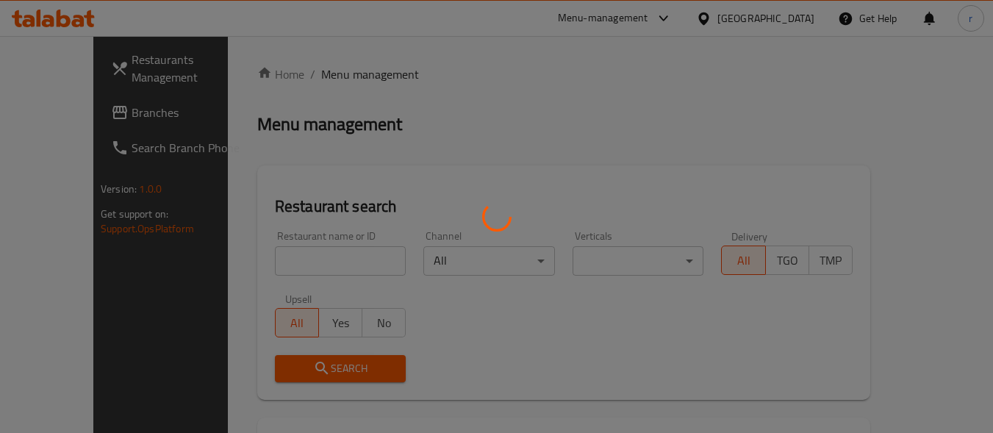
click at [306, 257] on div at bounding box center [496, 216] width 993 height 433
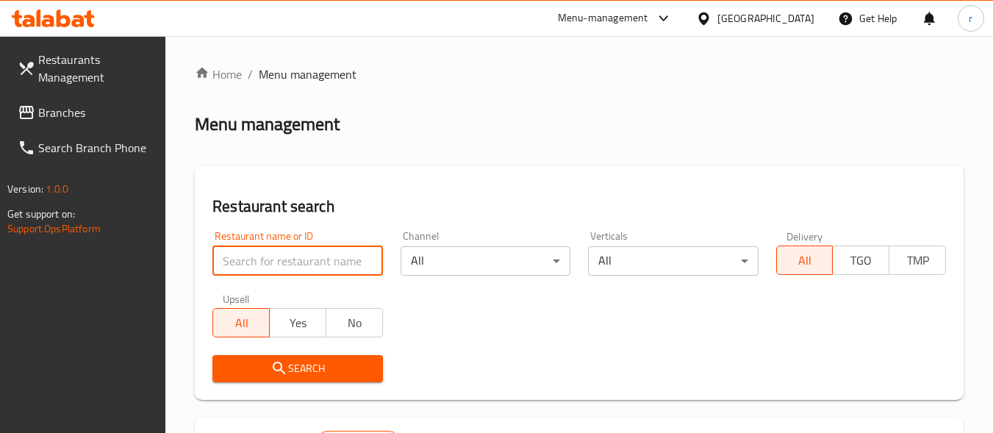
drag, startPoint x: 340, startPoint y: 255, endPoint x: 333, endPoint y: 271, distance: 17.8
click at [339, 256] on input "search" at bounding box center [297, 260] width 170 height 29
paste input "662205"
type input "662205"
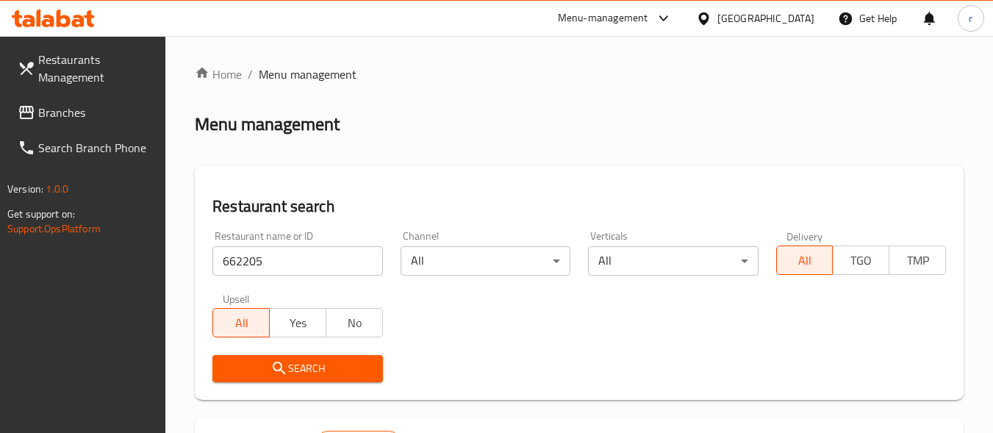
click at [277, 375] on icon "submit" at bounding box center [279, 368] width 18 height 18
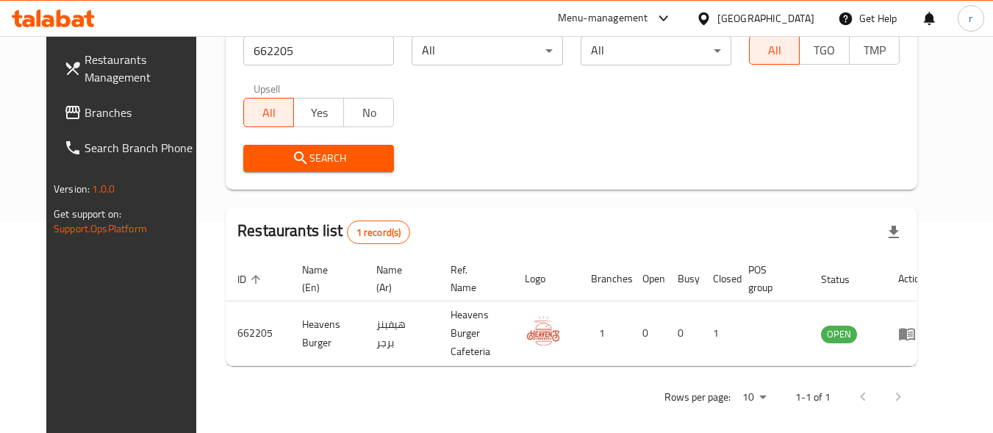
scroll to position [204, 0]
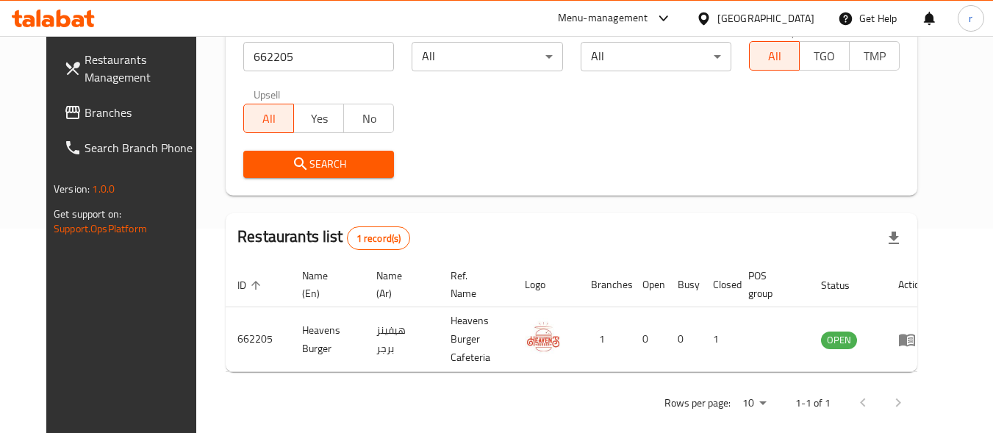
click at [754, 18] on div "[GEOGRAPHIC_DATA]" at bounding box center [765, 18] width 97 height 16
click at [516, 125] on div "Restaurant name or ID 662205 Restaurant name or ID Channel All ​ Verticals All …" at bounding box center [571, 102] width 674 height 169
click at [95, 120] on span "Branches" at bounding box center [142, 113] width 116 height 18
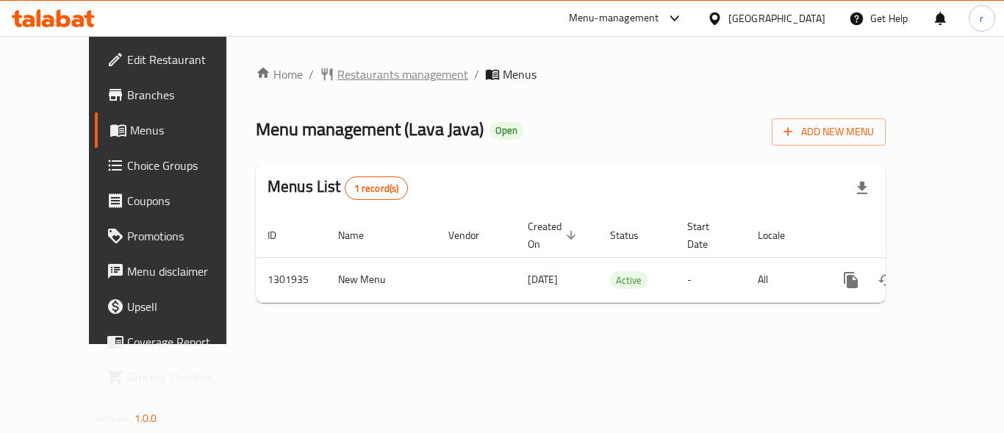
click at [337, 69] on span "Restaurants management" at bounding box center [402, 74] width 131 height 18
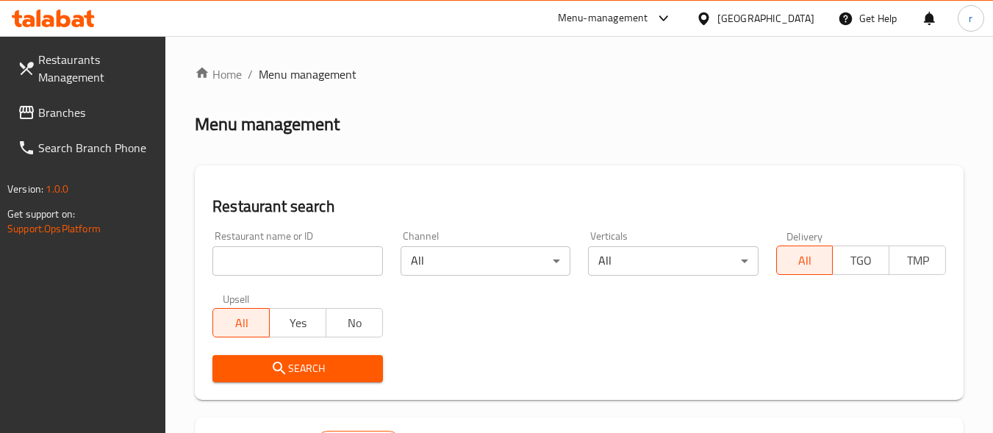
click at [317, 252] on input "search" at bounding box center [297, 260] width 170 height 29
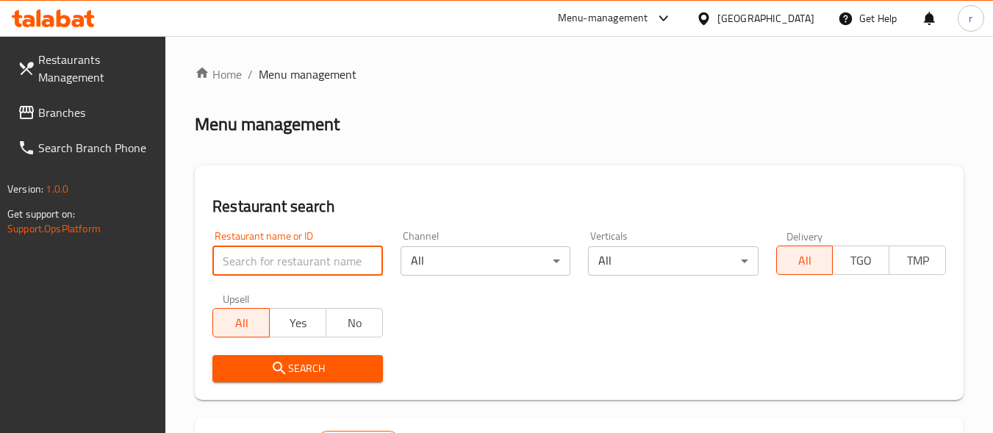
paste input "702083"
type input "702083"
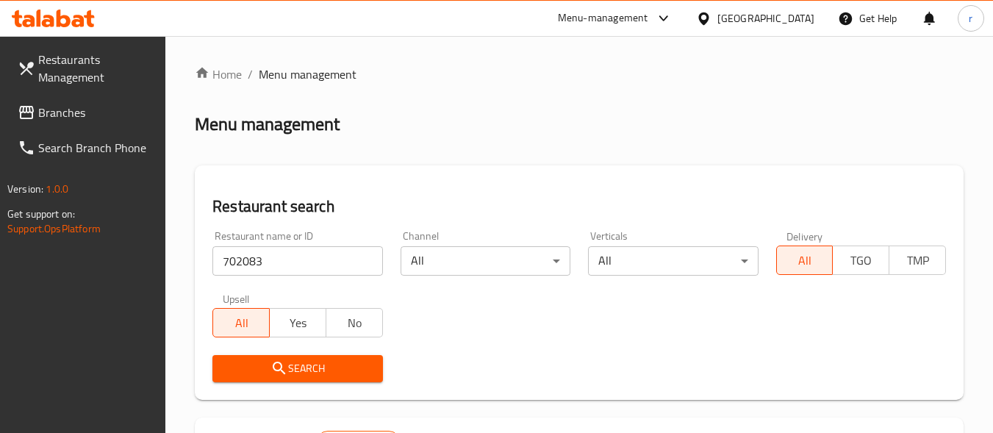
click at [289, 358] on button "Search" at bounding box center [297, 368] width 170 height 27
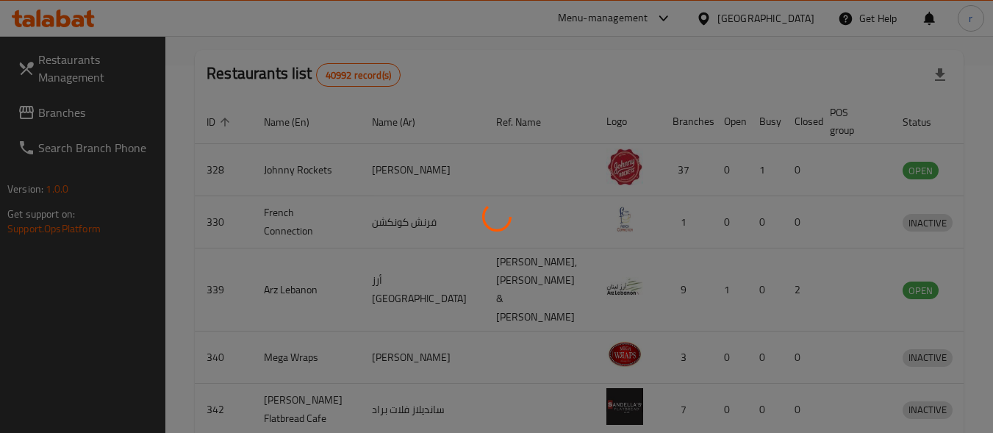
scroll to position [223, 0]
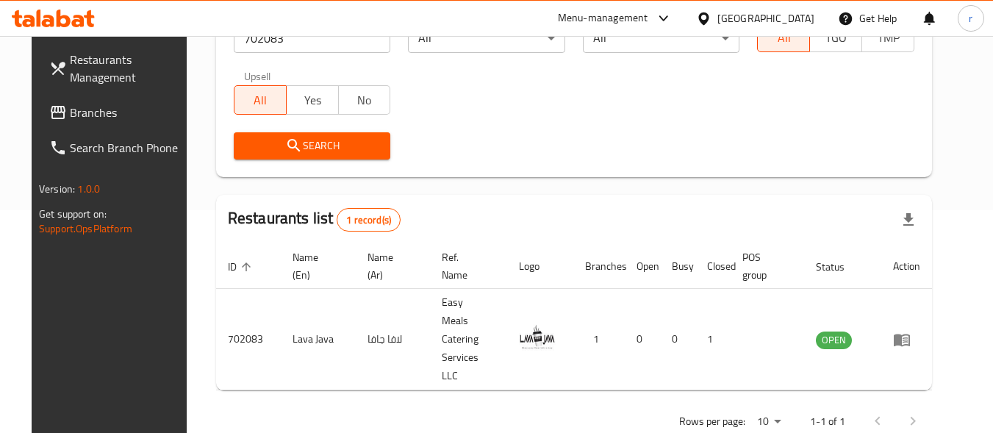
click at [780, 14] on div "[GEOGRAPHIC_DATA]" at bounding box center [765, 18] width 97 height 16
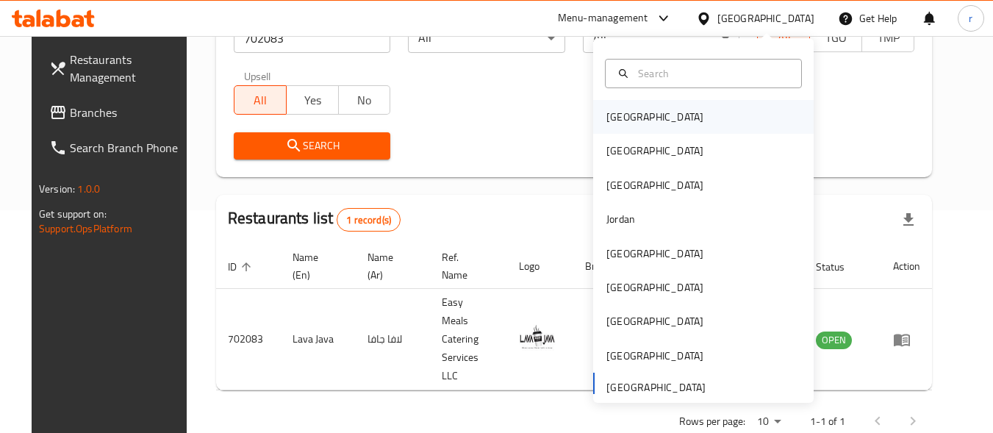
click at [621, 120] on div "Bahrain" at bounding box center [654, 117] width 97 height 16
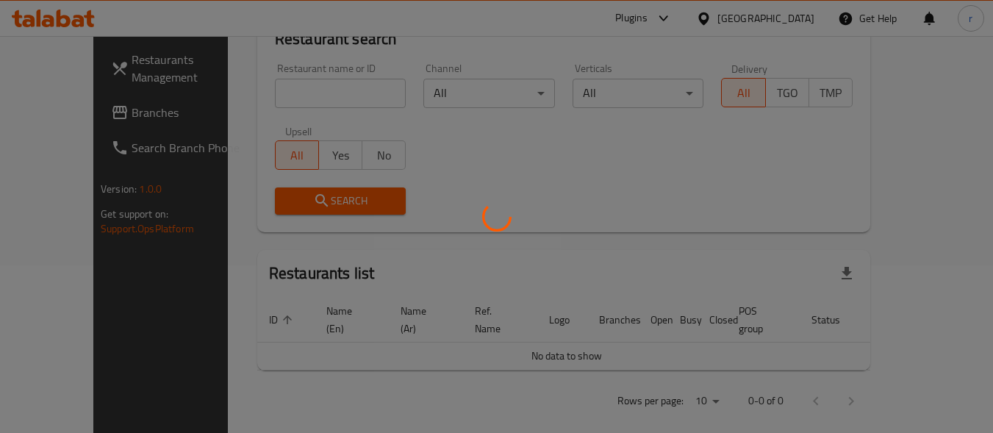
scroll to position [223, 0]
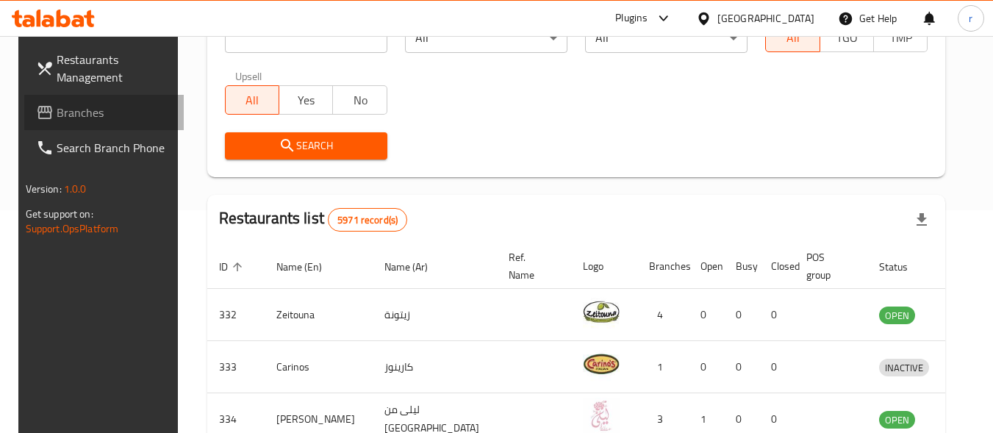
click at [59, 115] on span "Branches" at bounding box center [115, 113] width 116 height 18
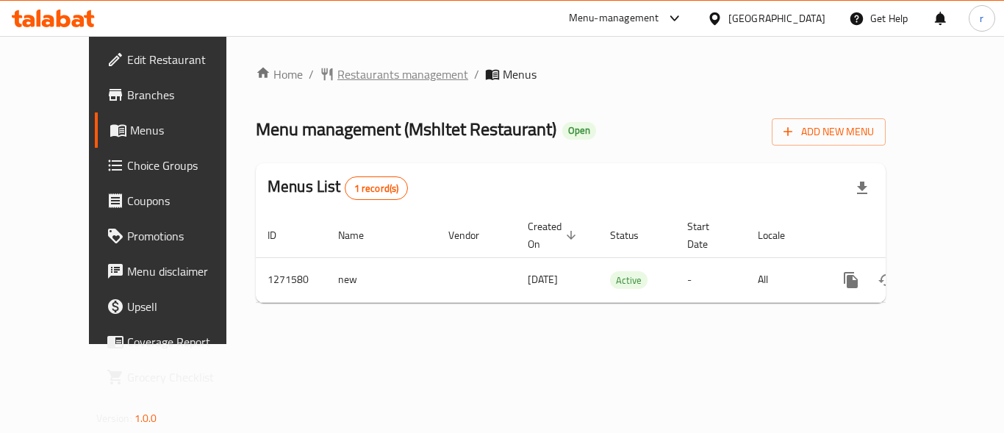
click at [337, 76] on span "Restaurants management" at bounding box center [402, 74] width 131 height 18
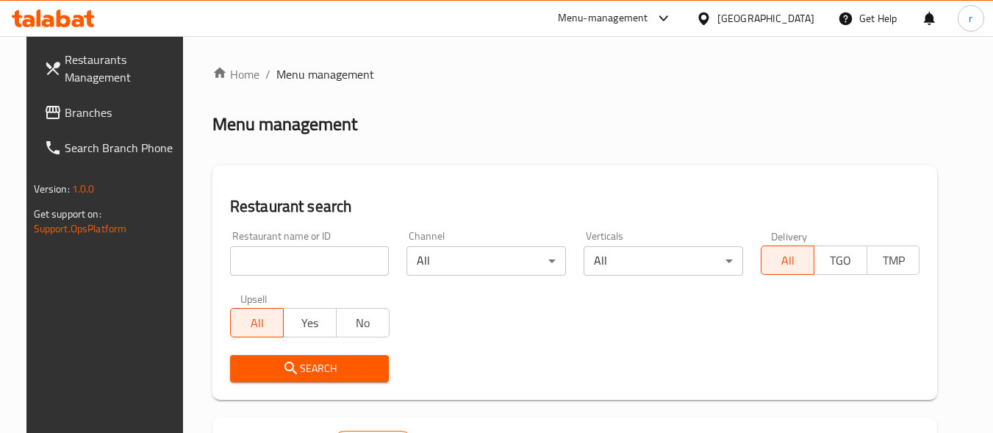
click at [298, 246] on div at bounding box center [496, 216] width 993 height 433
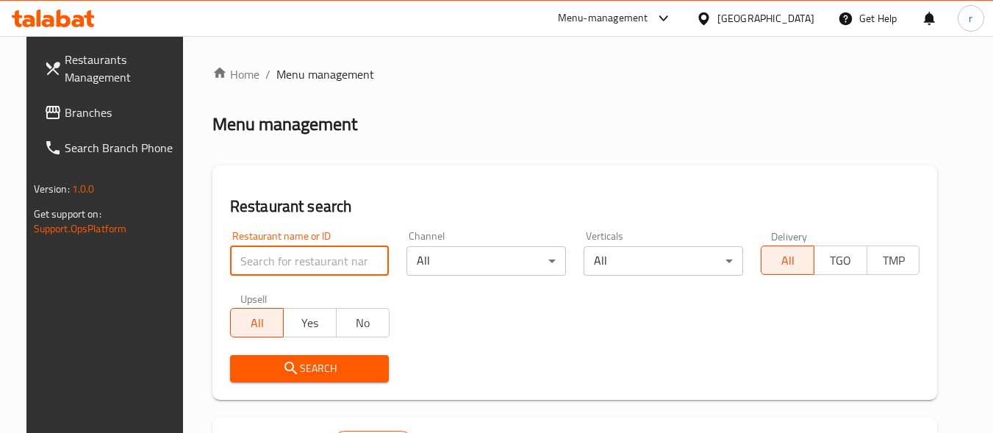
click at [298, 246] on input "search" at bounding box center [309, 260] width 159 height 29
click at [284, 280] on div "Restaurant name or ID Restaurant name or ID" at bounding box center [309, 253] width 177 height 62
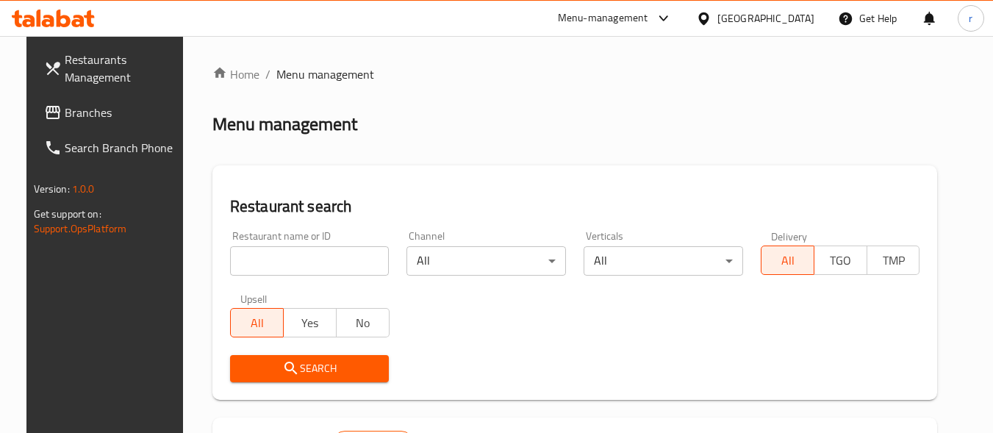
click at [285, 268] on input "search" at bounding box center [309, 260] width 159 height 29
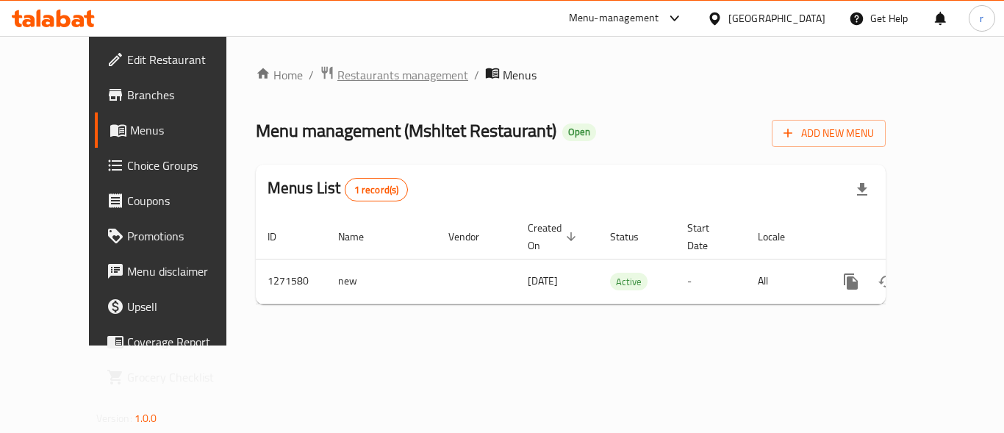
click at [337, 73] on span "Restaurants management" at bounding box center [402, 75] width 131 height 18
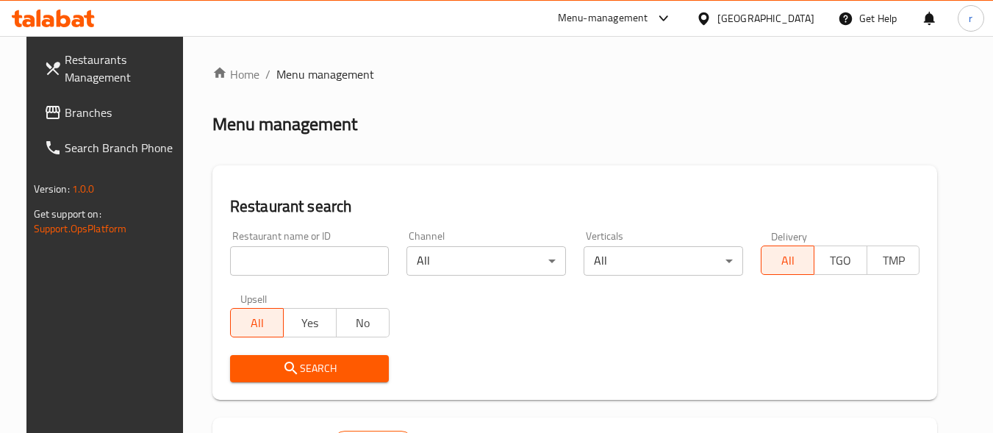
click at [284, 263] on input "search" at bounding box center [309, 260] width 159 height 29
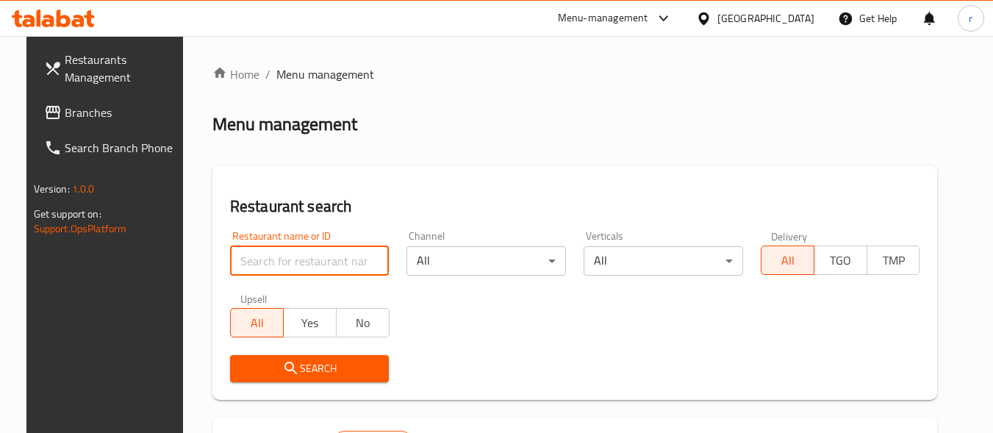
paste input "689809"
type input "689809"
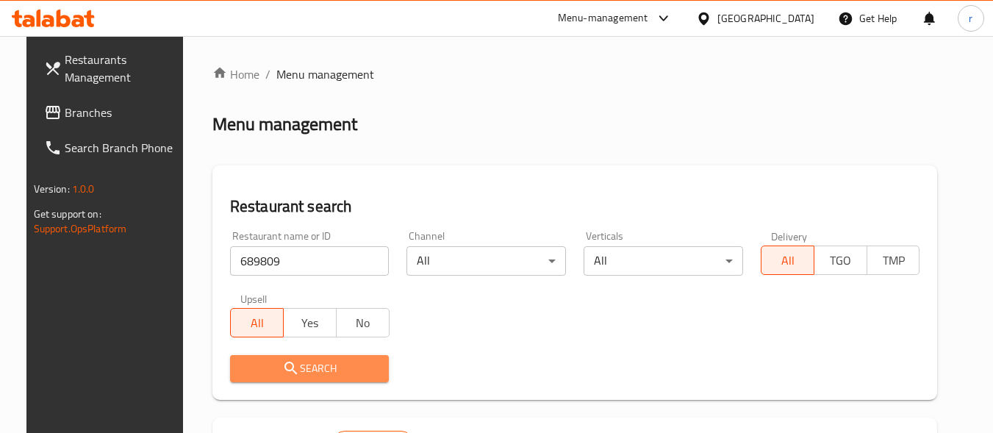
click at [282, 362] on icon "submit" at bounding box center [291, 368] width 18 height 18
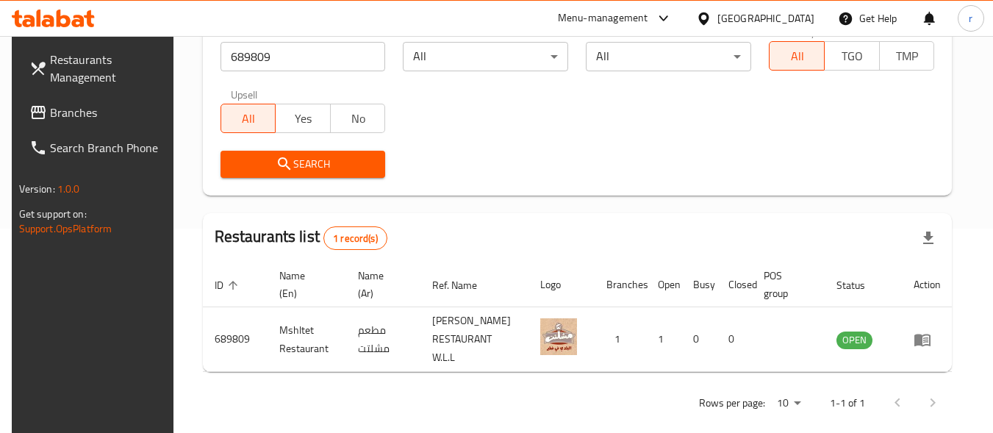
scroll to position [223, 0]
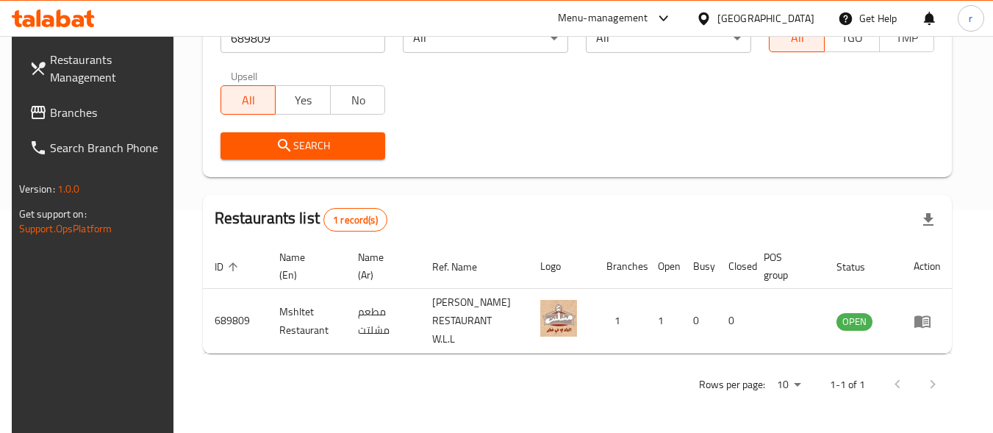
click at [806, 8] on div "[GEOGRAPHIC_DATA]" at bounding box center [755, 18] width 142 height 35
click at [803, 22] on div "Bahrain" at bounding box center [765, 18] width 97 height 16
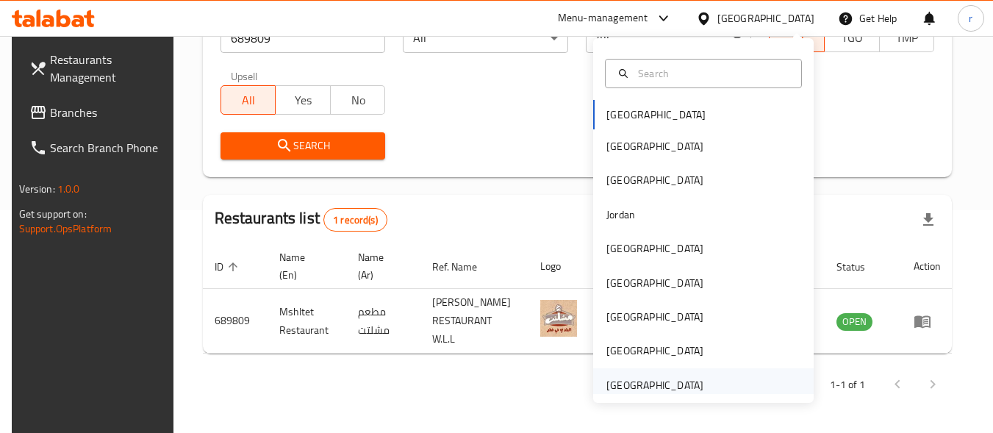
click at [634, 389] on div "[GEOGRAPHIC_DATA]" at bounding box center [654, 385] width 97 height 16
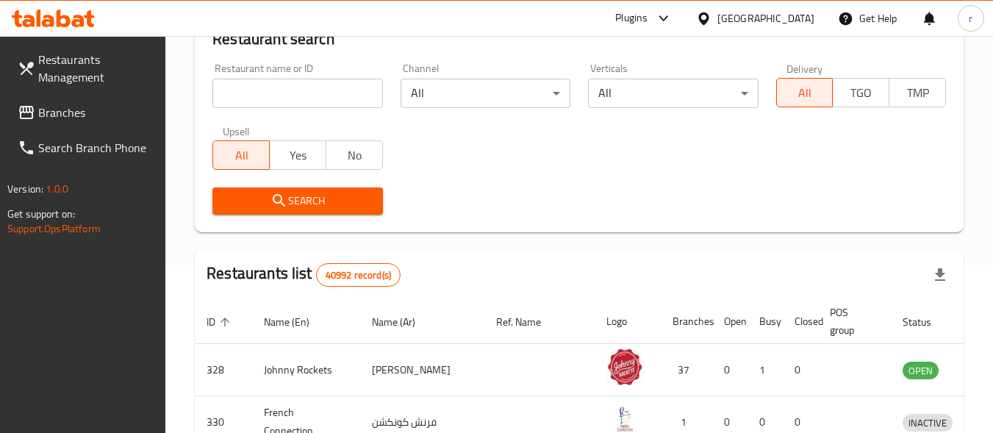
scroll to position [223, 0]
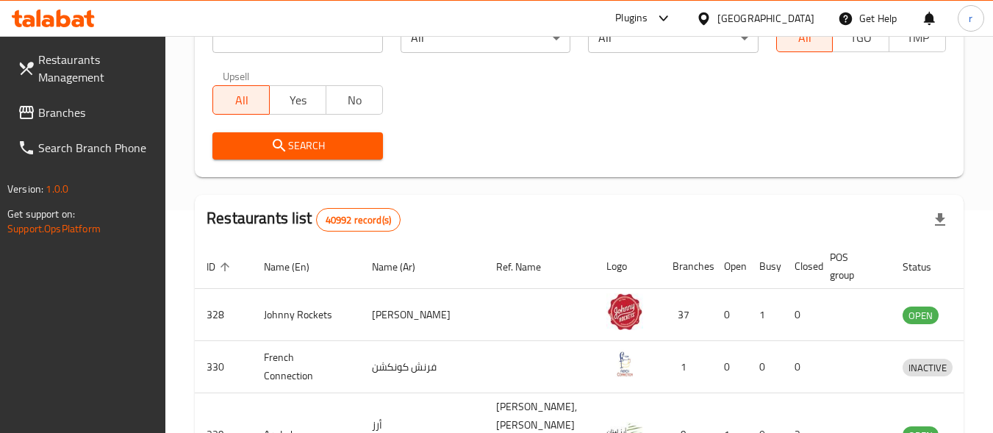
click at [82, 107] on span "Branches" at bounding box center [96, 113] width 116 height 18
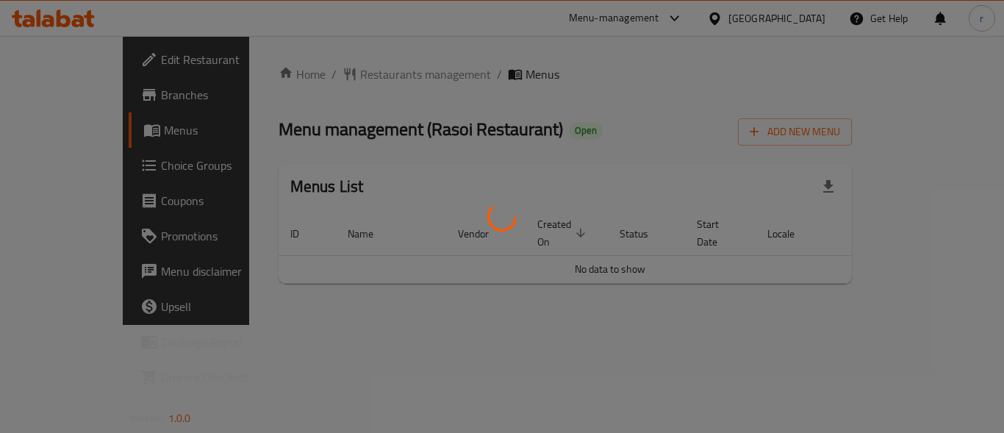
click at [309, 79] on div at bounding box center [502, 216] width 1004 height 433
click at [312, 74] on div at bounding box center [502, 216] width 1004 height 433
click at [313, 74] on div at bounding box center [502, 216] width 1004 height 433
click at [348, 98] on div at bounding box center [502, 216] width 1004 height 433
click at [342, 78] on div at bounding box center [502, 216] width 1004 height 433
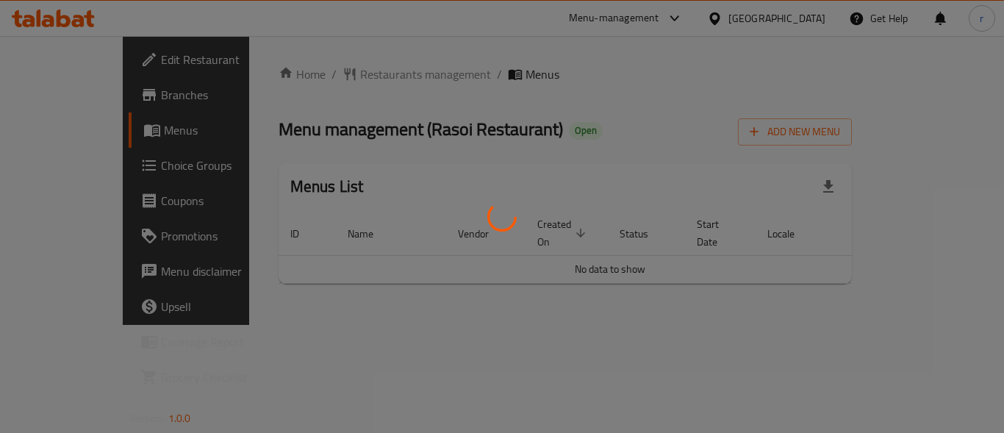
click at [342, 76] on div at bounding box center [502, 216] width 1004 height 433
click at [333, 87] on div at bounding box center [502, 216] width 1004 height 433
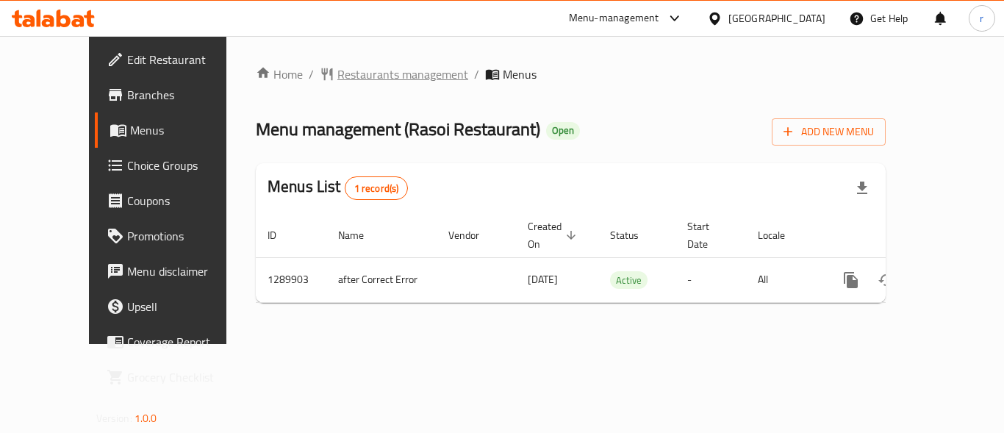
click at [337, 79] on span "Restaurants management" at bounding box center [402, 74] width 131 height 18
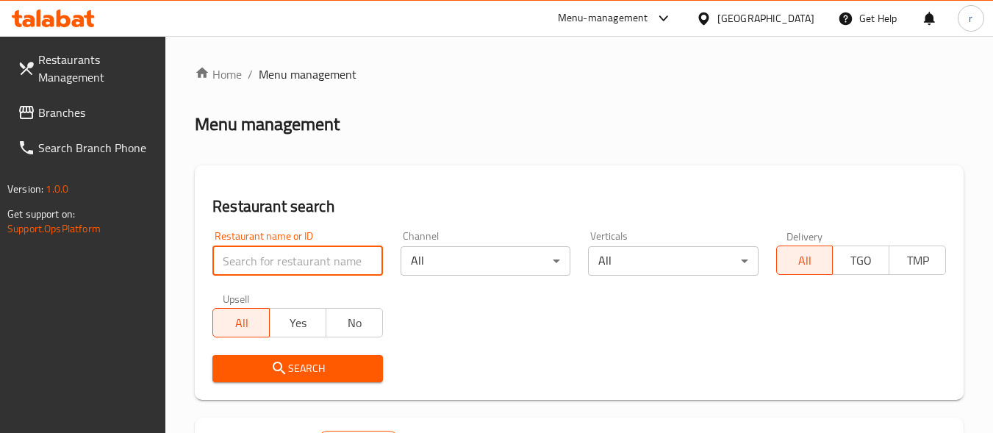
click at [256, 252] on input "search" at bounding box center [297, 260] width 170 height 29
paste input "697112"
type input "697112"
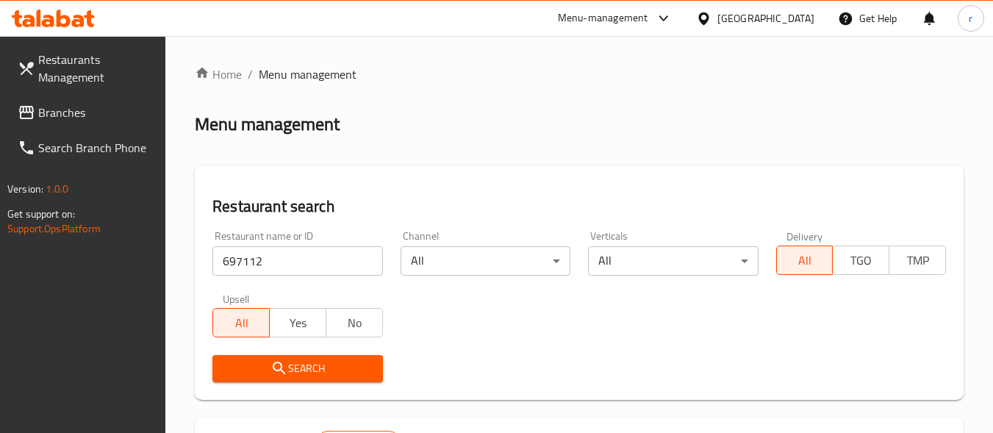
click at [282, 363] on icon "submit" at bounding box center [279, 368] width 18 height 18
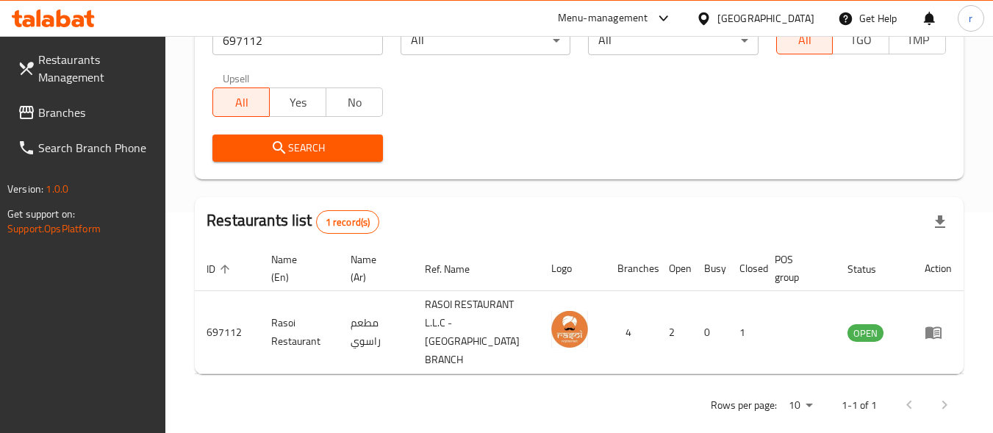
scroll to position [223, 0]
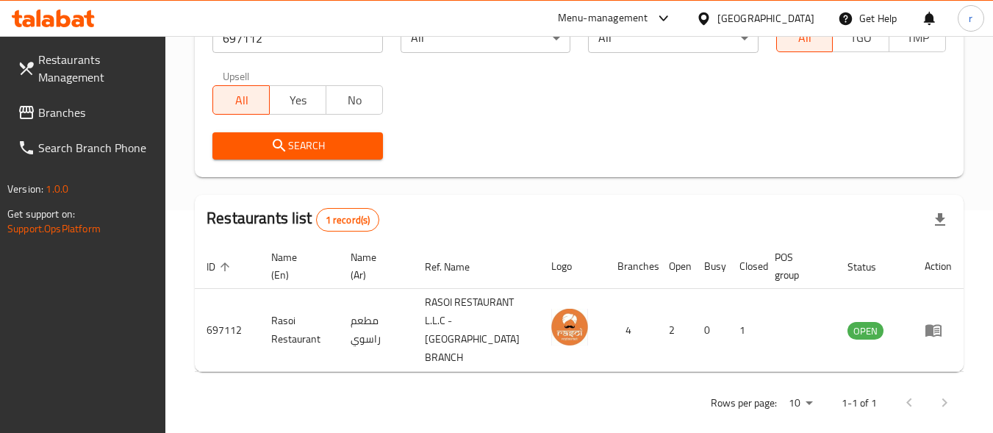
click at [96, 114] on span "Branches" at bounding box center [96, 113] width 116 height 18
click at [95, 114] on span "Branches" at bounding box center [96, 113] width 116 height 18
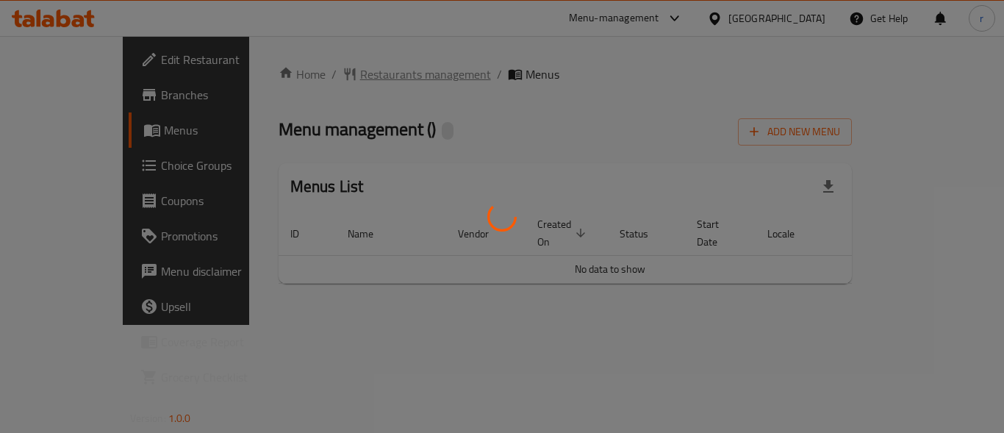
click at [331, 73] on div "Home / Restaurants management / Menus Menu management ( ) Add New Menu Menus Li…" at bounding box center [565, 180] width 574 height 230
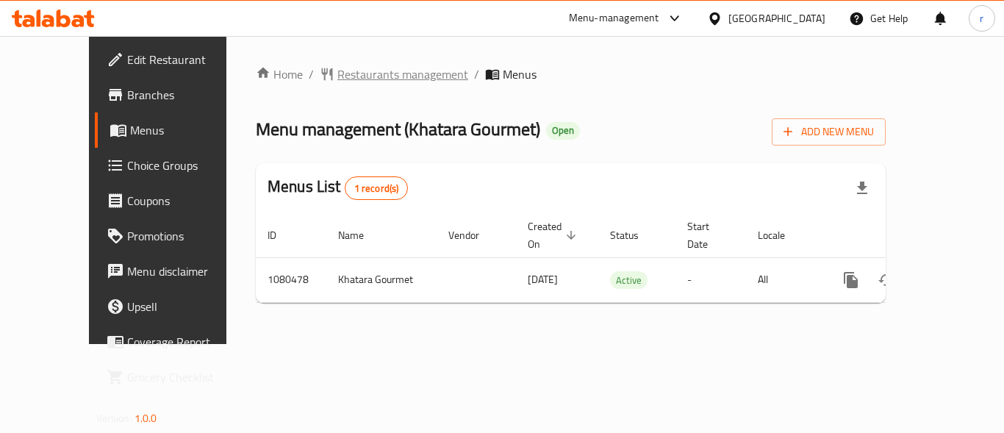
click at [337, 73] on span "Restaurants management" at bounding box center [402, 74] width 131 height 18
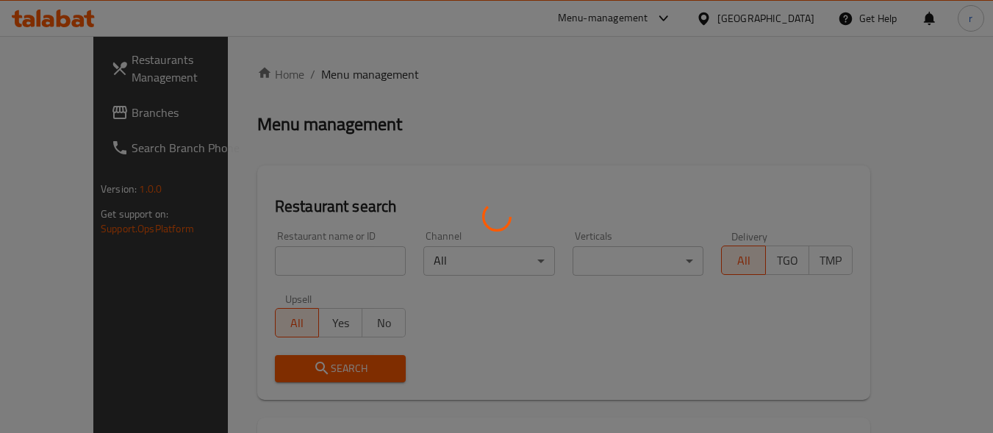
click at [285, 261] on div at bounding box center [496, 216] width 993 height 433
click at [286, 261] on div at bounding box center [496, 216] width 993 height 433
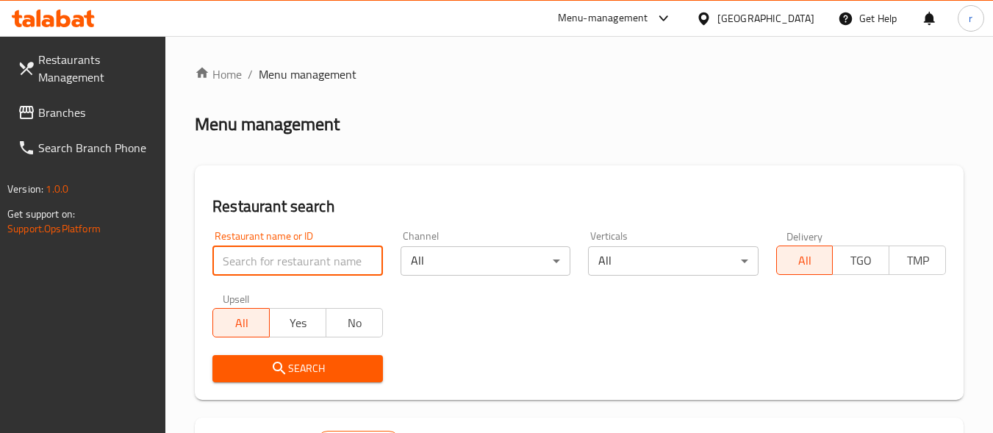
click at [305, 263] on input "search" at bounding box center [297, 260] width 170 height 29
paste input "664180"
type input "664180"
drag, startPoint x: 400, startPoint y: 222, endPoint x: 417, endPoint y: 230, distance: 18.7
click at [400, 222] on div "Channel All ​" at bounding box center [485, 253] width 187 height 62
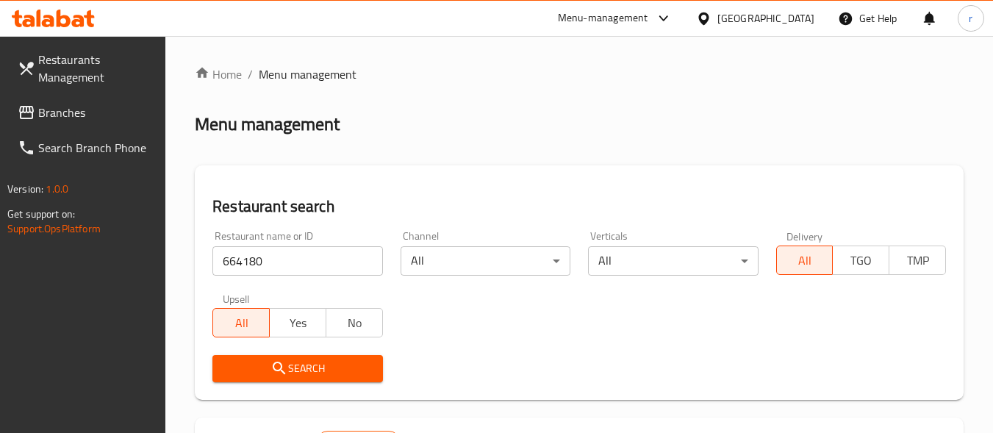
click at [302, 373] on span "Search" at bounding box center [297, 368] width 146 height 18
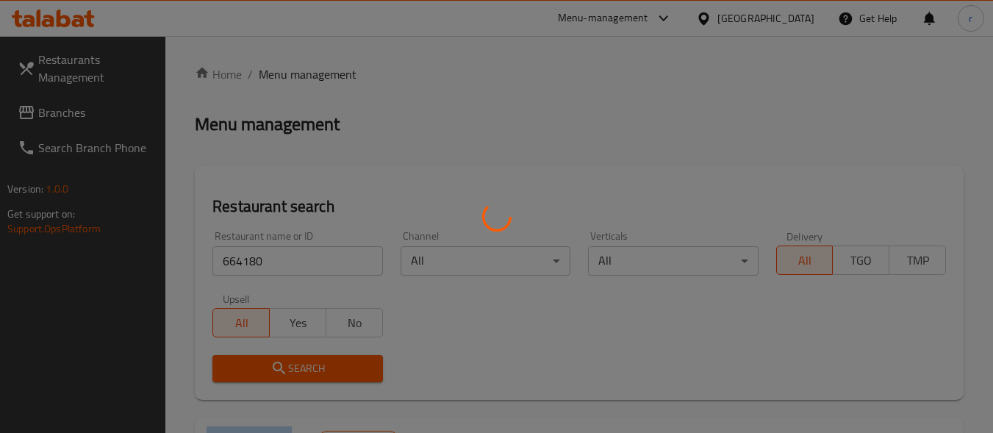
click at [302, 373] on div at bounding box center [496, 216] width 993 height 433
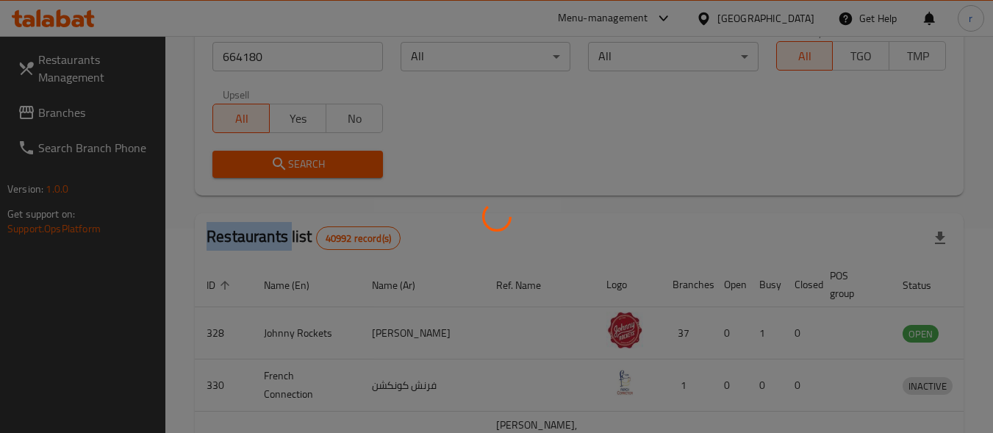
scroll to position [210, 0]
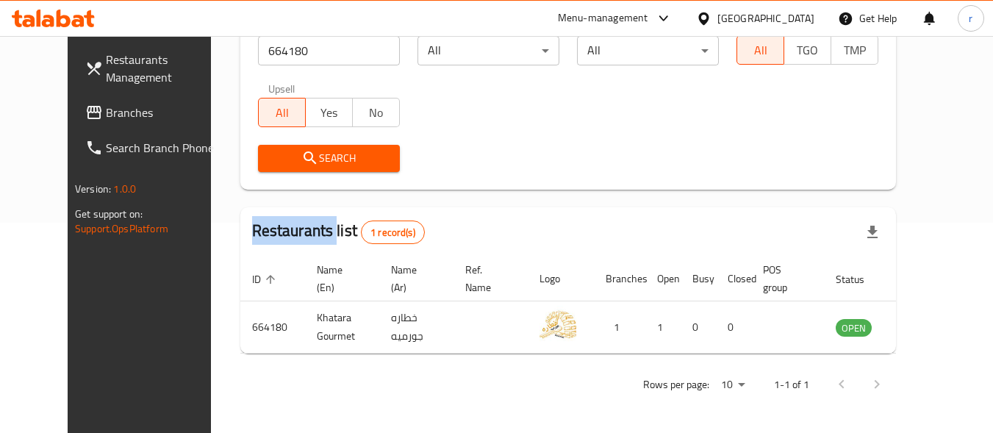
click at [80, 100] on link "Branches" at bounding box center [153, 112] width 160 height 35
click at [106, 110] on span "Branches" at bounding box center [164, 113] width 116 height 18
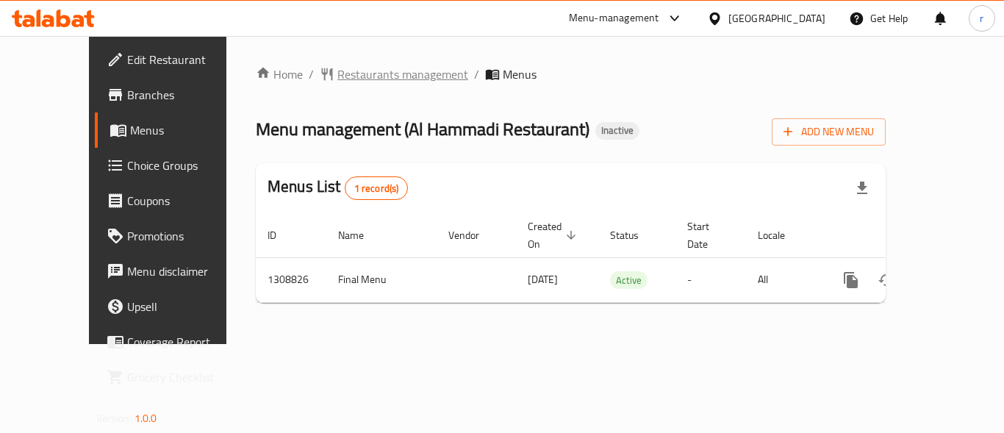
click at [339, 79] on span "Restaurants management" at bounding box center [402, 74] width 131 height 18
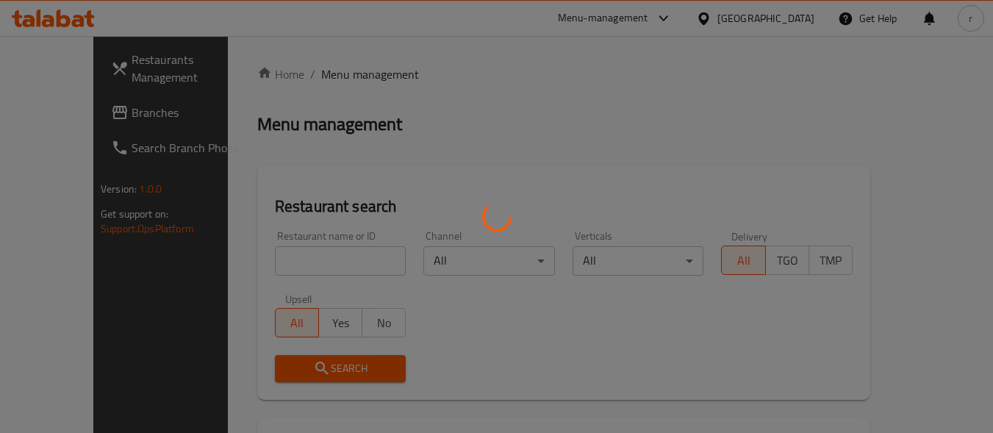
click at [261, 260] on div at bounding box center [496, 216] width 993 height 433
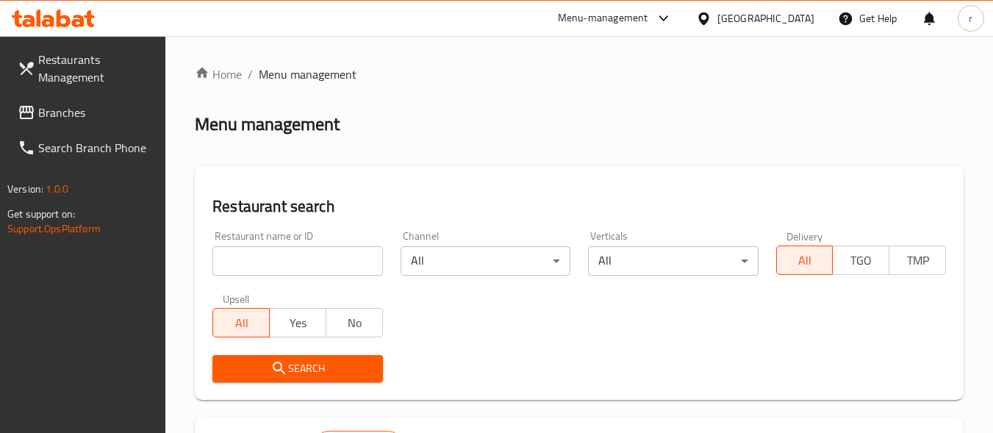
click at [262, 260] on div at bounding box center [496, 216] width 993 height 433
click at [279, 254] on input "search" at bounding box center [297, 260] width 170 height 29
paste input "705063"
type input "705063"
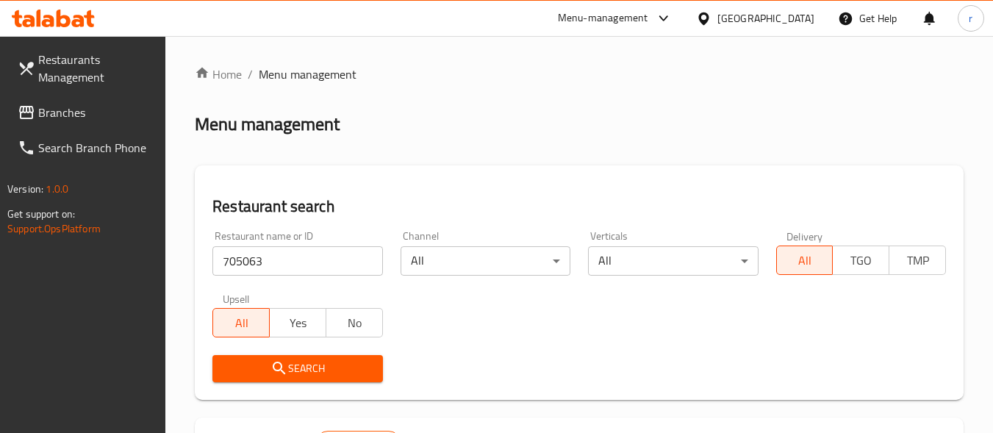
click at [278, 374] on icon "submit" at bounding box center [279, 368] width 18 height 18
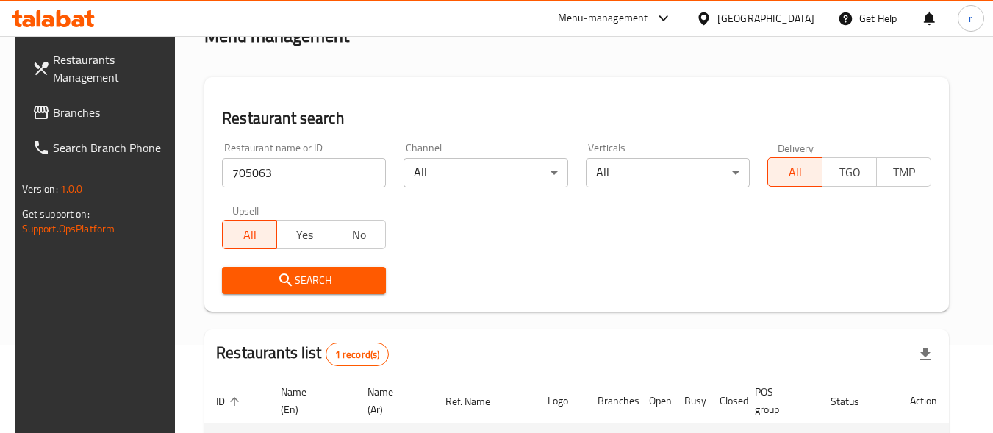
scroll to position [223, 0]
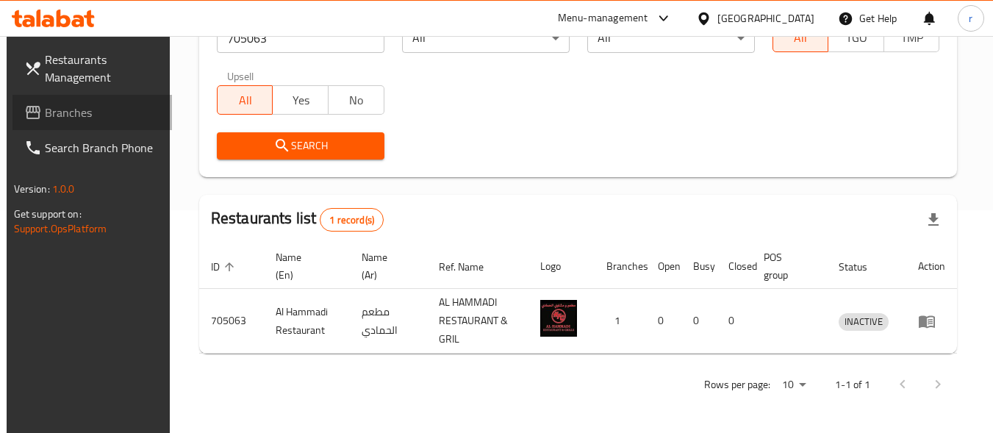
click at [64, 116] on span "Branches" at bounding box center [103, 113] width 116 height 18
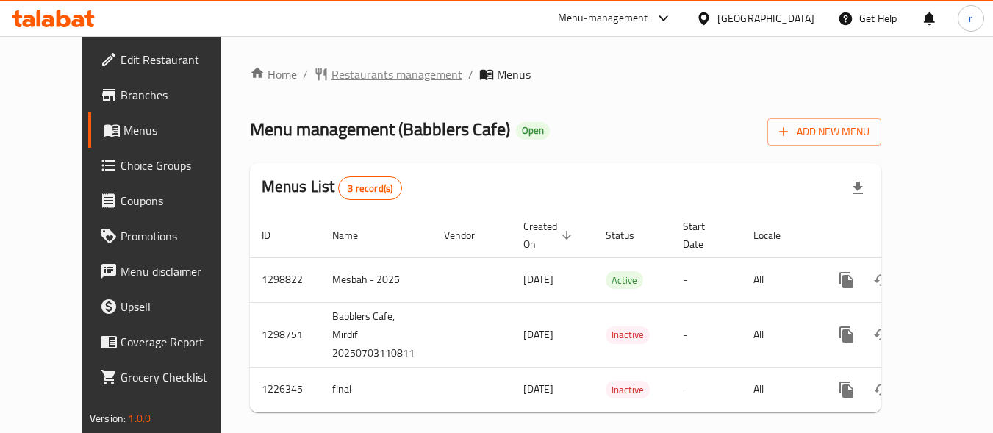
click at [331, 77] on span "Restaurants management" at bounding box center [396, 74] width 131 height 18
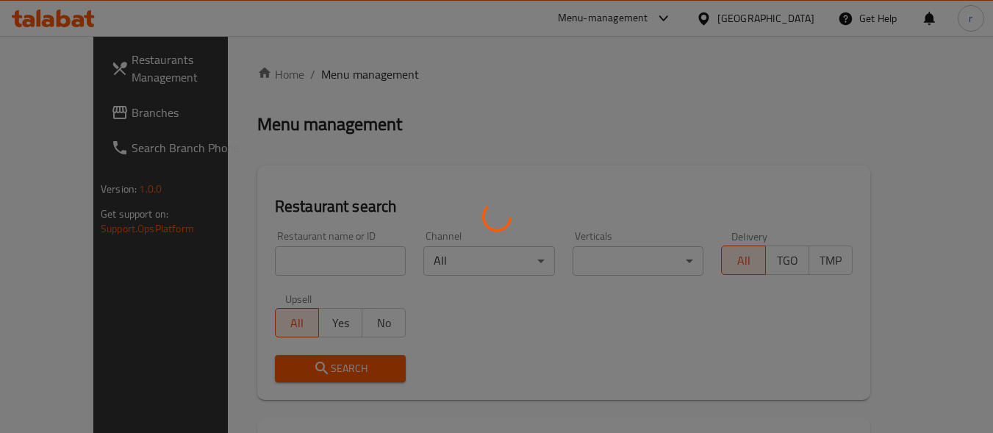
click at [310, 251] on div at bounding box center [496, 216] width 993 height 433
click at [311, 251] on div at bounding box center [496, 216] width 993 height 433
click at [312, 251] on div at bounding box center [496, 216] width 993 height 433
click at [314, 254] on div at bounding box center [496, 216] width 993 height 433
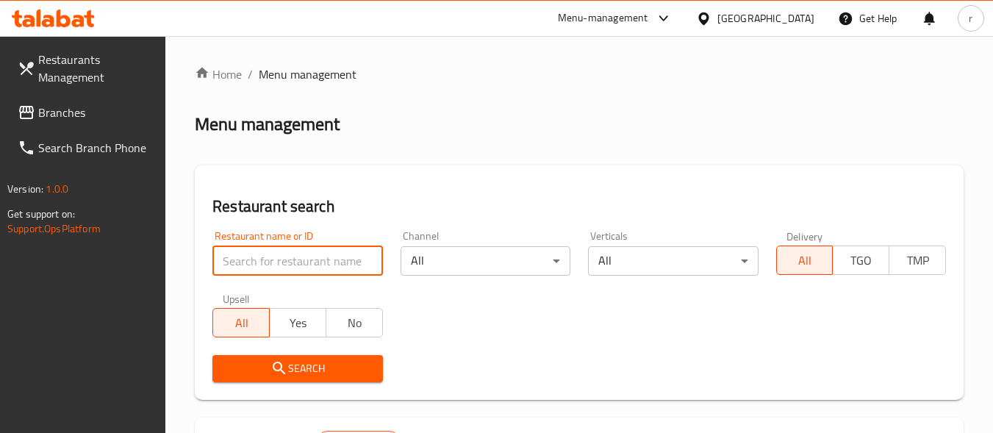
click at [320, 259] on input "search" at bounding box center [297, 260] width 170 height 29
paste input "675644"
type input "675644"
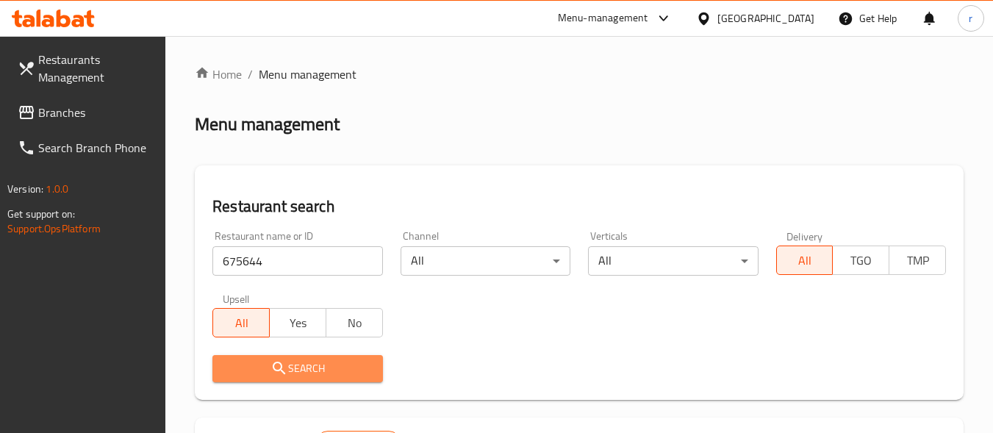
click at [288, 359] on span "Search" at bounding box center [297, 368] width 146 height 18
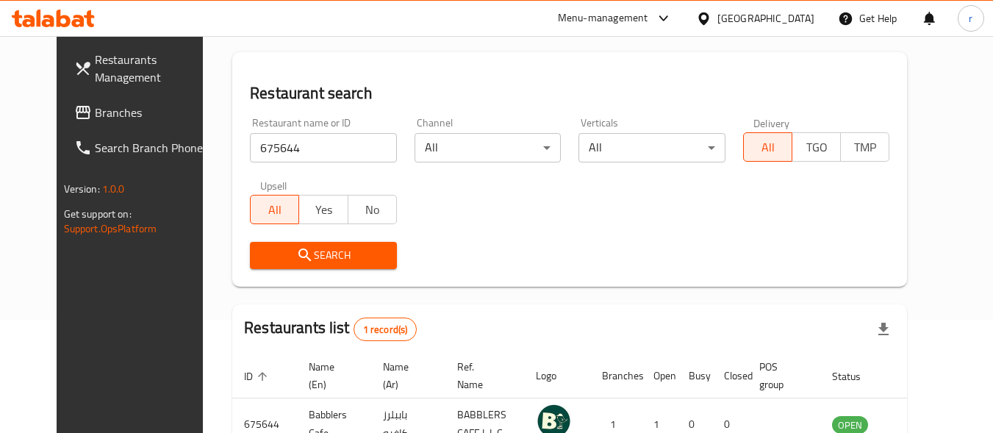
scroll to position [204, 0]
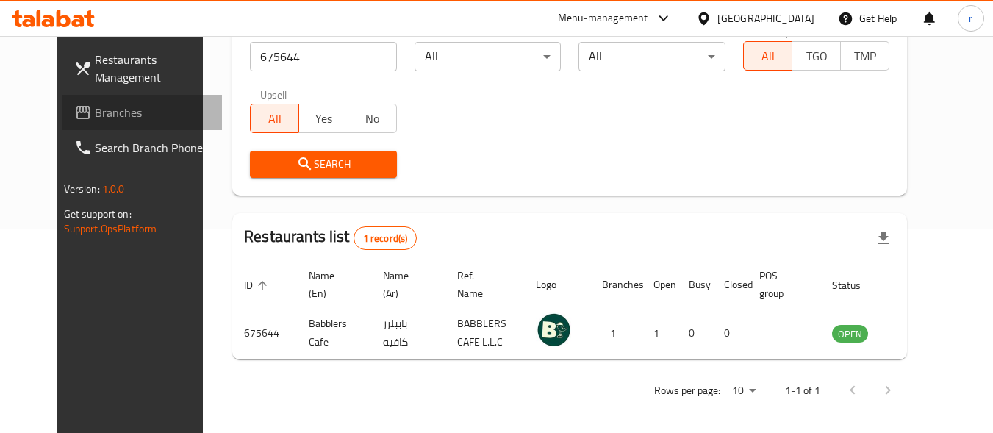
click at [95, 114] on span "Branches" at bounding box center [153, 113] width 116 height 18
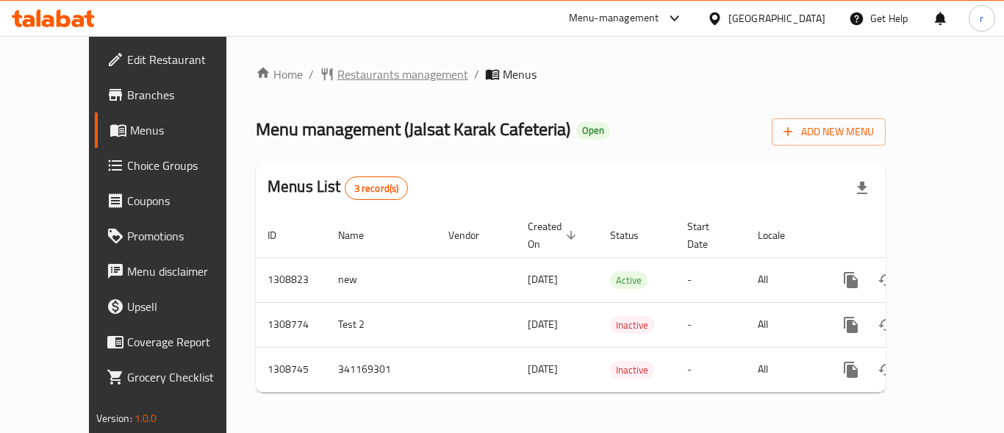
click at [359, 72] on span "Restaurants management" at bounding box center [402, 74] width 131 height 18
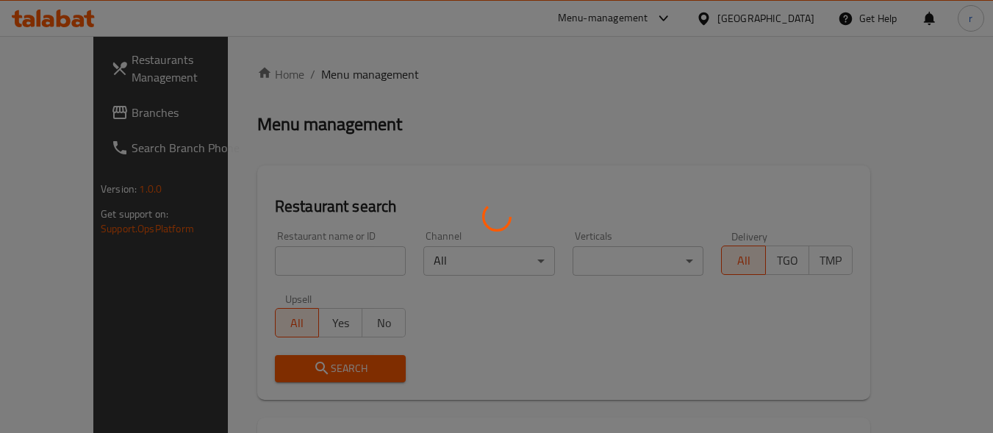
click at [285, 265] on div at bounding box center [496, 216] width 993 height 433
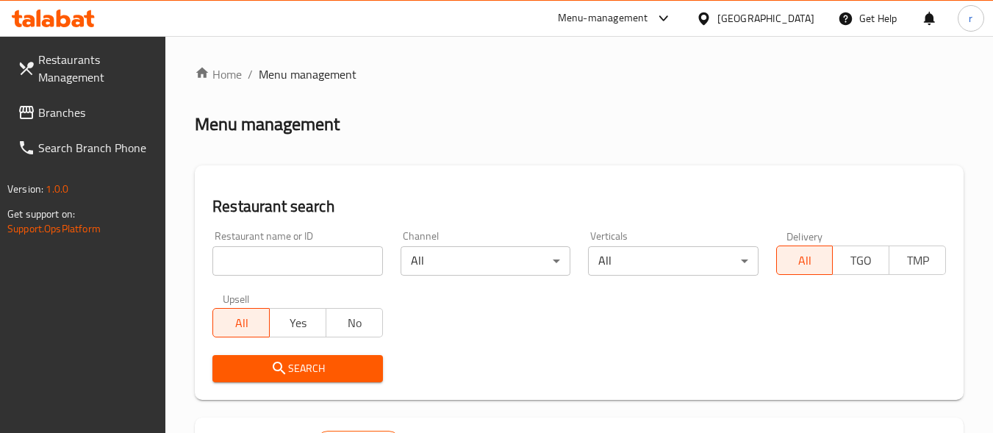
click at [285, 254] on input "search" at bounding box center [297, 260] width 170 height 29
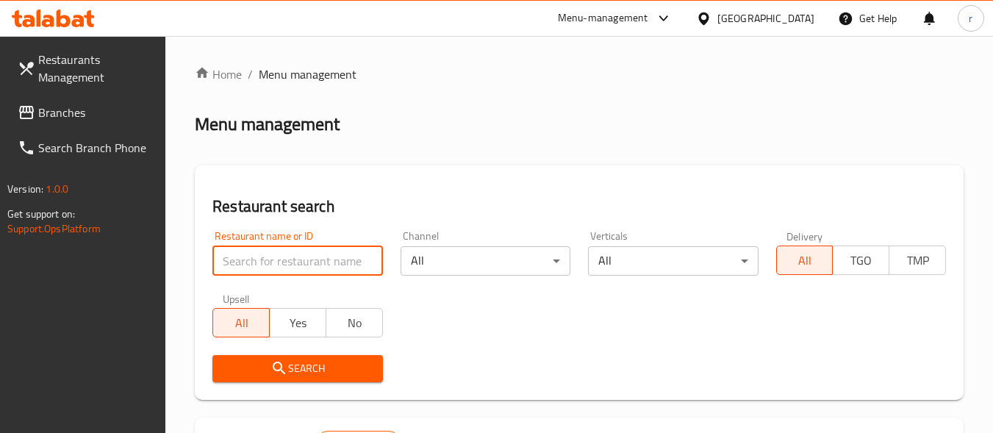
paste input "704650"
type input "704650"
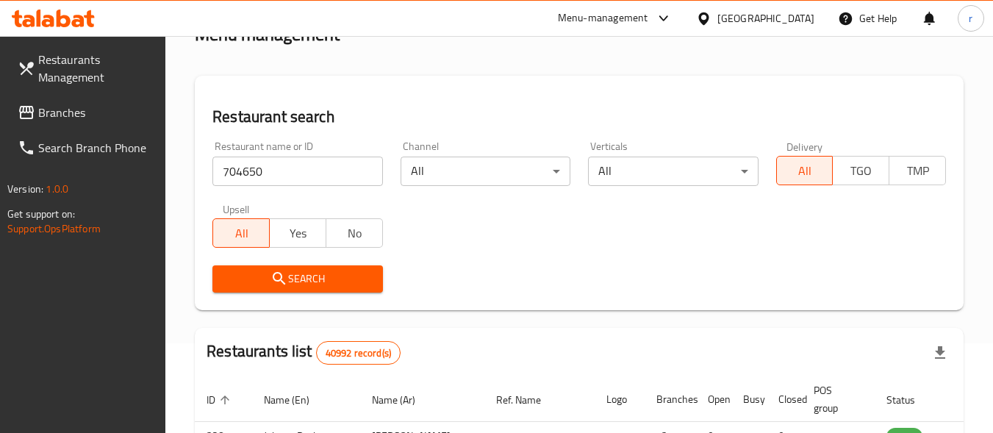
scroll to position [220, 0]
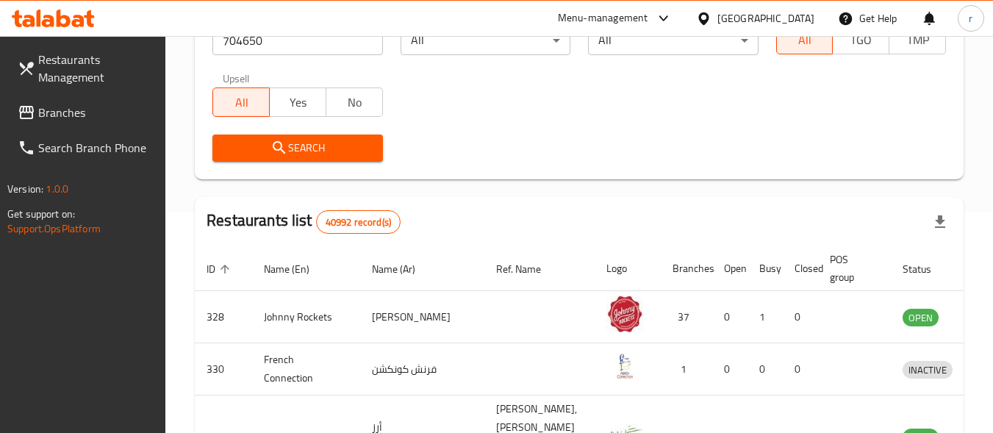
drag, startPoint x: 325, startPoint y: 149, endPoint x: 316, endPoint y: 148, distance: 9.6
click at [325, 149] on span "Search" at bounding box center [297, 148] width 146 height 18
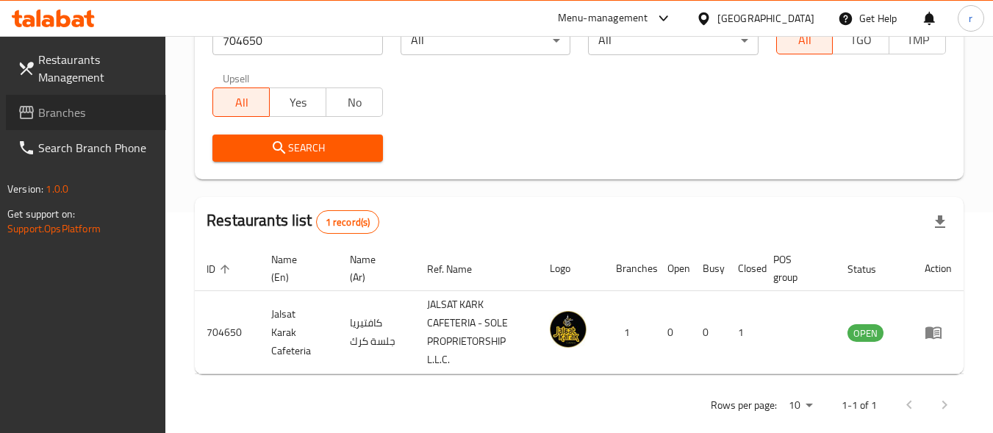
click at [64, 109] on span "Branches" at bounding box center [96, 113] width 116 height 18
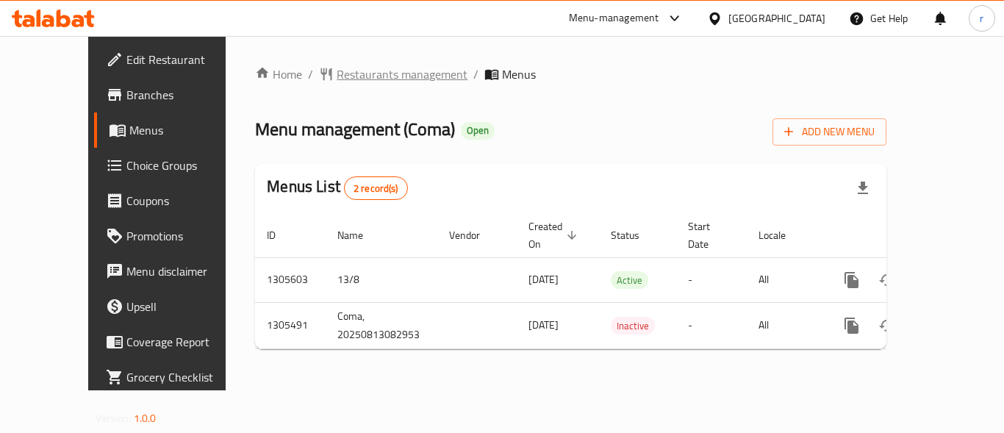
click at [337, 66] on span "Restaurants management" at bounding box center [402, 74] width 131 height 18
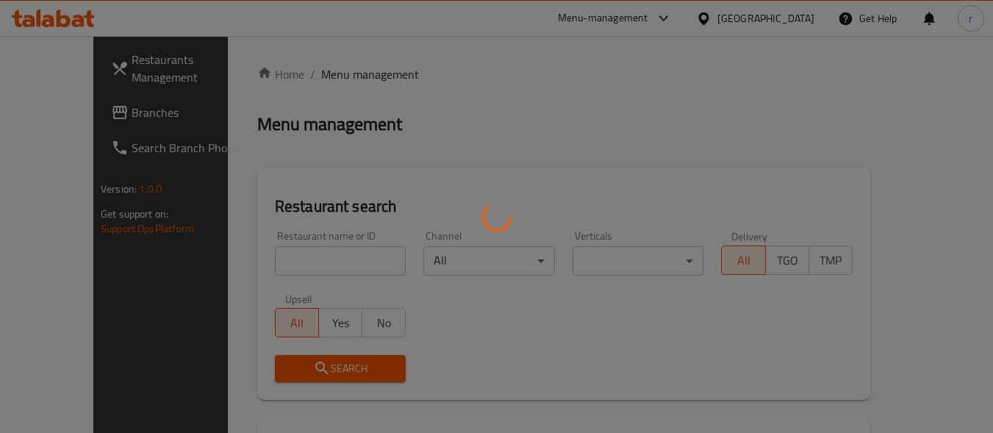
click at [307, 263] on div at bounding box center [496, 216] width 993 height 433
click at [307, 260] on div at bounding box center [496, 216] width 993 height 433
click at [311, 258] on div at bounding box center [496, 216] width 993 height 433
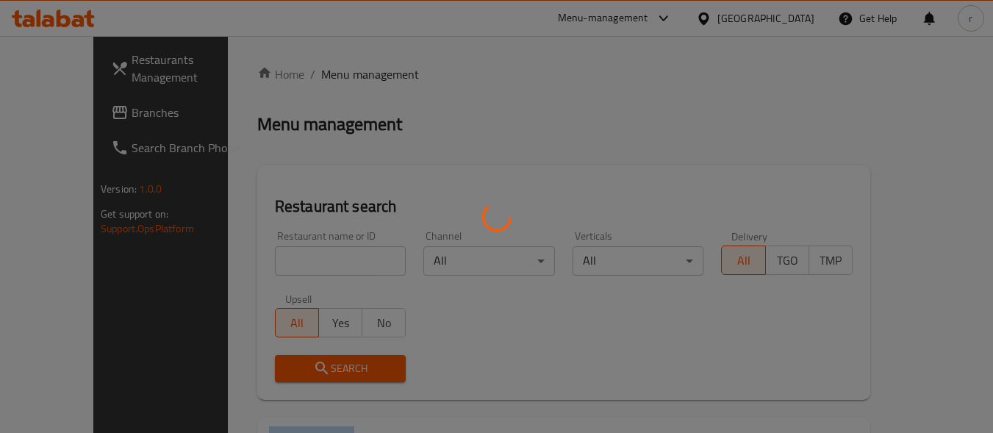
click at [312, 257] on div at bounding box center [496, 216] width 993 height 433
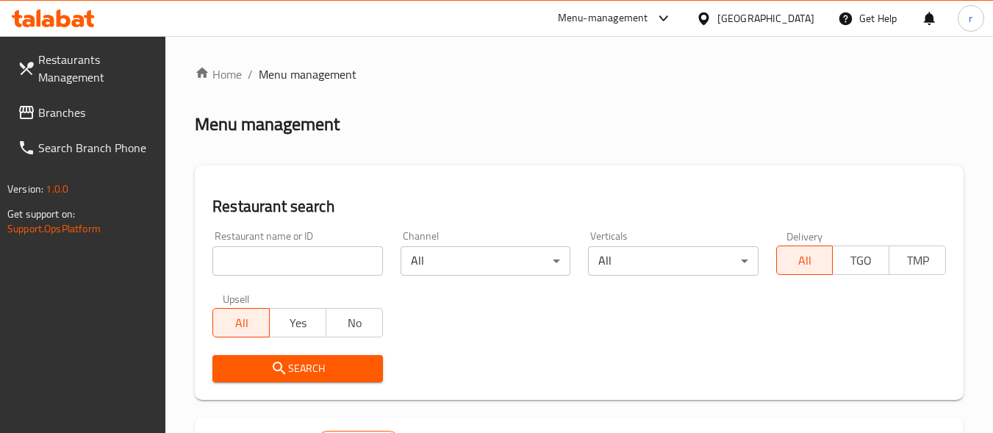
drag, startPoint x: 281, startPoint y: 253, endPoint x: 298, endPoint y: 247, distance: 18.6
click at [281, 253] on input "search" at bounding box center [297, 260] width 170 height 29
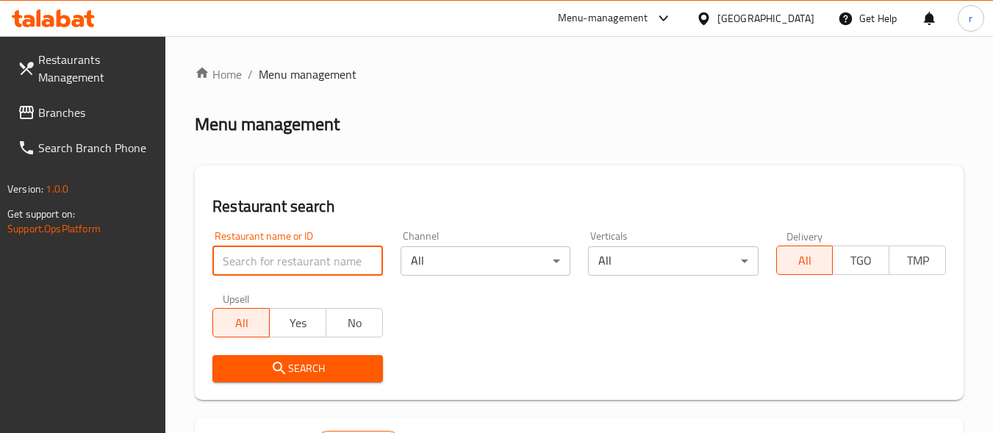
paste input "703745"
type input "703745"
click at [437, 188] on div "Restaurant search Restaurant name or ID 703745 Restaurant name or ID Channel Al…" at bounding box center [579, 282] width 769 height 234
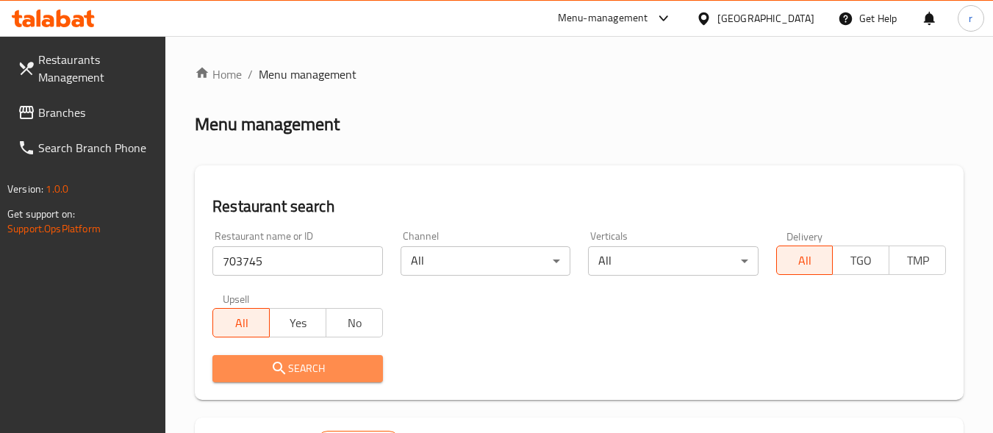
click at [348, 363] on span "Search" at bounding box center [297, 368] width 146 height 18
click at [348, 363] on div at bounding box center [496, 216] width 993 height 433
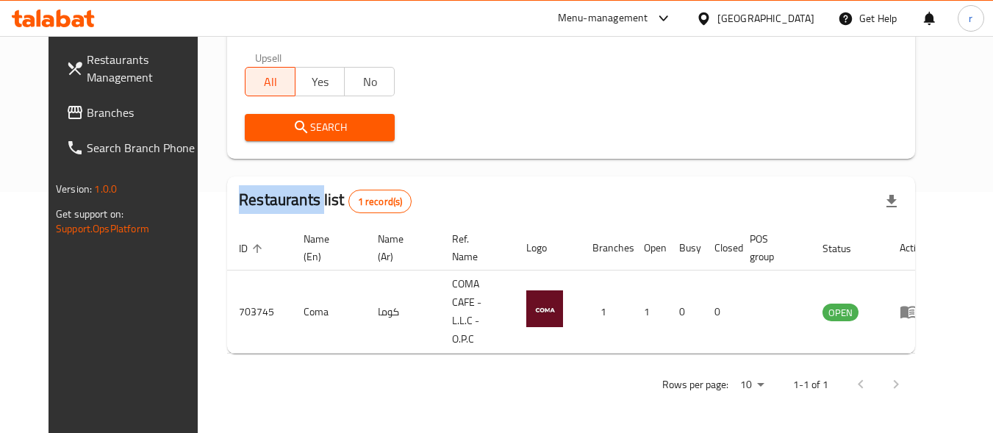
scroll to position [210, 0]
